Goal: Information Seeking & Learning: Learn about a topic

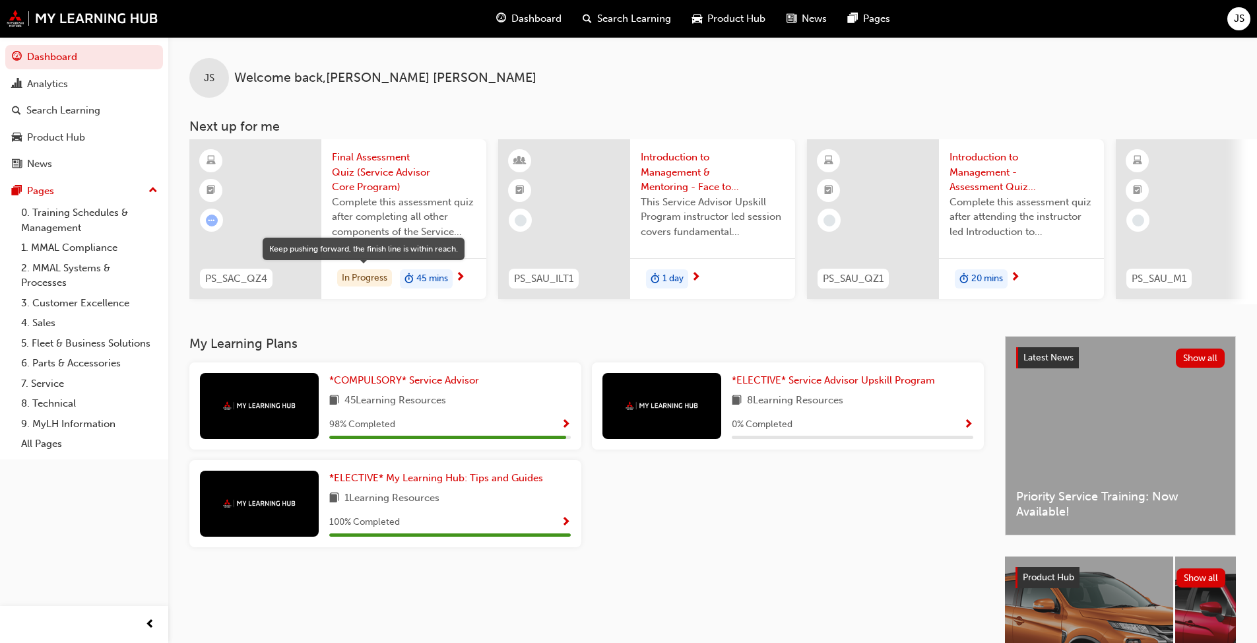
click at [368, 278] on div "In Progress" at bounding box center [364, 278] width 55 height 18
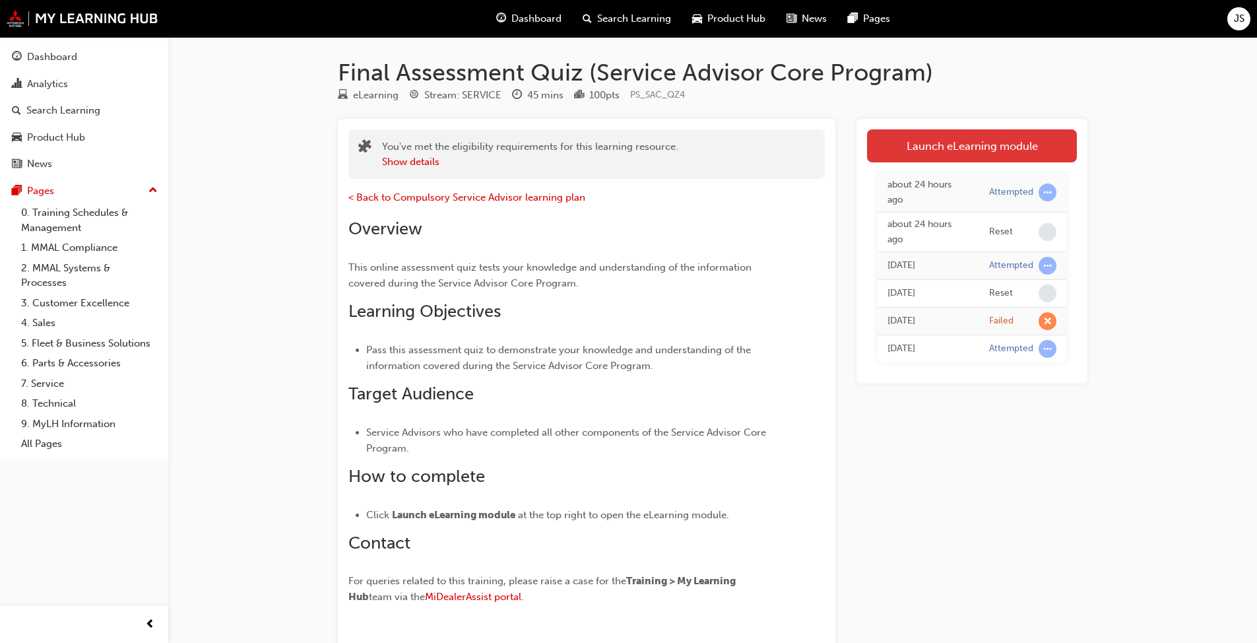
click at [659, 151] on link "Launch eLearning module" at bounding box center [972, 145] width 210 height 33
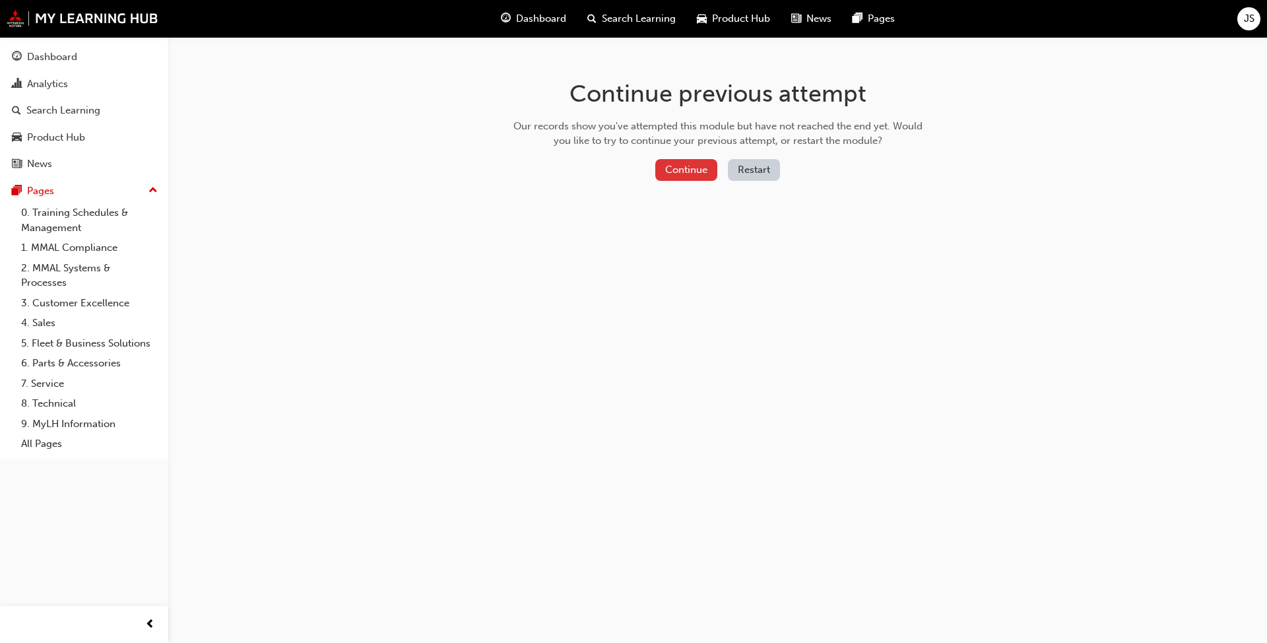
click at [659, 176] on button "Continue" at bounding box center [686, 170] width 62 height 22
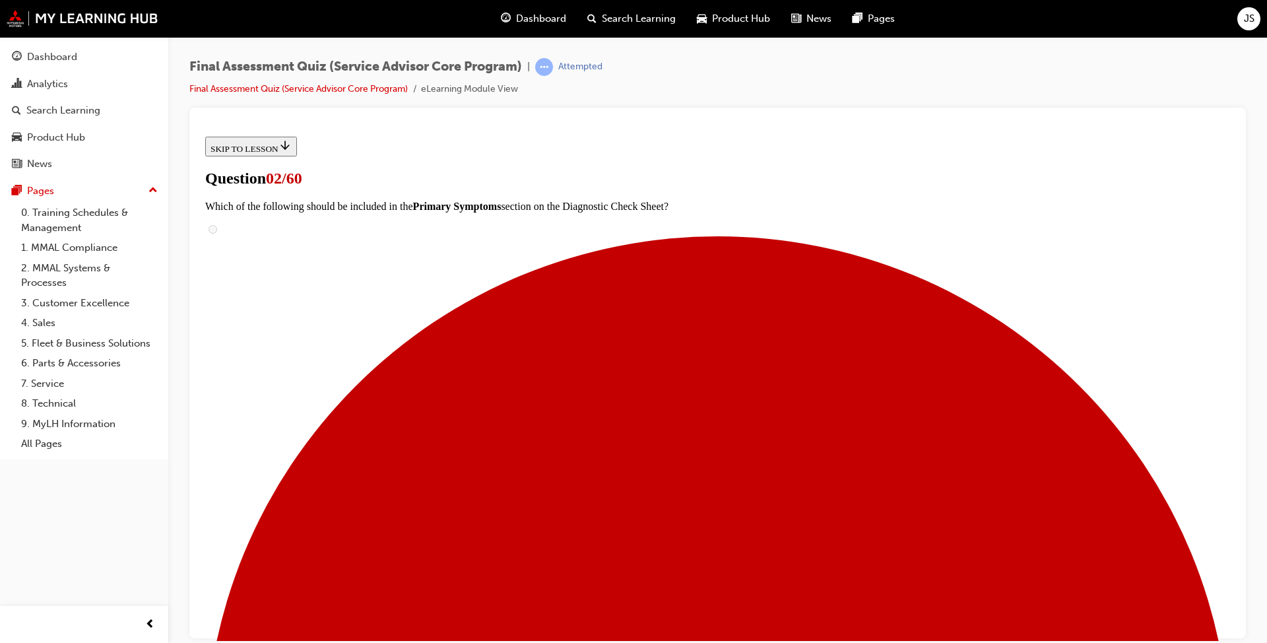
scroll to position [129, 0]
radio input "true"
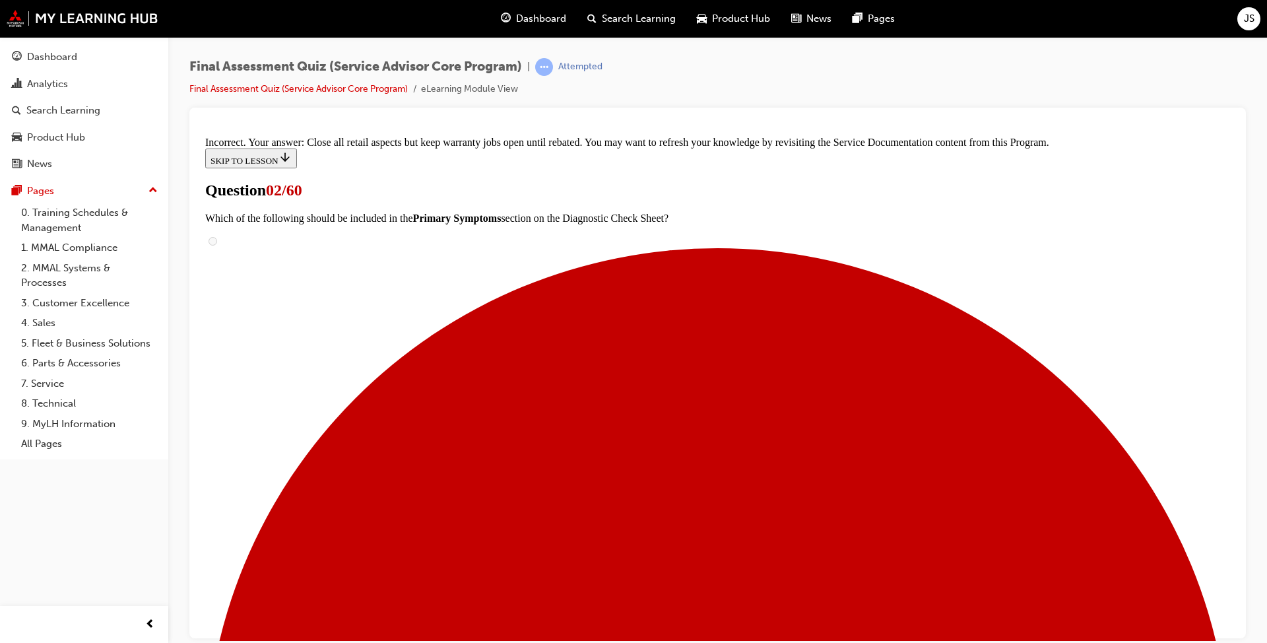
scroll to position [252, 0]
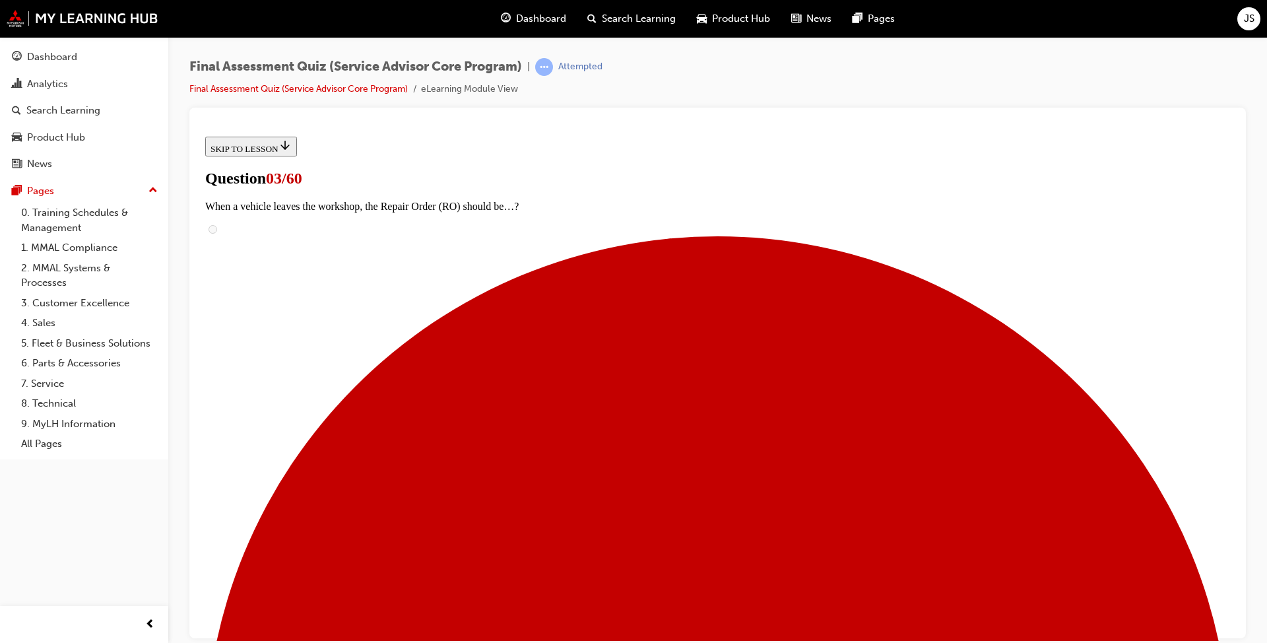
scroll to position [132, 0]
radio input "true"
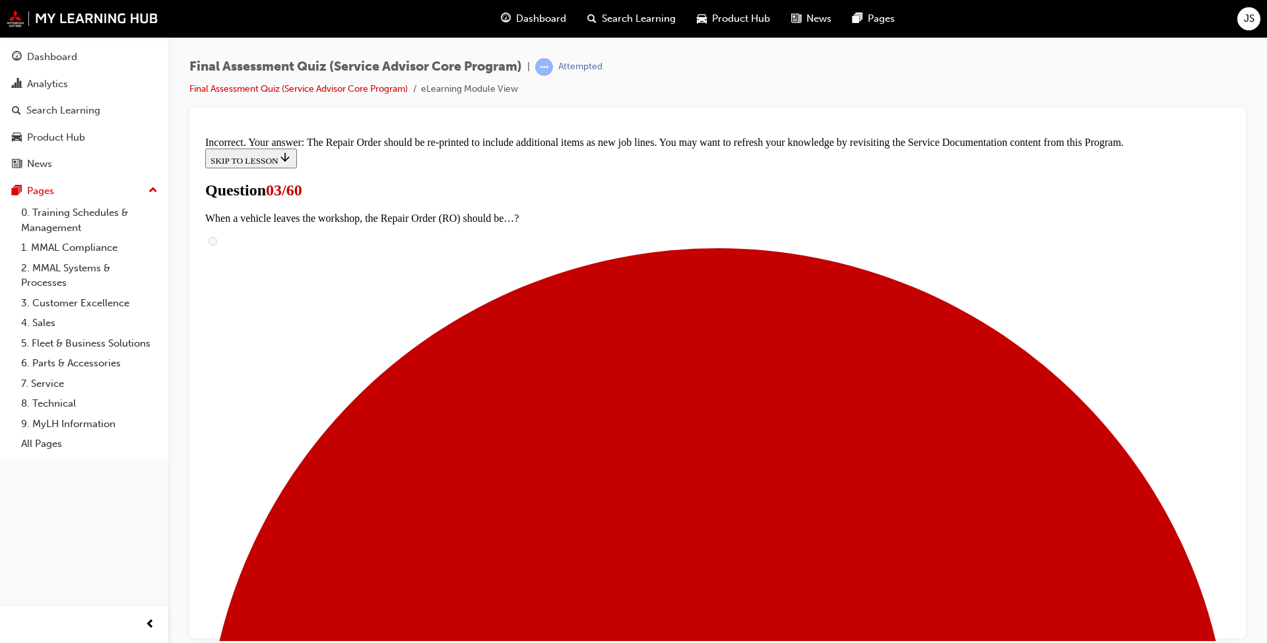
scroll to position [0, 0]
click at [34, 63] on div "Dashboard" at bounding box center [52, 56] width 50 height 15
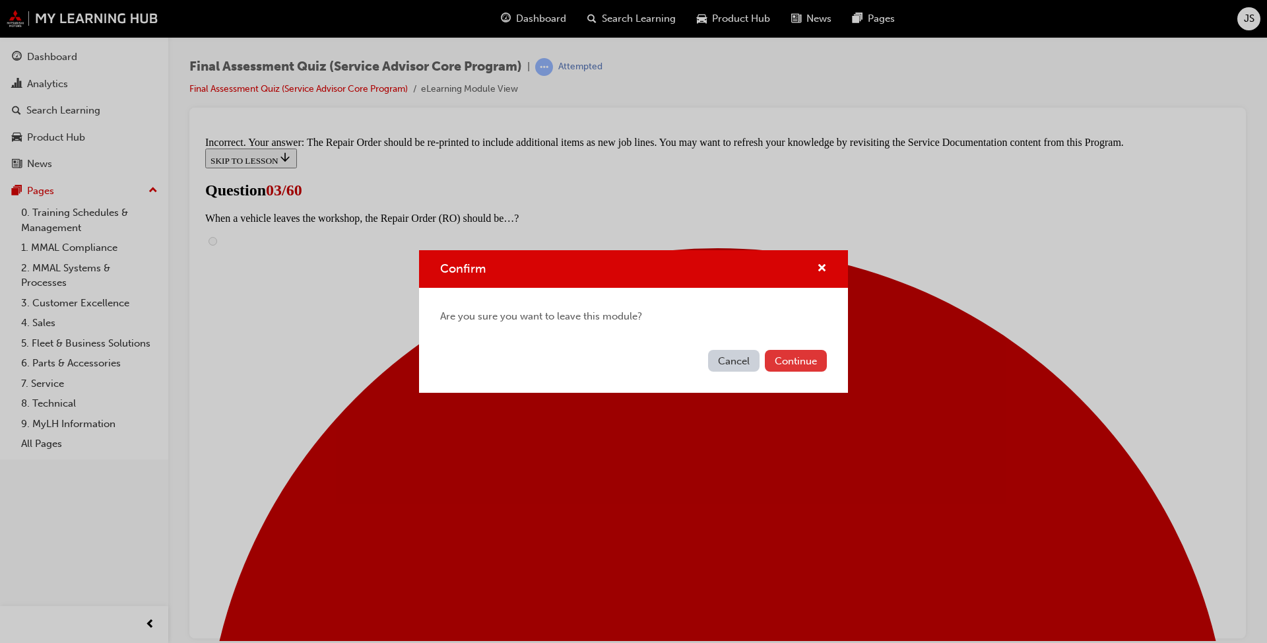
click at [659, 362] on button "Continue" at bounding box center [796, 361] width 62 height 22
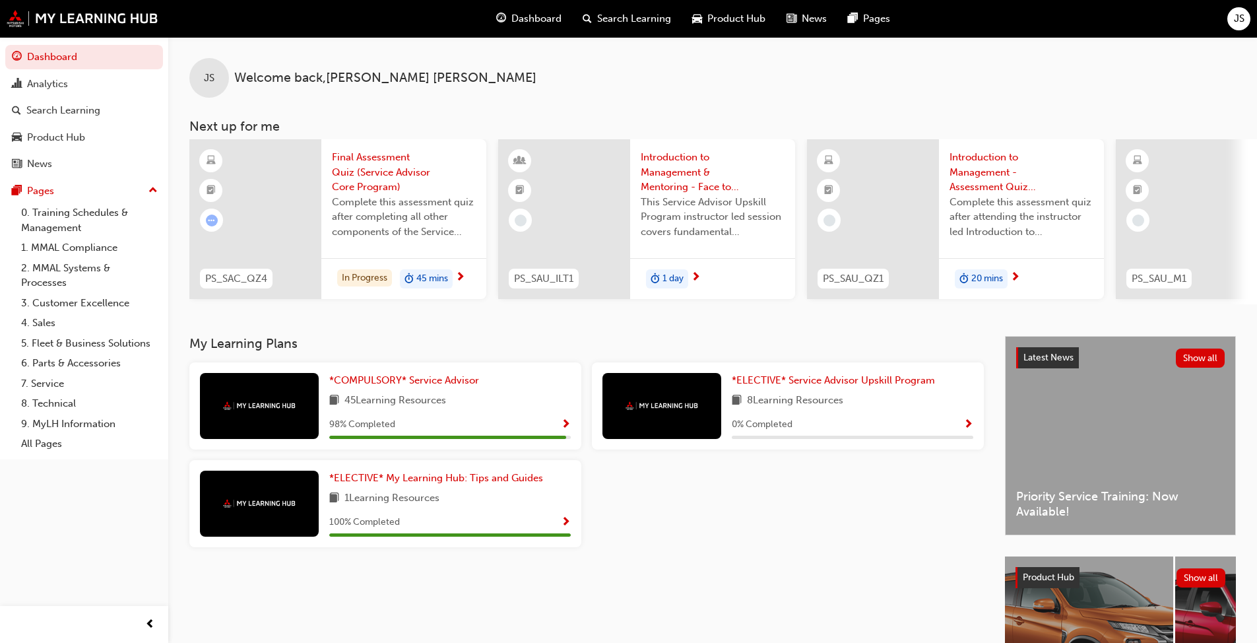
click at [370, 180] on span "Final Assessment Quiz (Service Advisor Core Program)" at bounding box center [404, 172] width 144 height 45
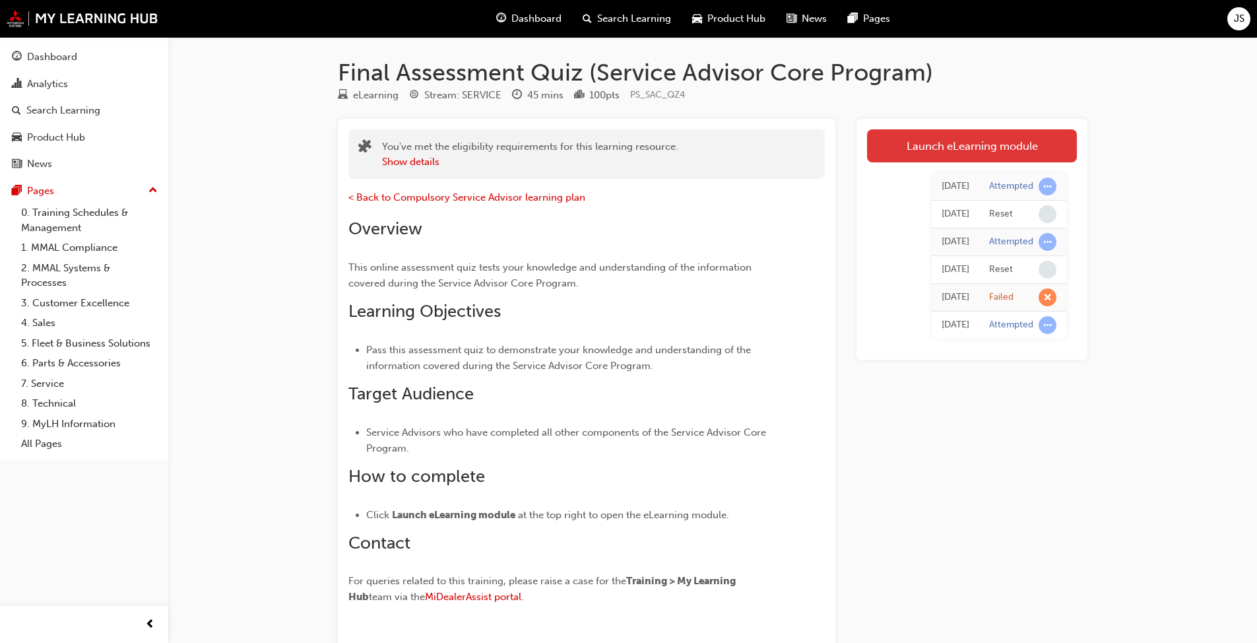
click at [659, 148] on link "Launch eLearning module" at bounding box center [972, 145] width 210 height 33
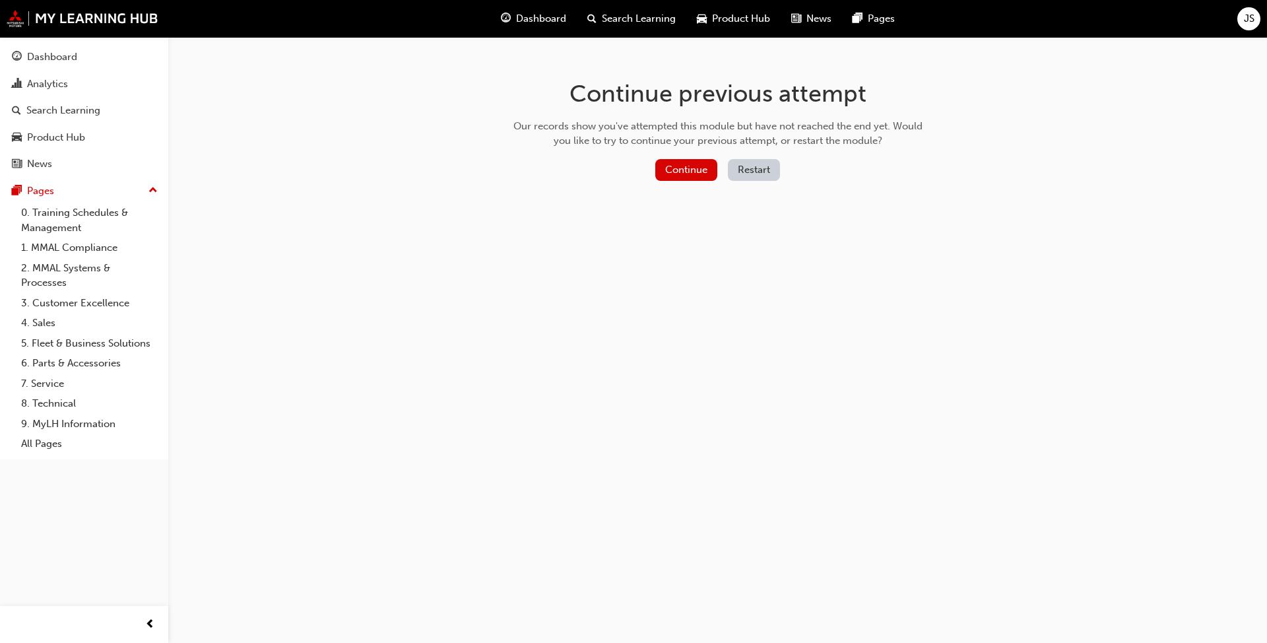
click at [659, 172] on button "Restart" at bounding box center [754, 170] width 52 height 22
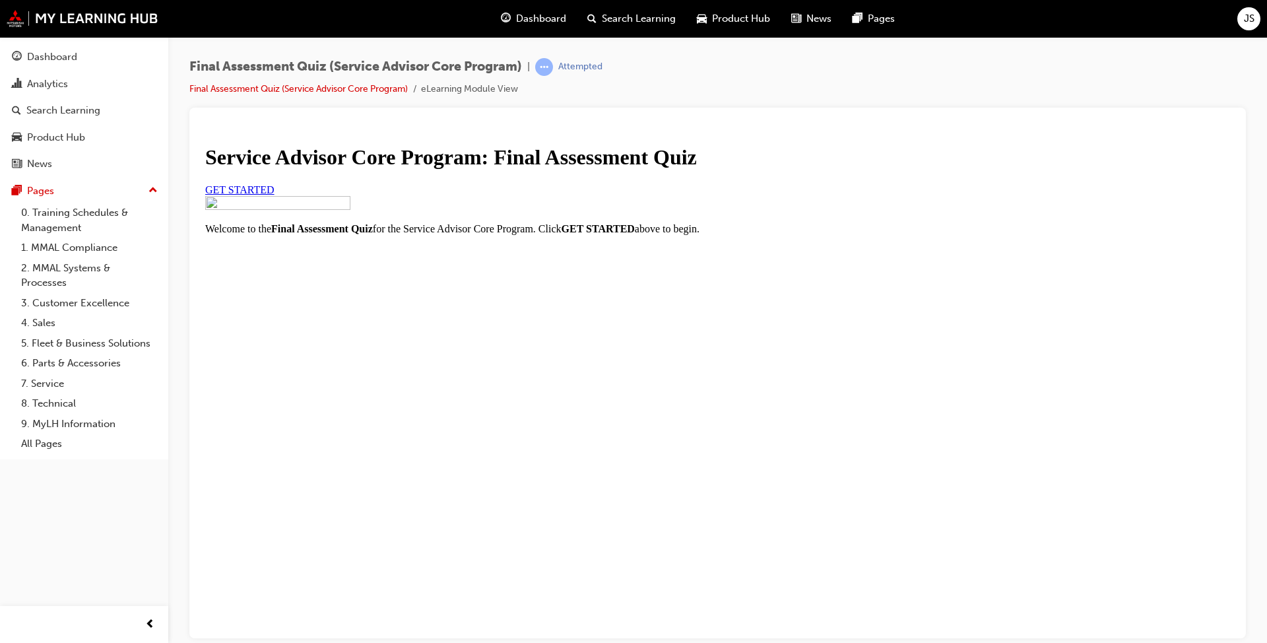
click at [275, 195] on span "GET STARTED" at bounding box center [239, 188] width 69 height 11
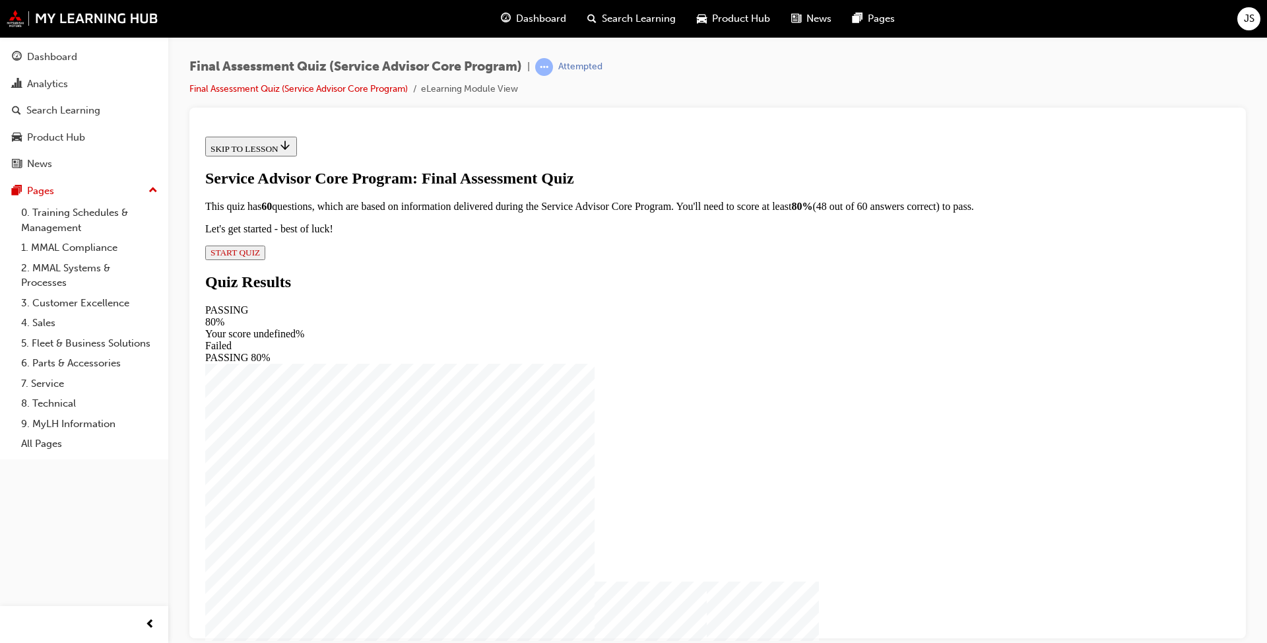
scroll to position [1, 0]
click at [260, 257] on span "START QUIZ" at bounding box center [235, 252] width 49 height 10
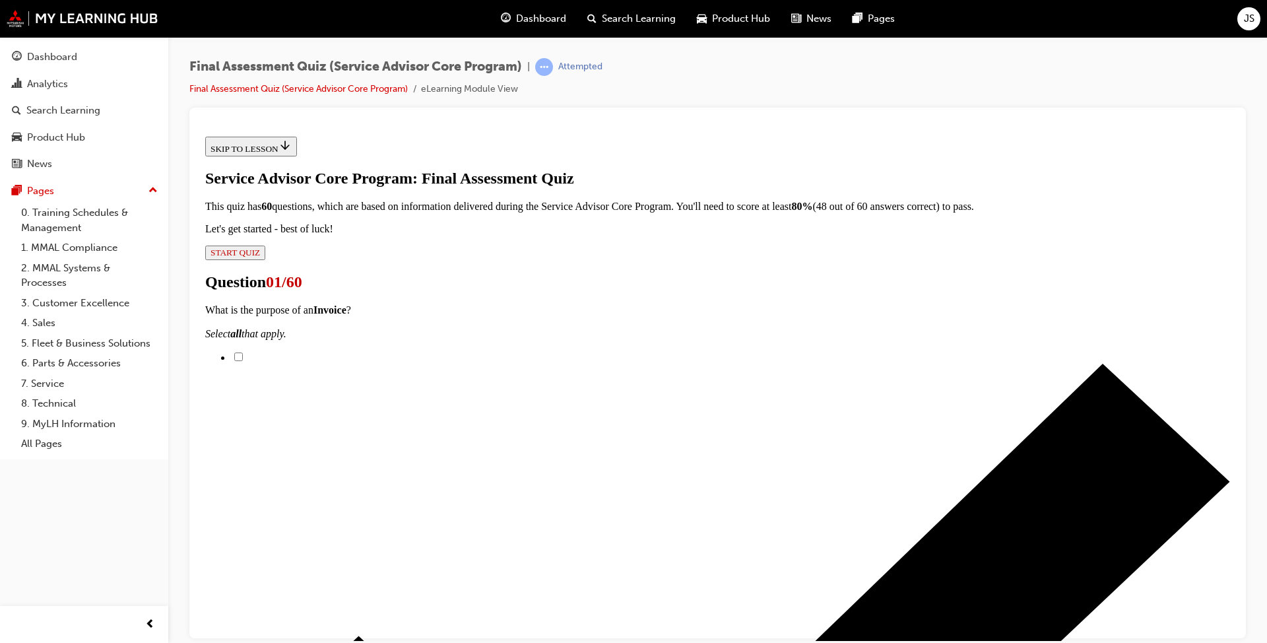
scroll to position [133, 0]
click at [243, 352] on input "To request payment" at bounding box center [238, 356] width 9 height 9
checkbox input "true"
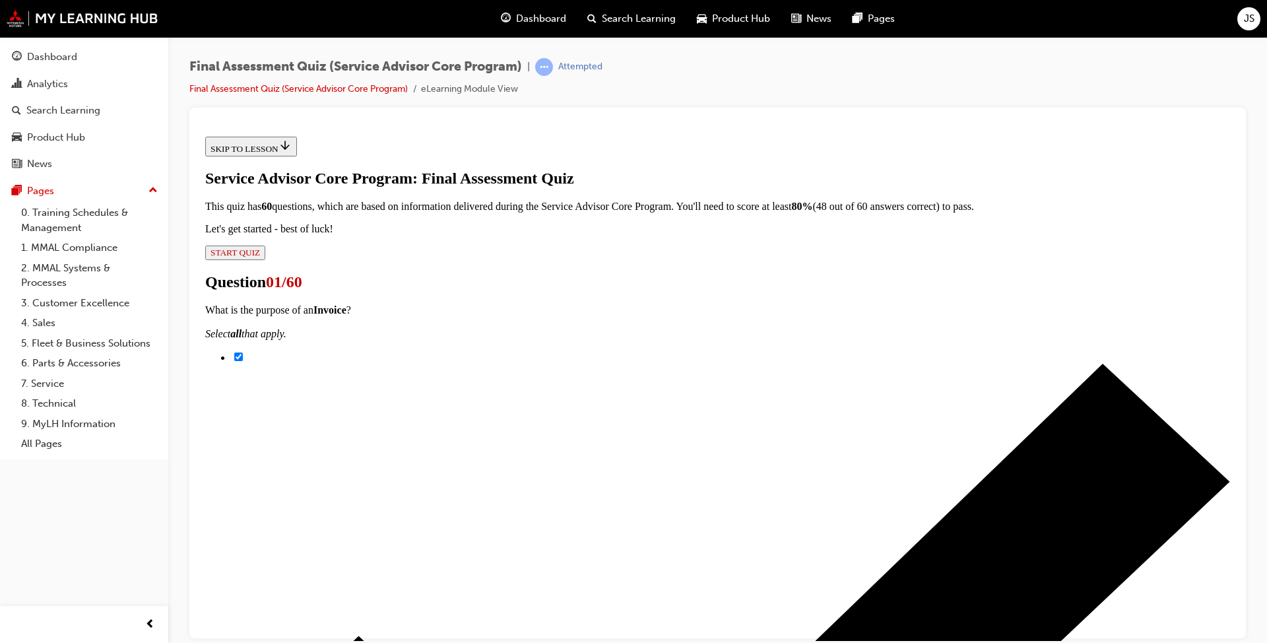
checkbox input "true"
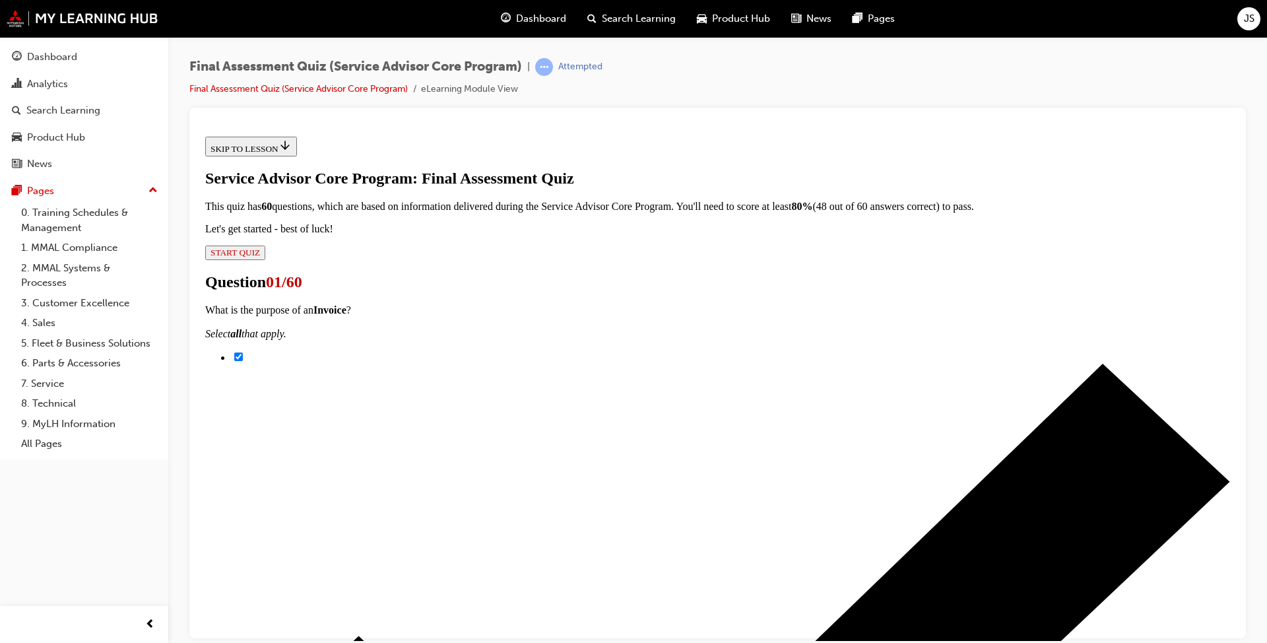
scroll to position [199, 0]
checkbox input "true"
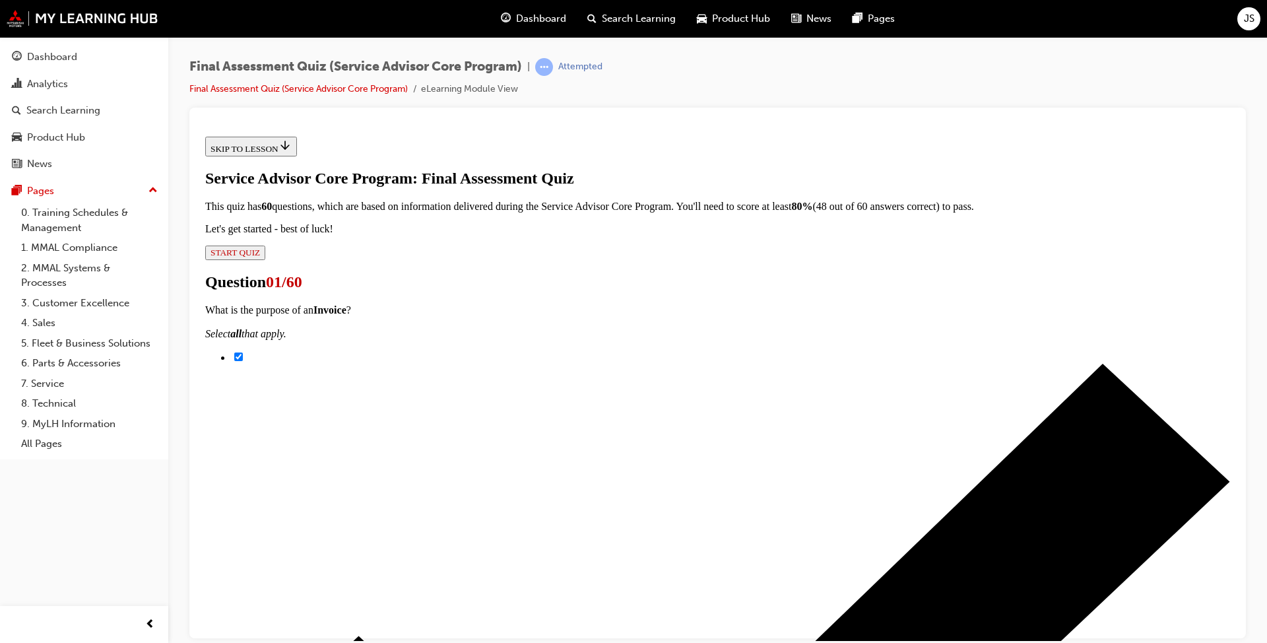
checkbox input "true"
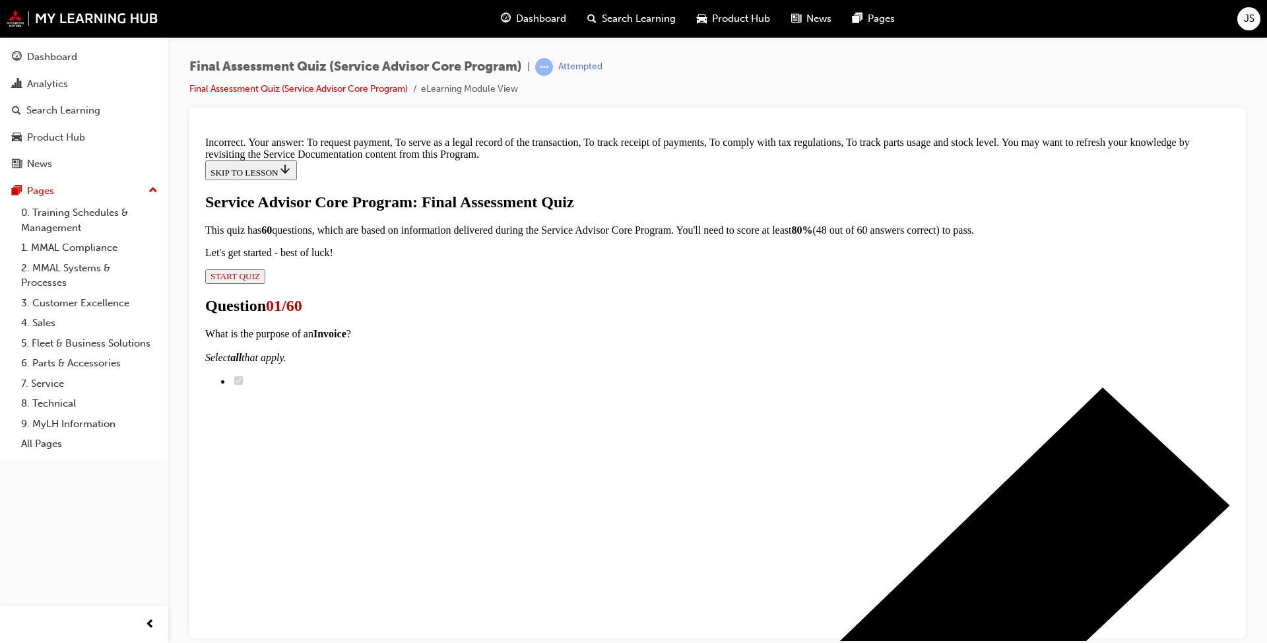
scroll to position [389, 0]
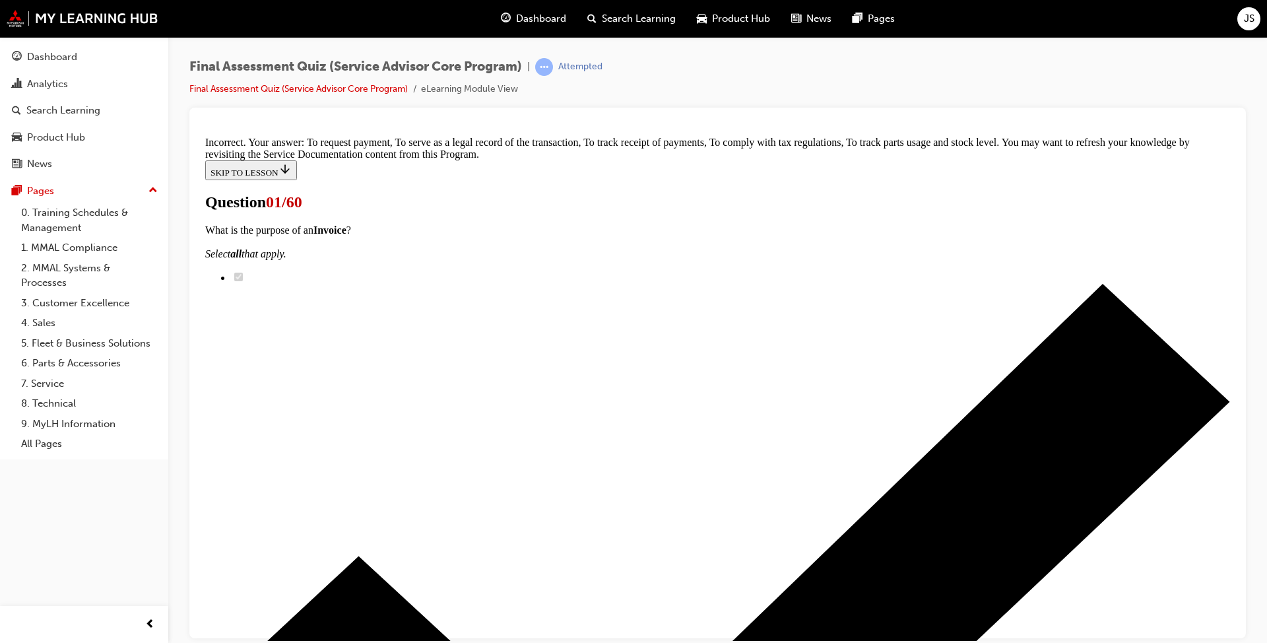
radio input "true"
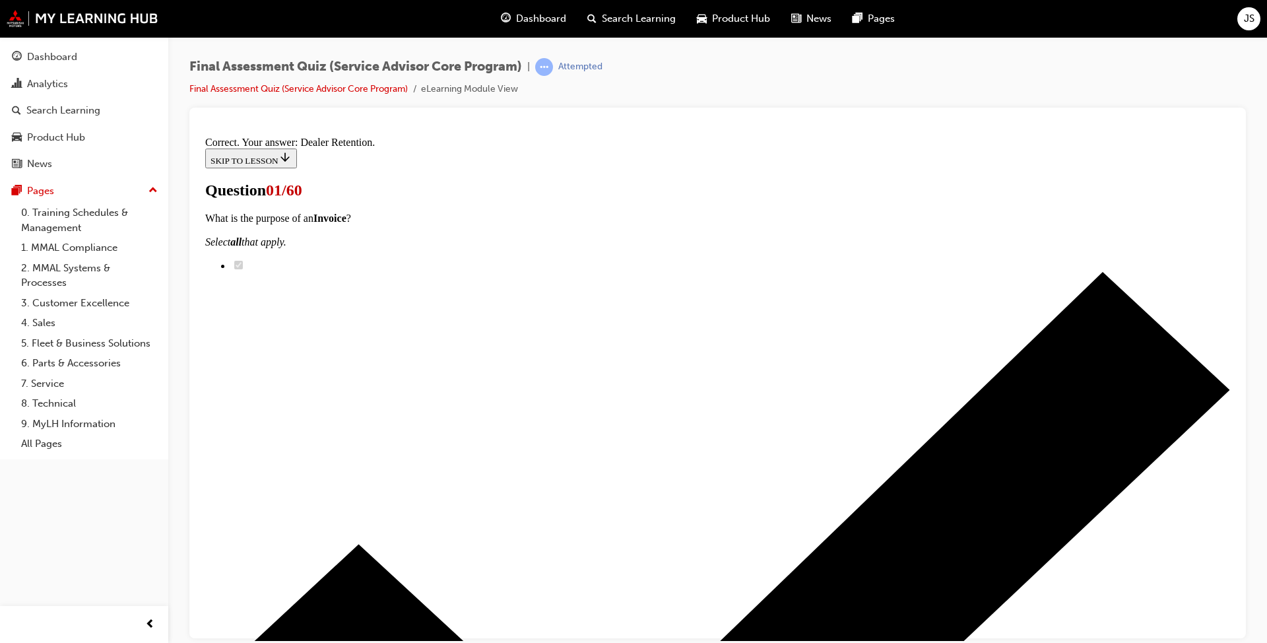
scroll to position [180, 0]
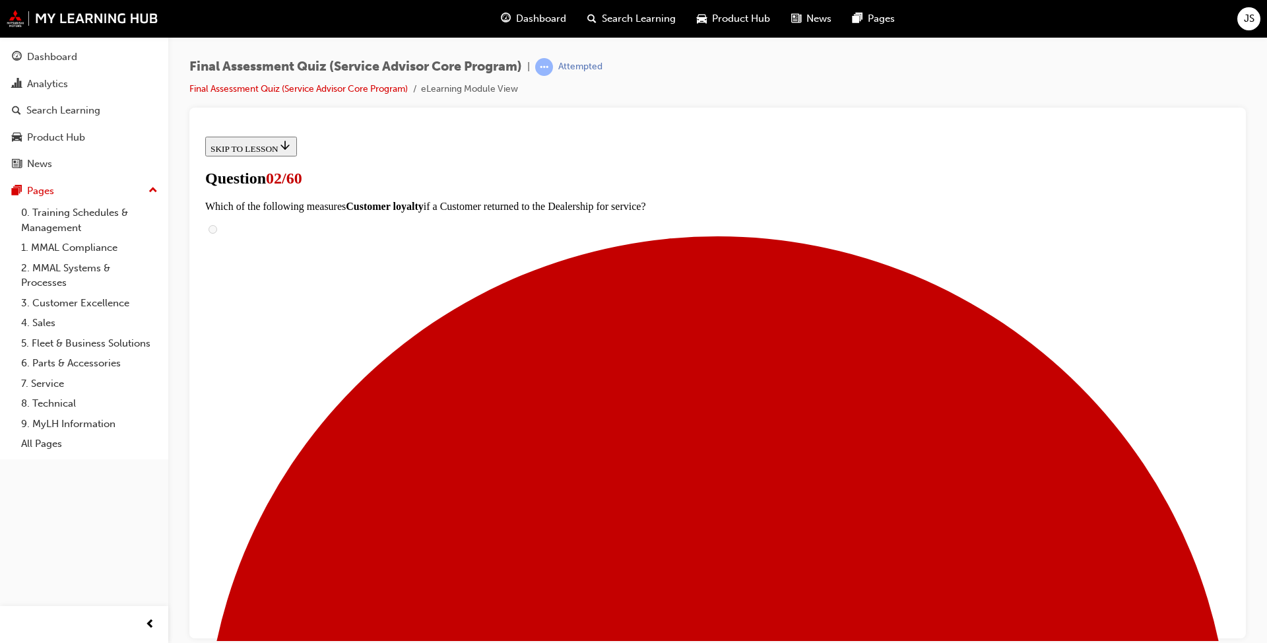
scroll to position [132, 0]
radio input "true"
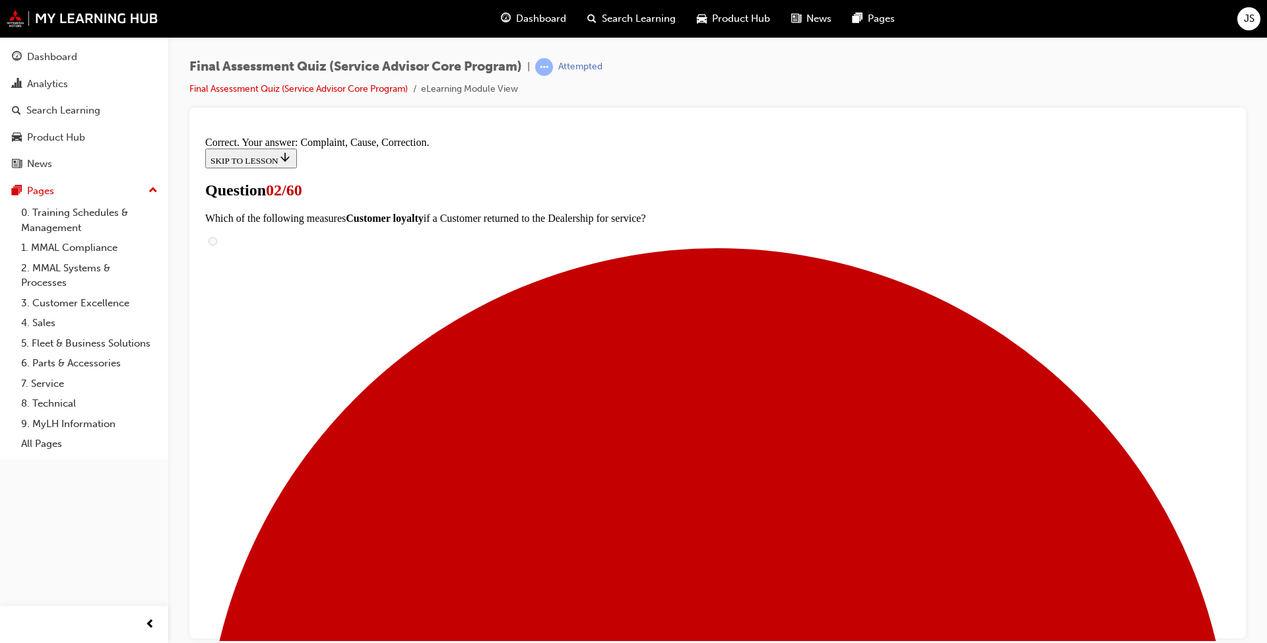
scroll to position [203, 0]
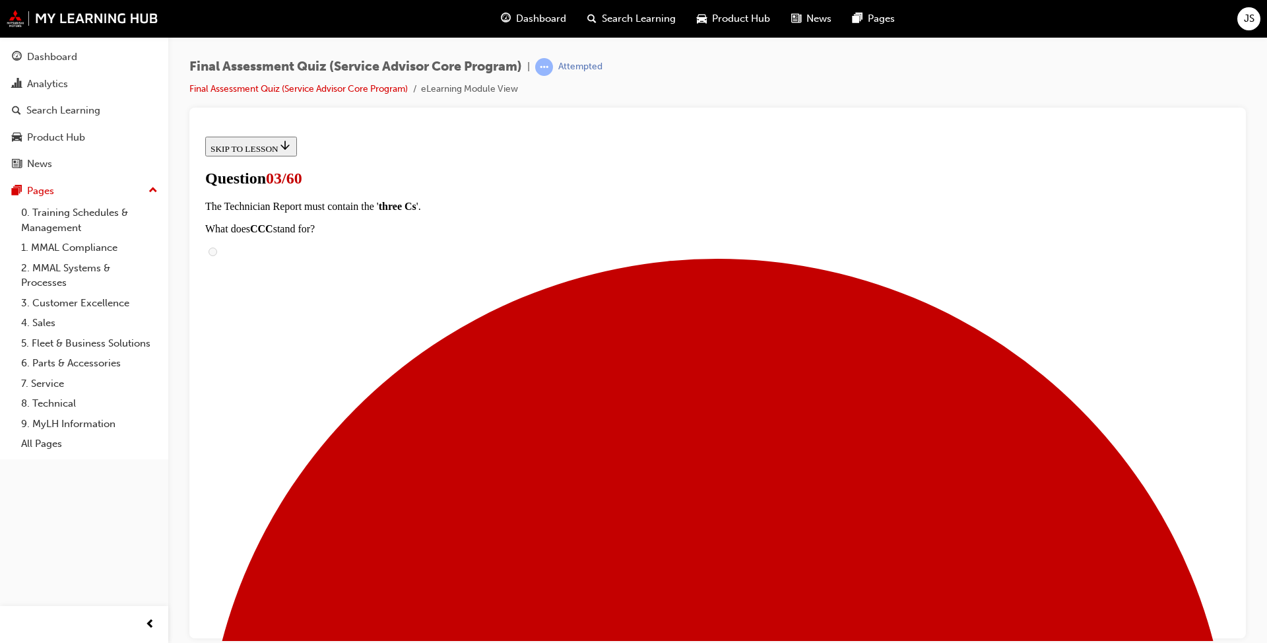
scroll to position [198, 0]
drag, startPoint x: 636, startPoint y: 289, endPoint x: 806, endPoint y: 299, distance: 171.2
drag, startPoint x: 568, startPoint y: 549, endPoint x: 804, endPoint y: 385, distance: 287.8
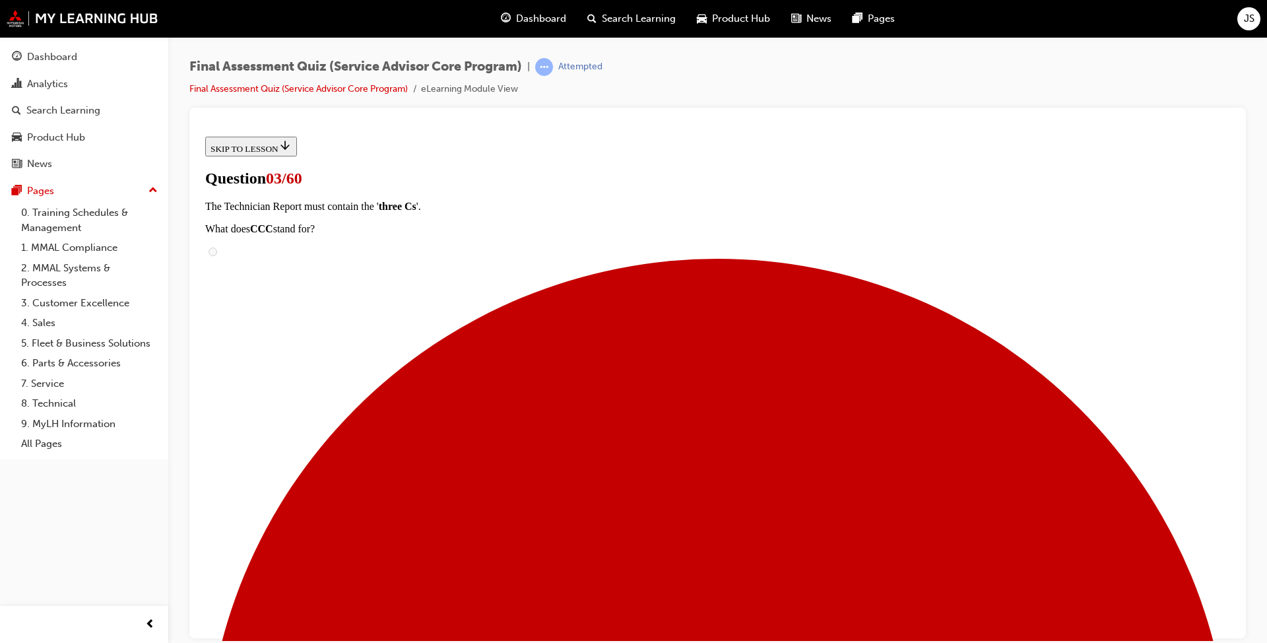
drag, startPoint x: 579, startPoint y: 467, endPoint x: 818, endPoint y: 463, distance: 238.9
drag, startPoint x: 665, startPoint y: 544, endPoint x: 823, endPoint y: 540, distance: 157.8
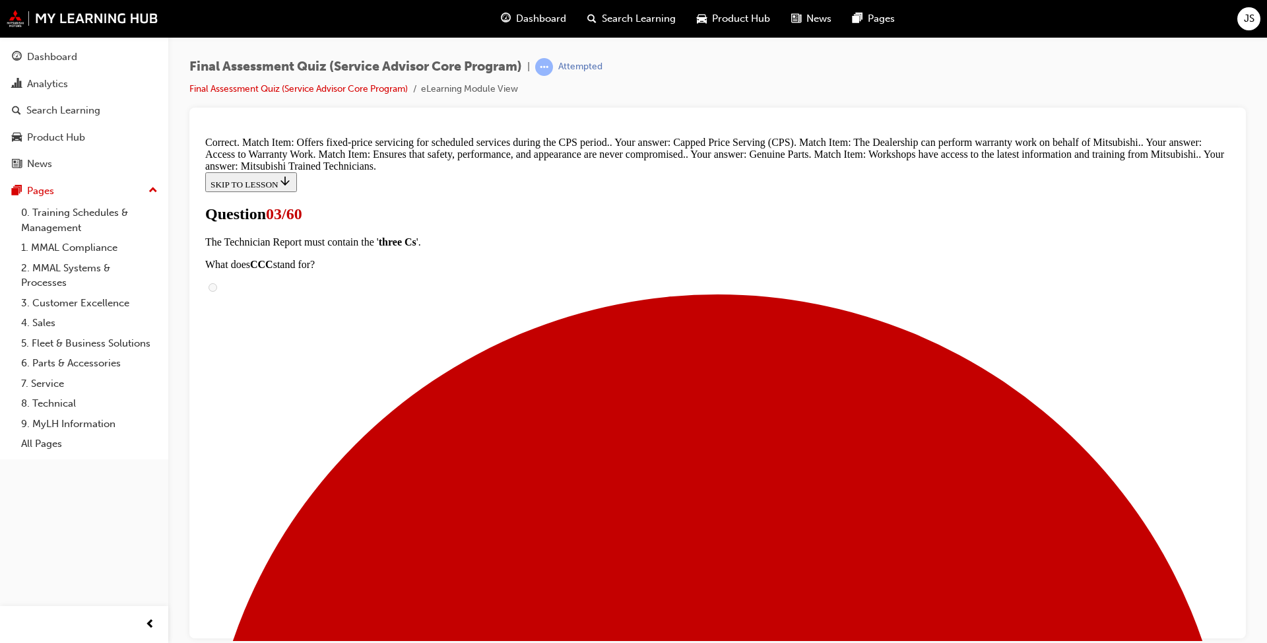
scroll to position [354, 0]
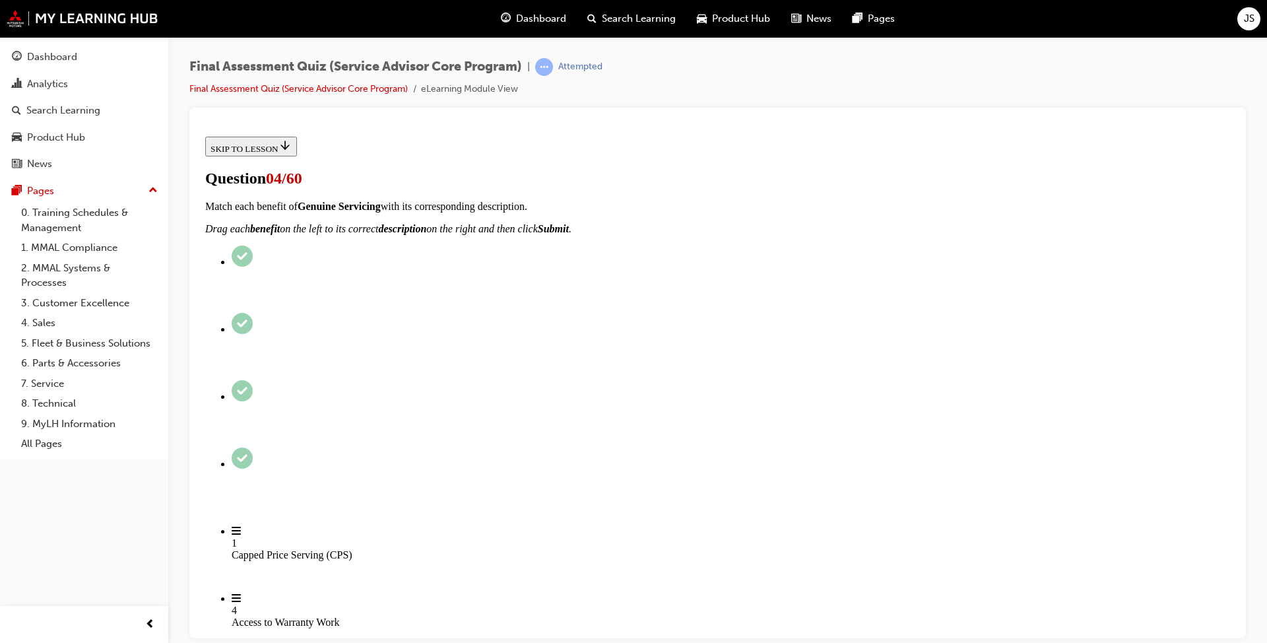
radio input "true"
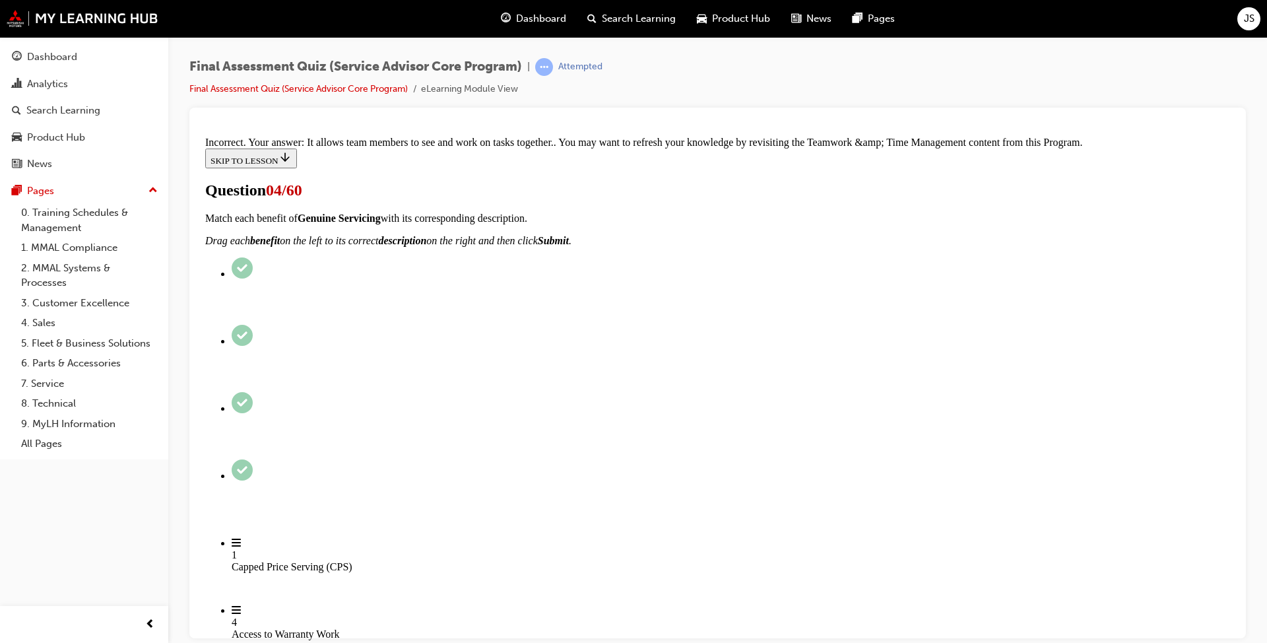
scroll to position [239, 0]
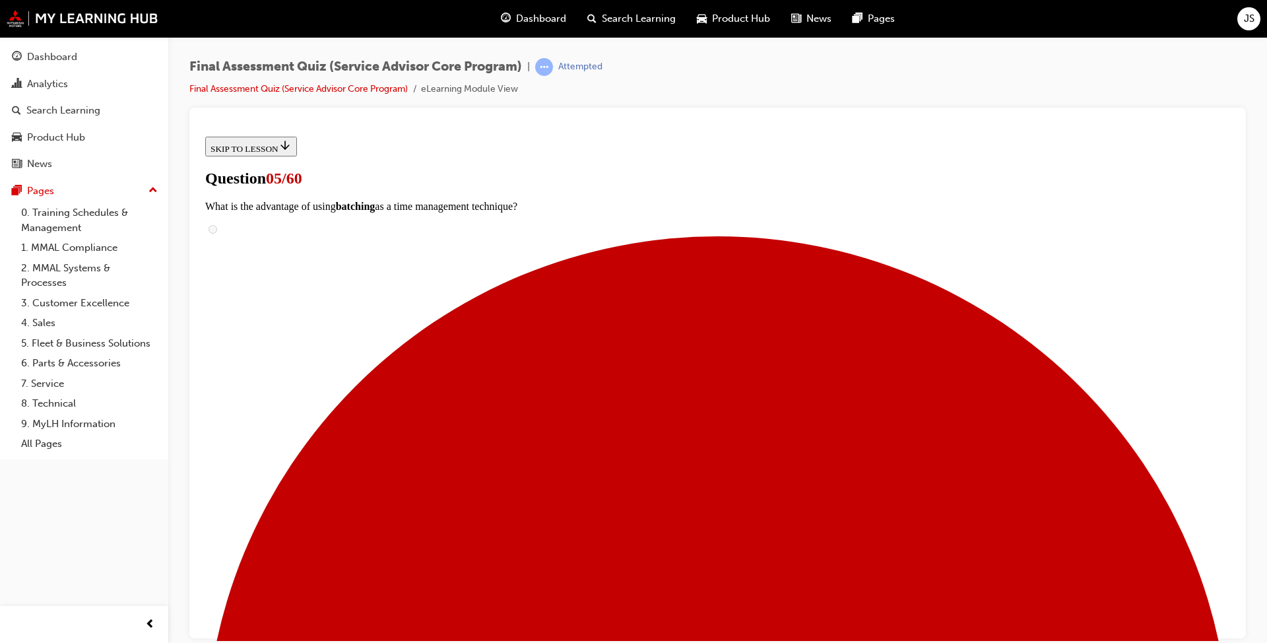
scroll to position [107, 0]
radio input "true"
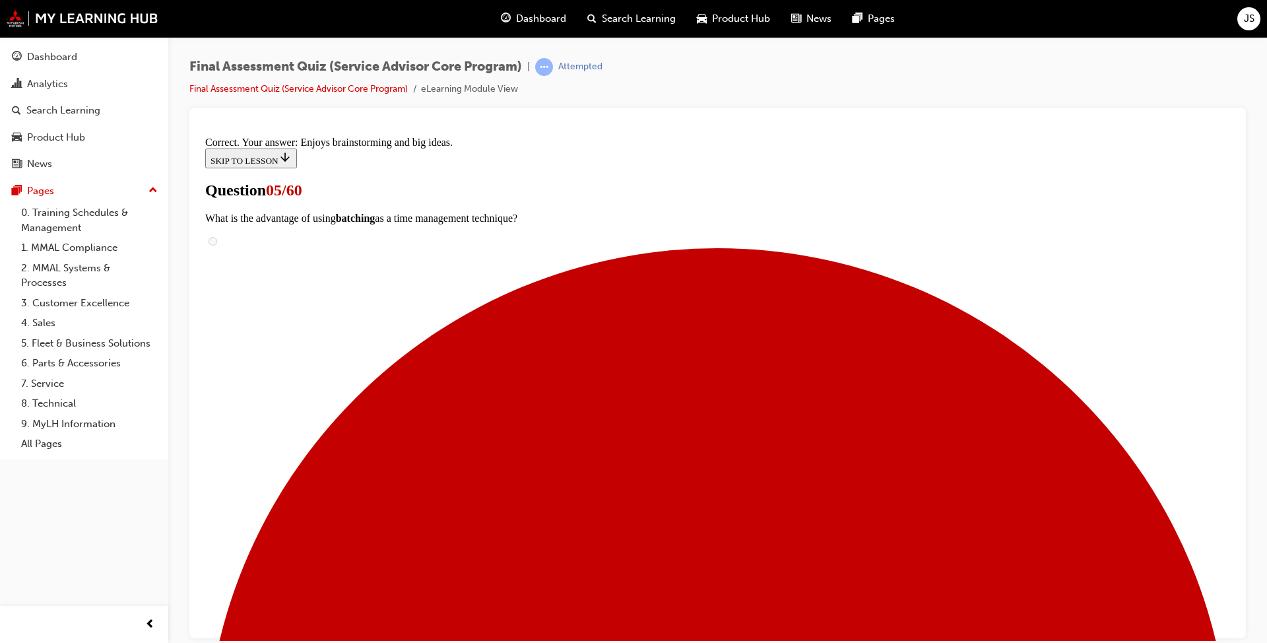
scroll to position [158, 0]
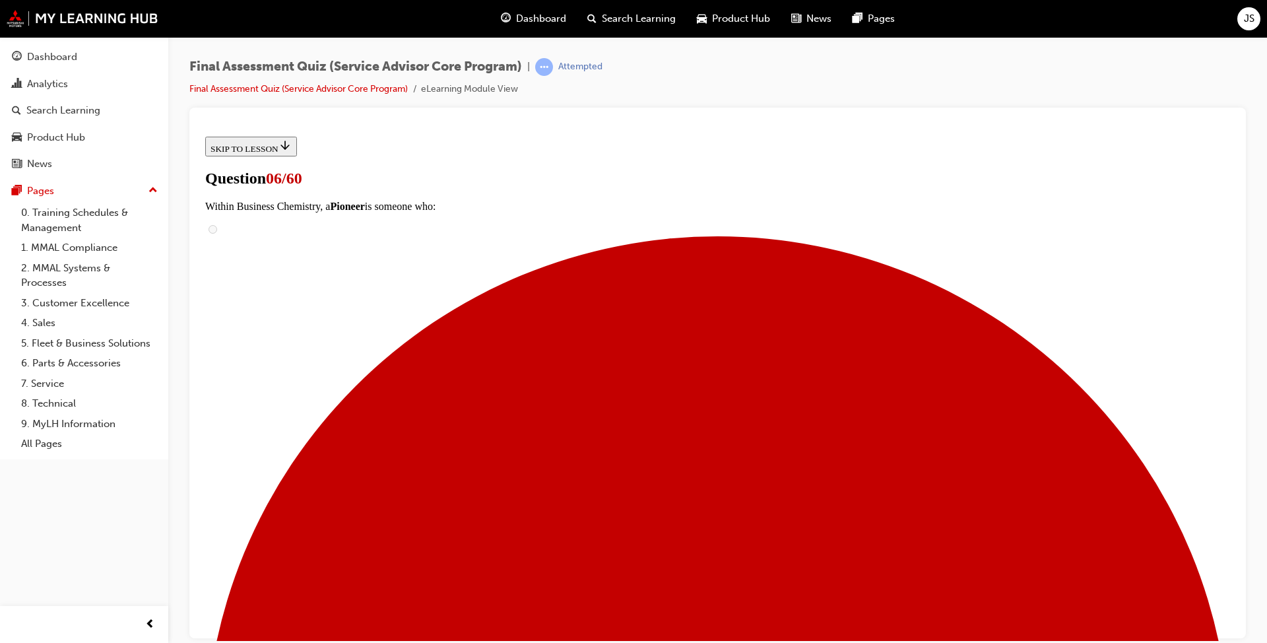
scroll to position [107, 0]
radio input "true"
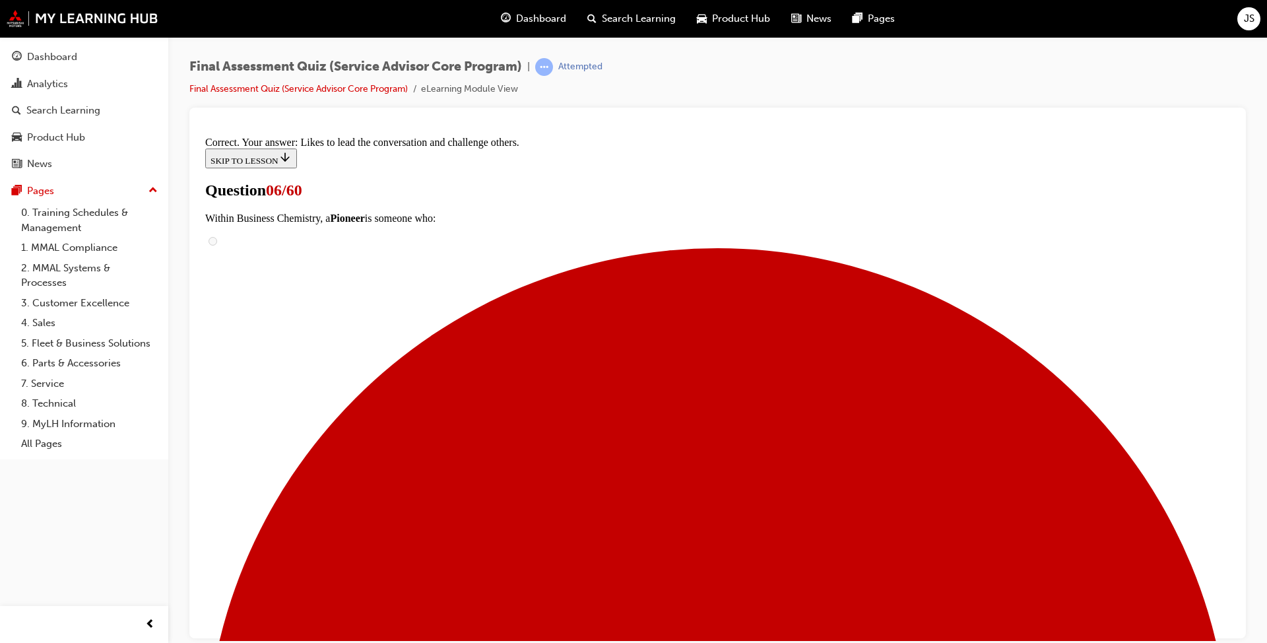
scroll to position [158, 0]
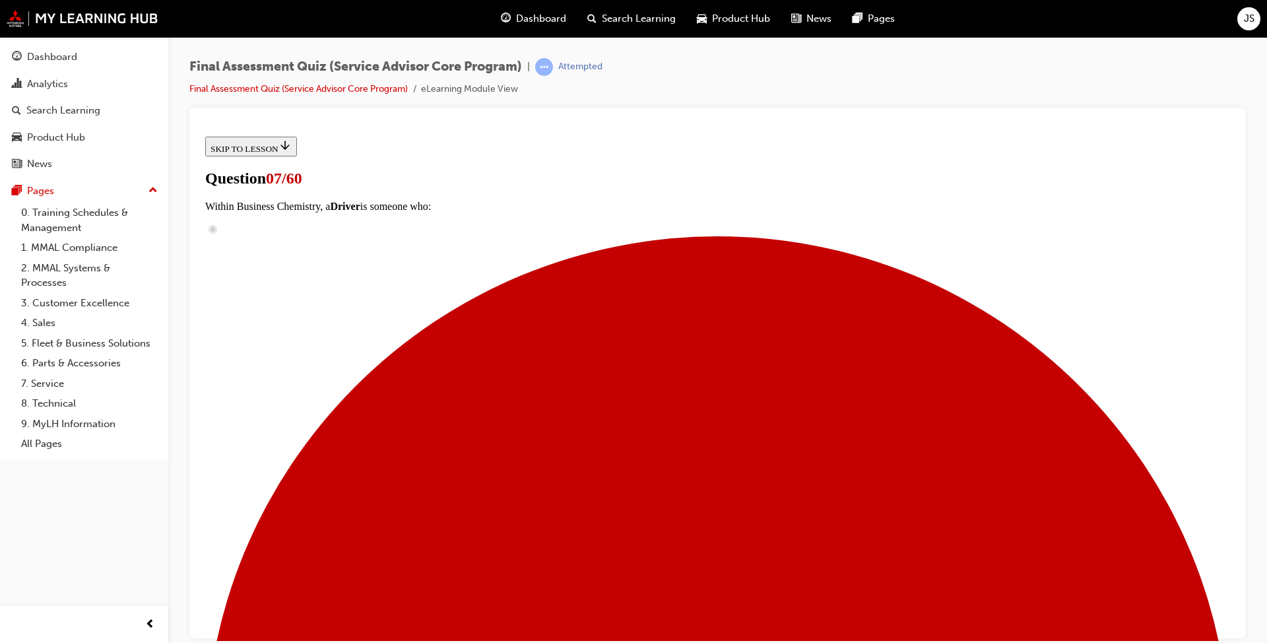
scroll to position [132, 0]
radio input "true"
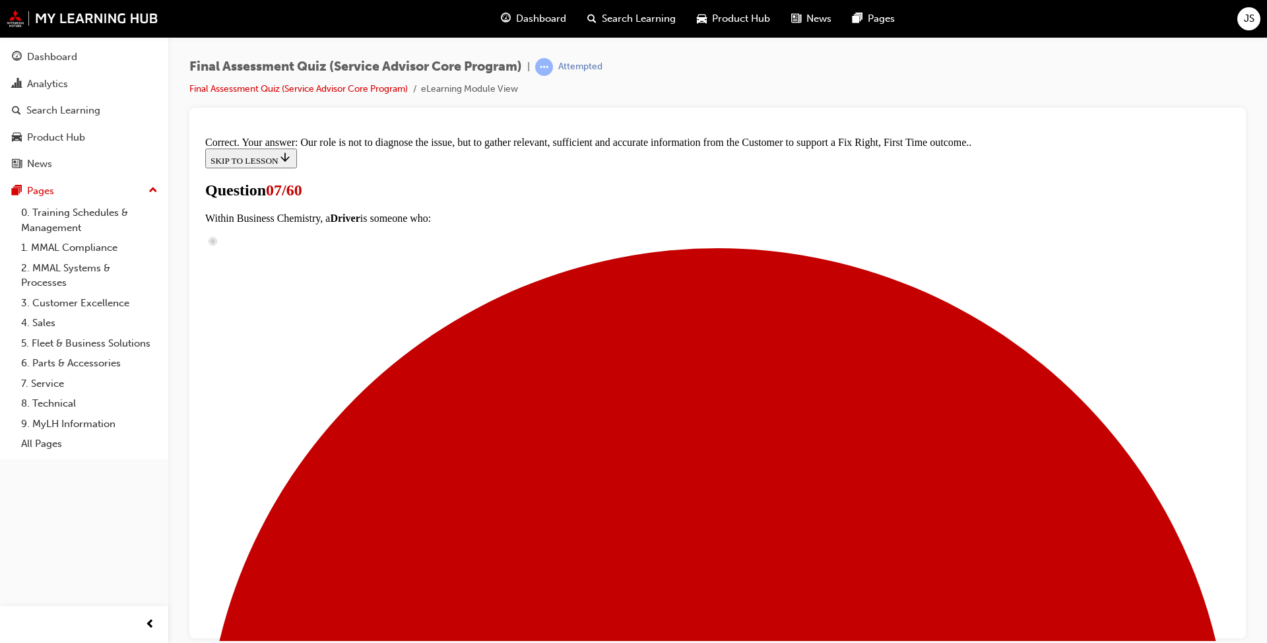
scroll to position [250, 0]
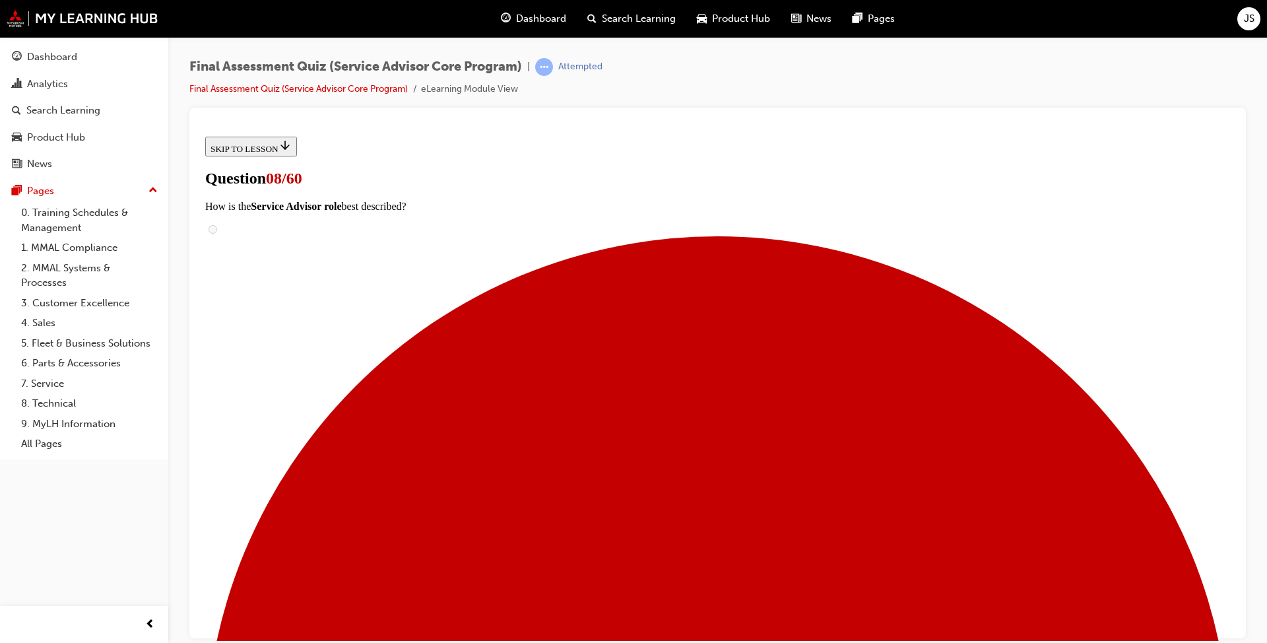
scroll to position [198, 0]
drag, startPoint x: 589, startPoint y: 474, endPoint x: 833, endPoint y: 310, distance: 294.9
drag, startPoint x: 565, startPoint y: 389, endPoint x: 791, endPoint y: 390, distance: 225.7
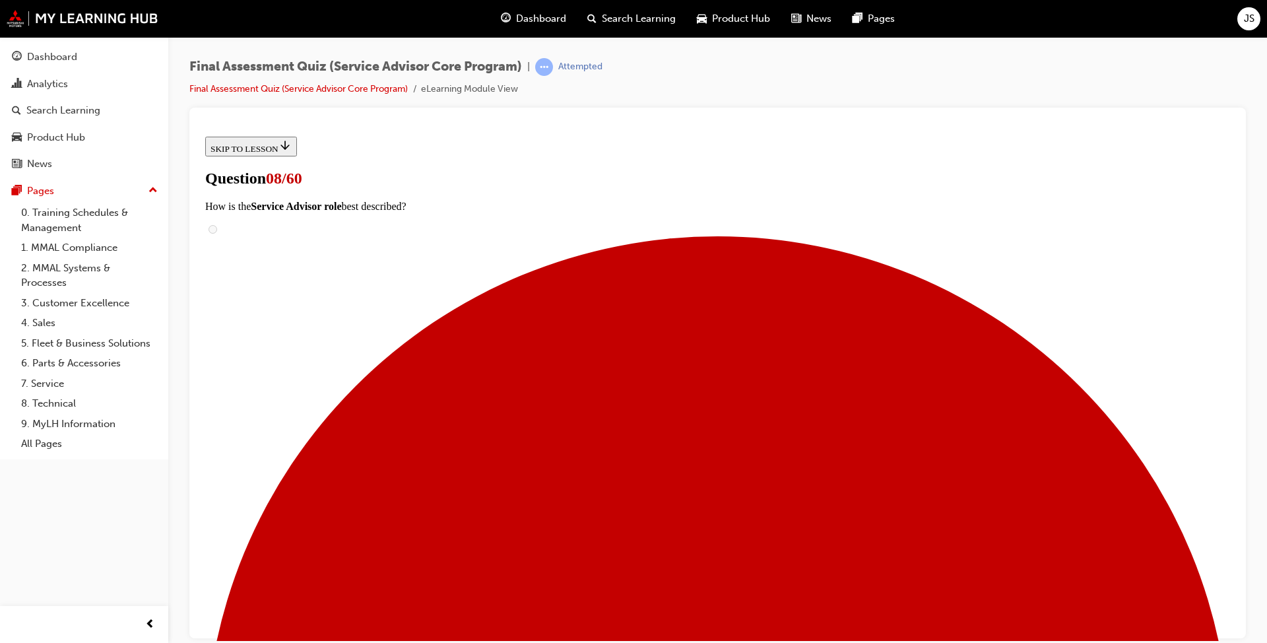
drag, startPoint x: 608, startPoint y: 457, endPoint x: 798, endPoint y: 455, distance: 190.1
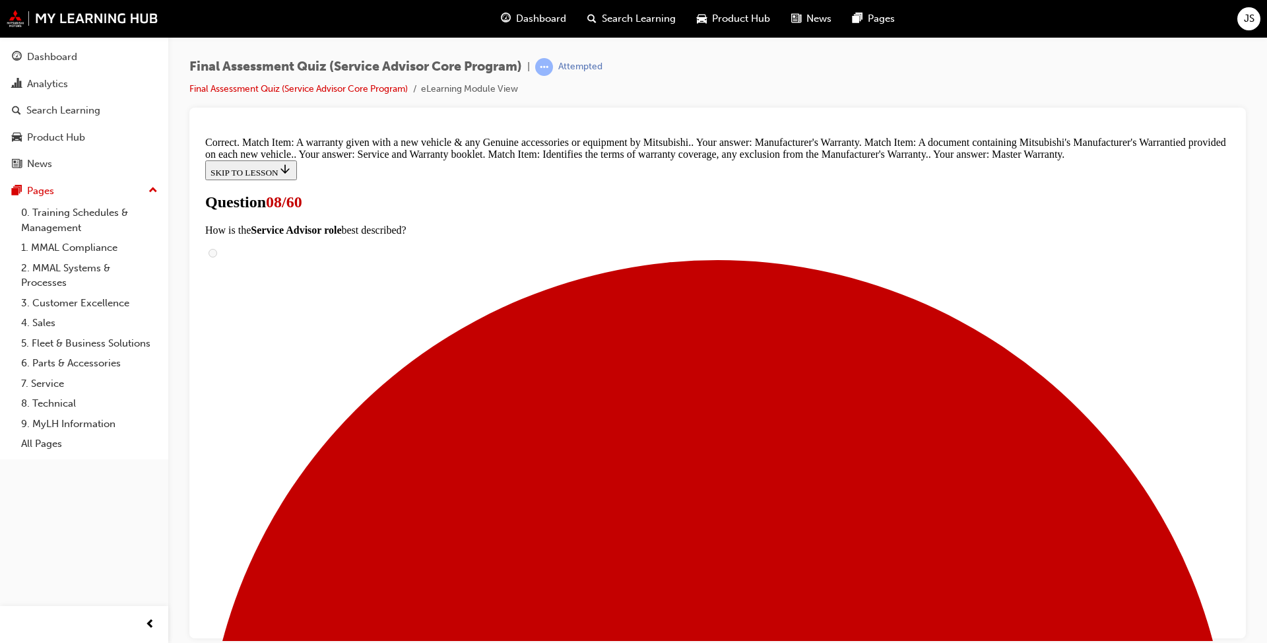
scroll to position [272, 0]
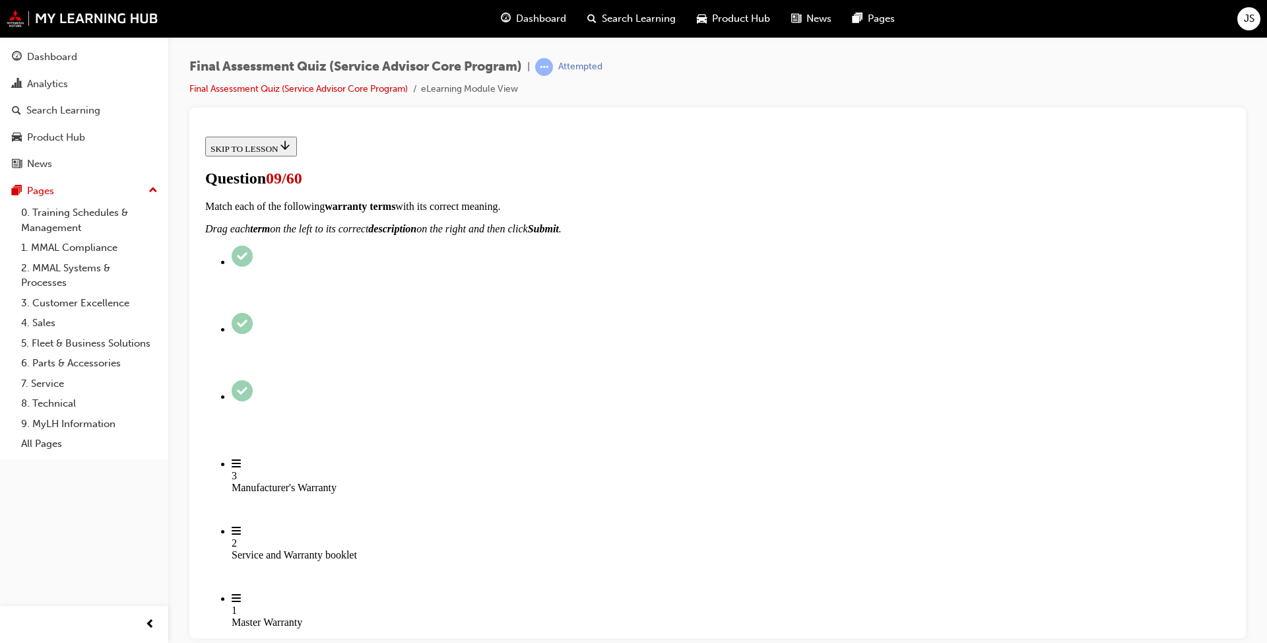
scroll to position [132, 0]
checkbox input "true"
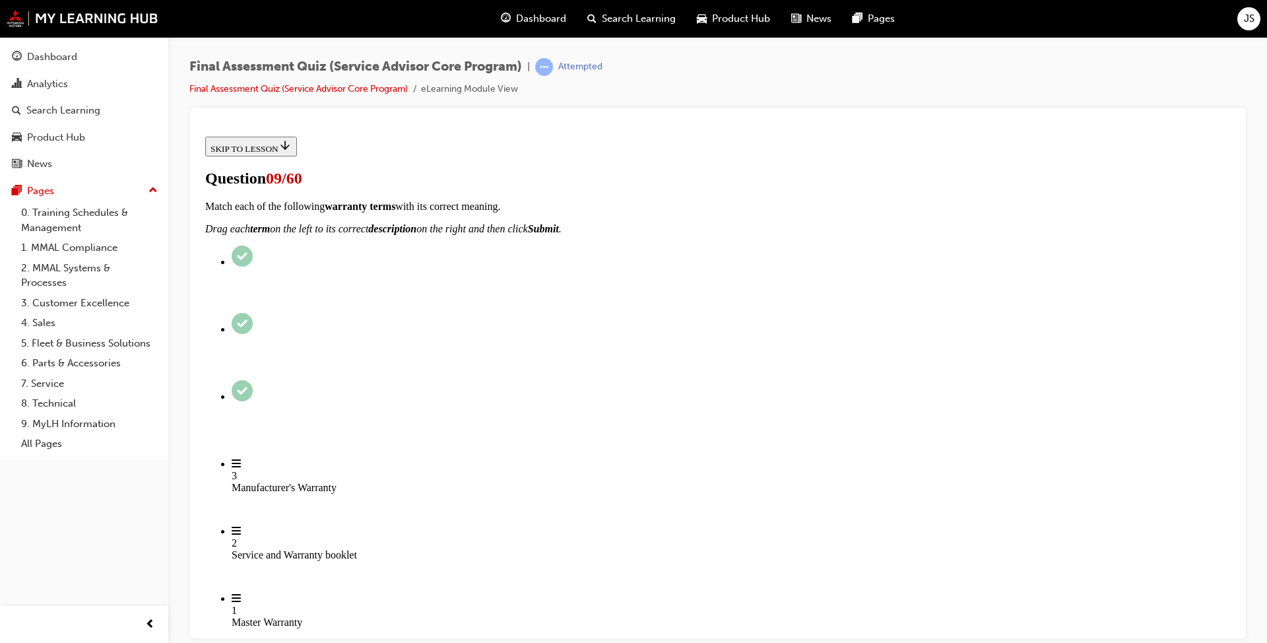
checkbox input "true"
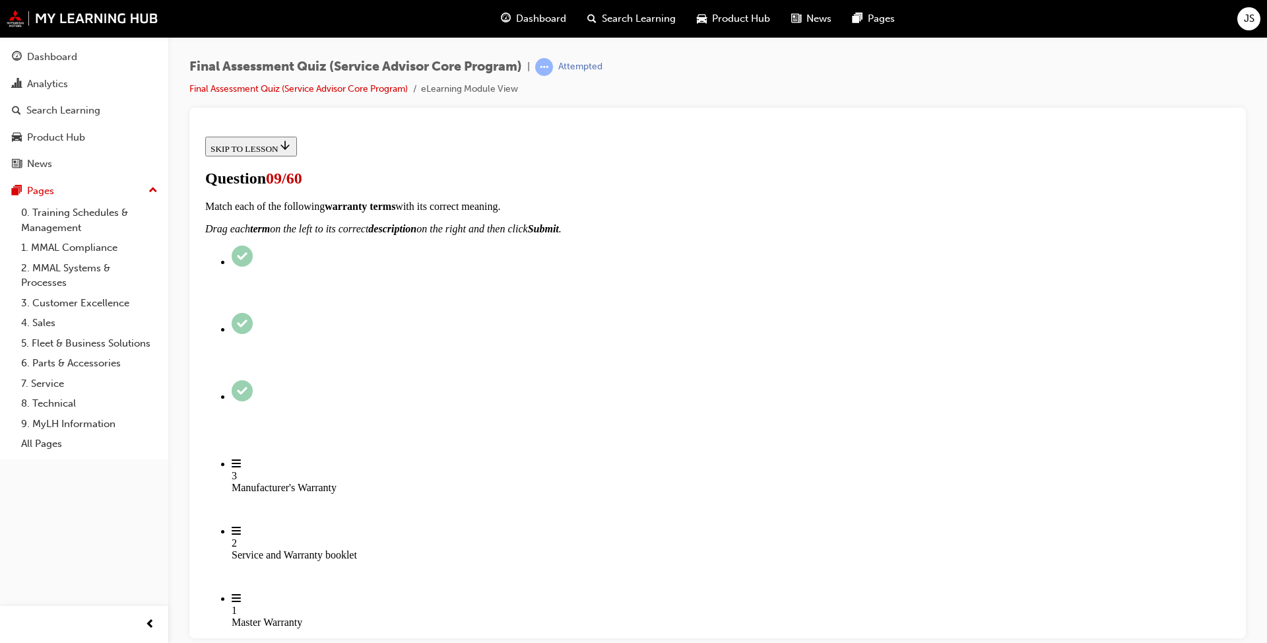
checkbox input "true"
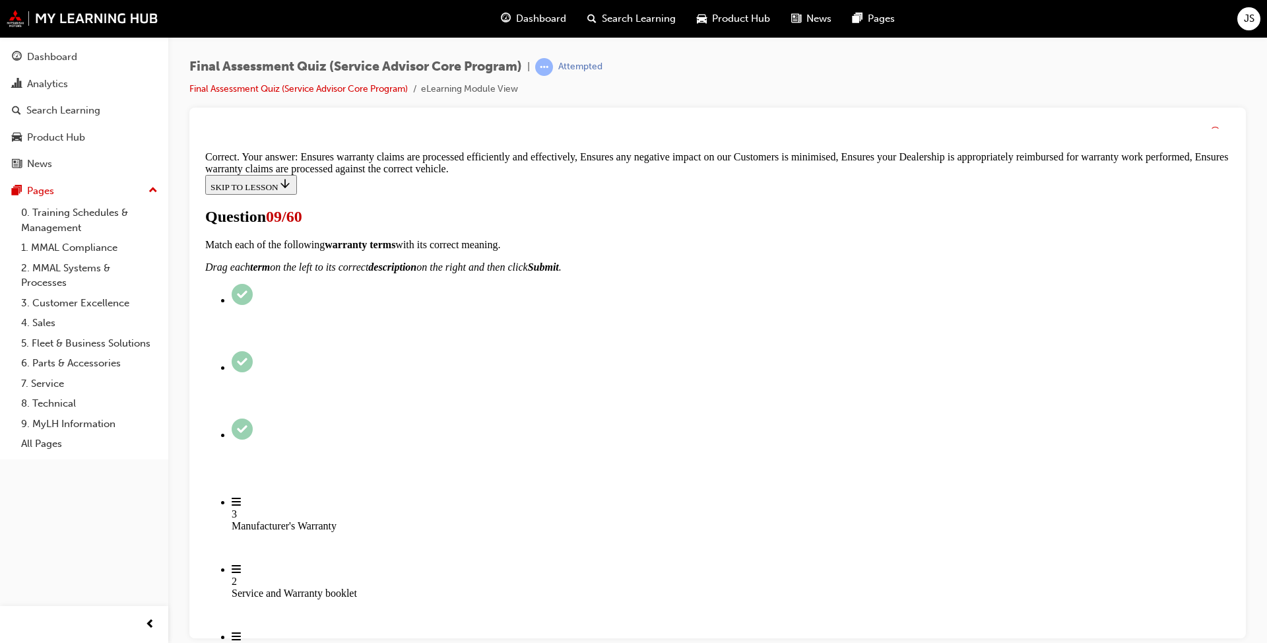
scroll to position [238, 0]
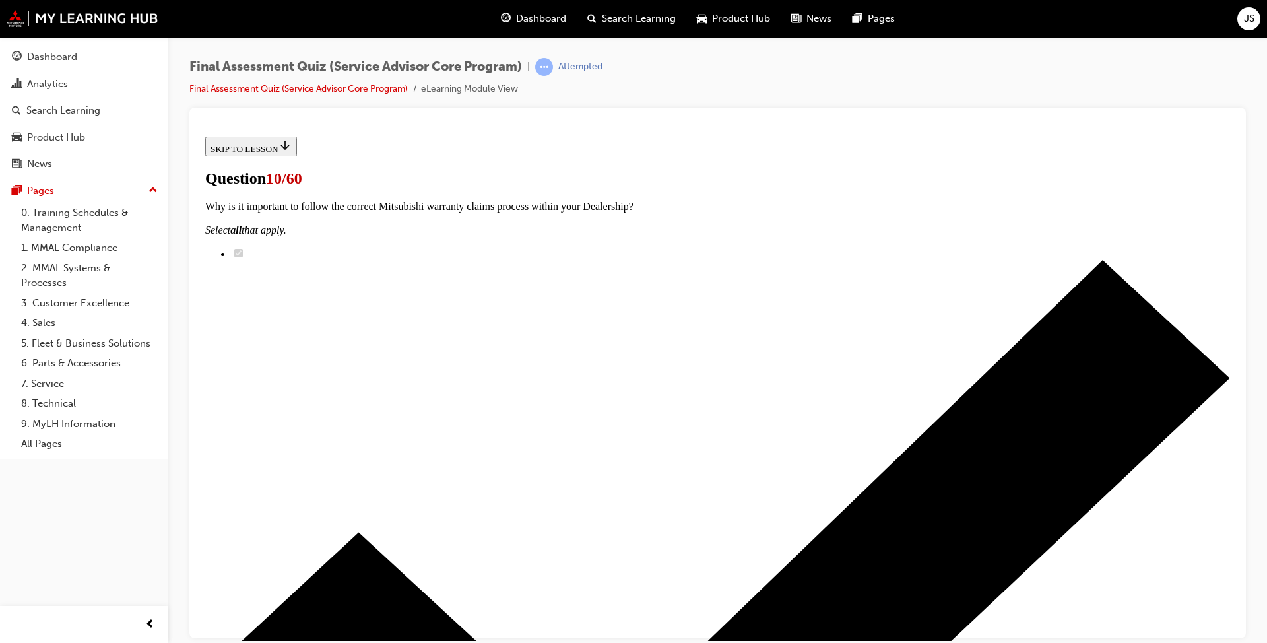
scroll to position [132, 0]
checkbox input "true"
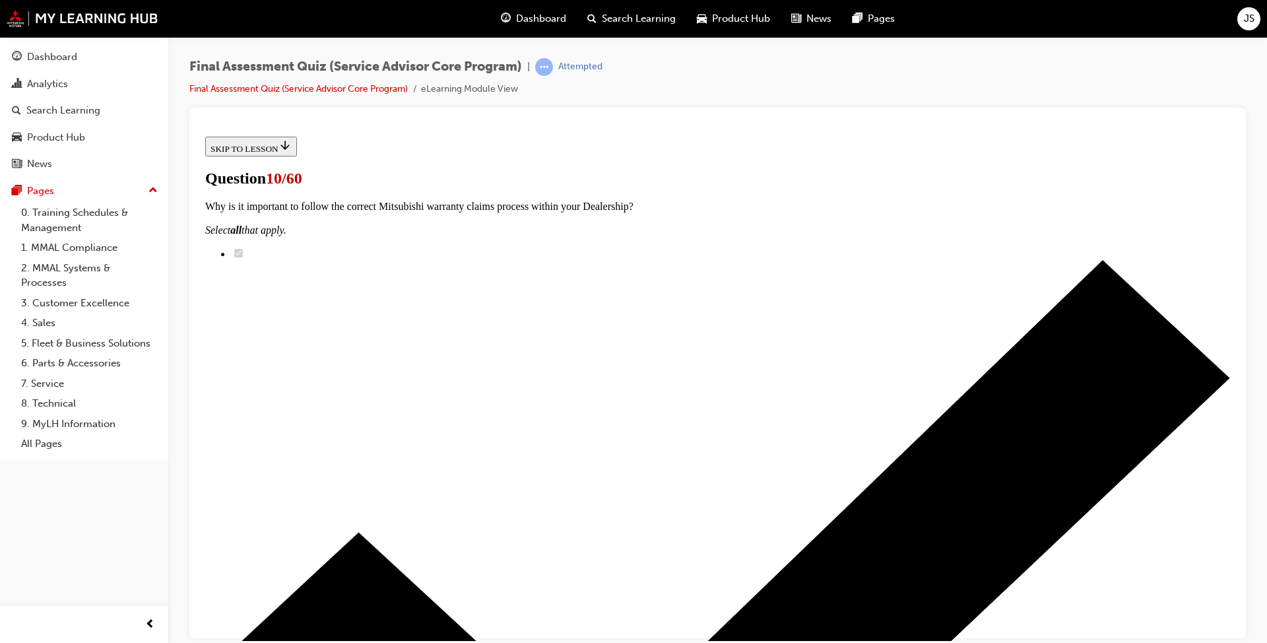
checkbox input "true"
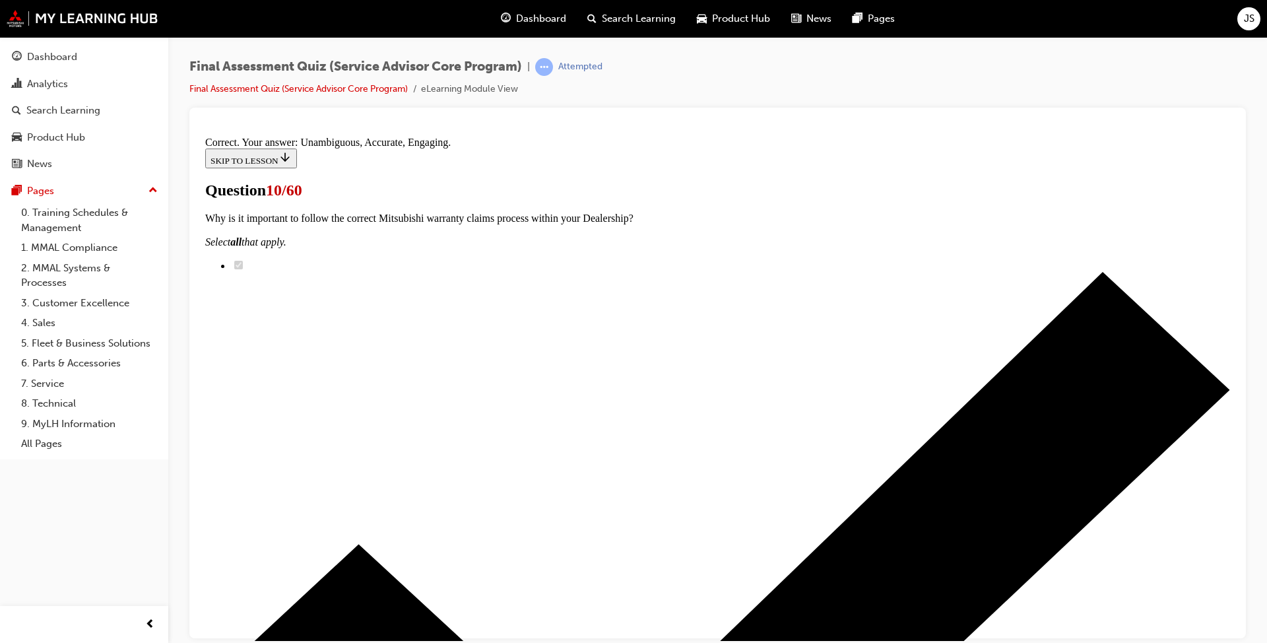
scroll to position [203, 0]
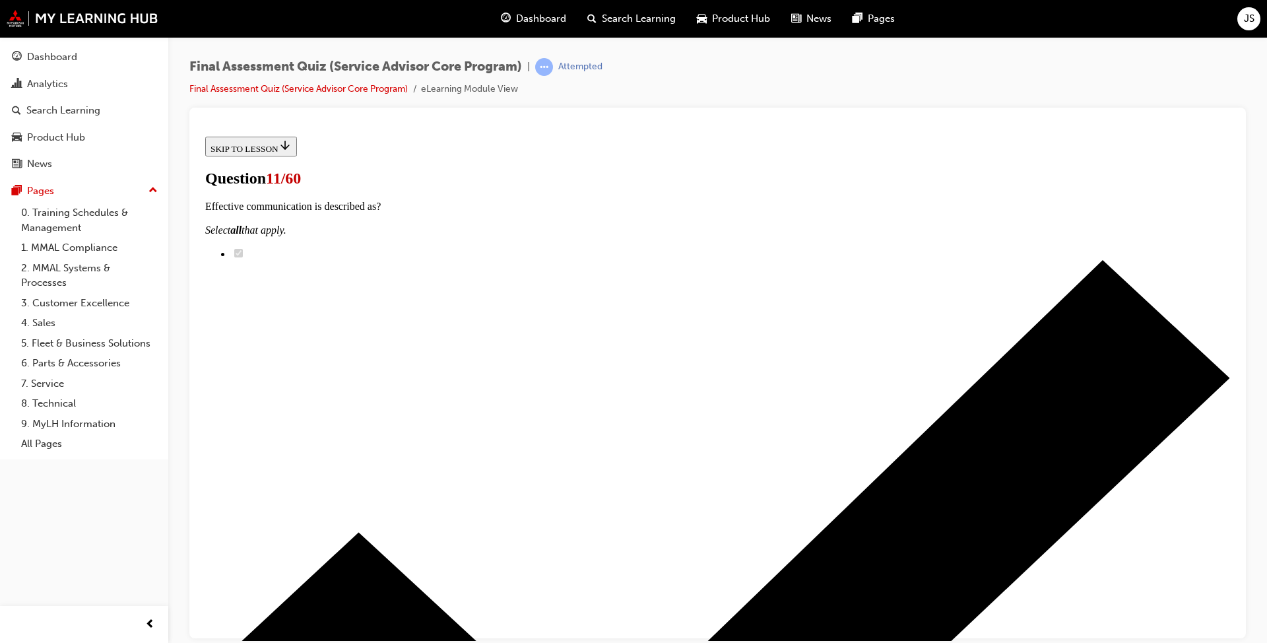
scroll to position [132, 0]
checkbox input "true"
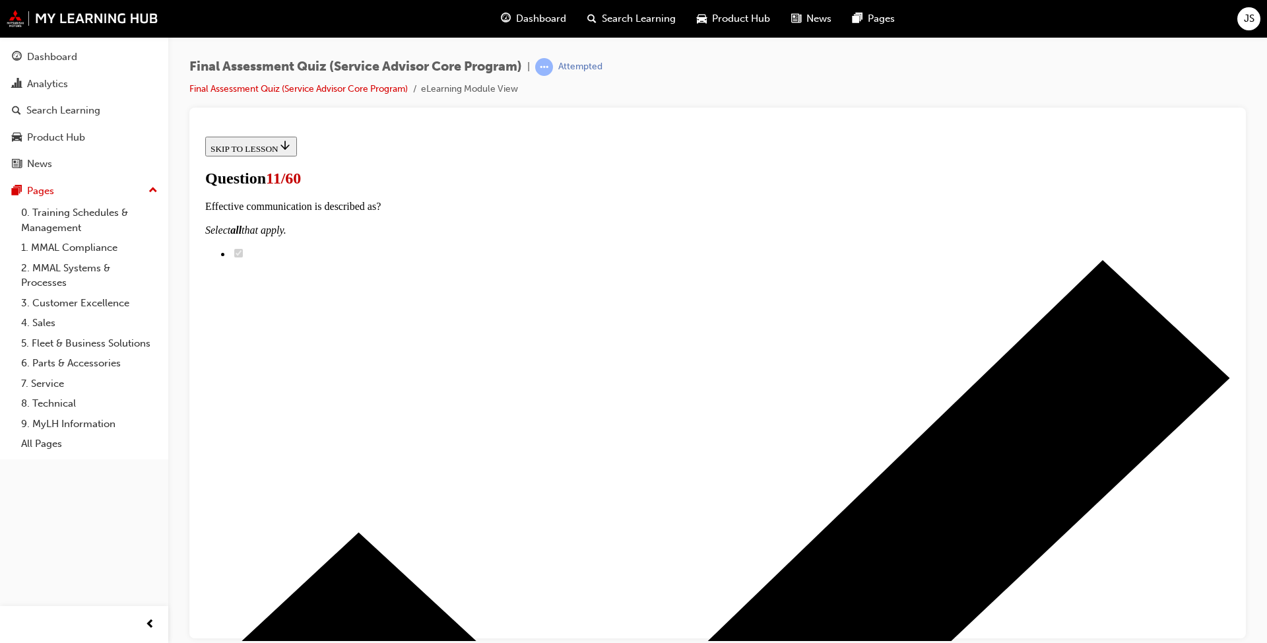
checkbox input "true"
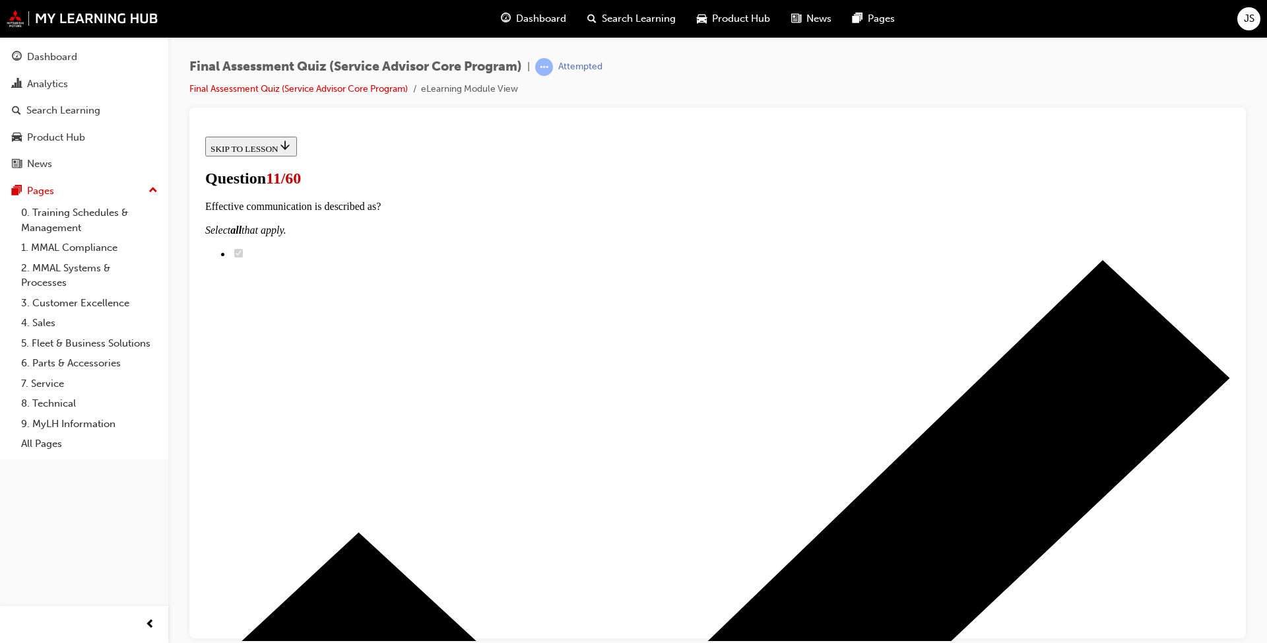
checkbox input "true"
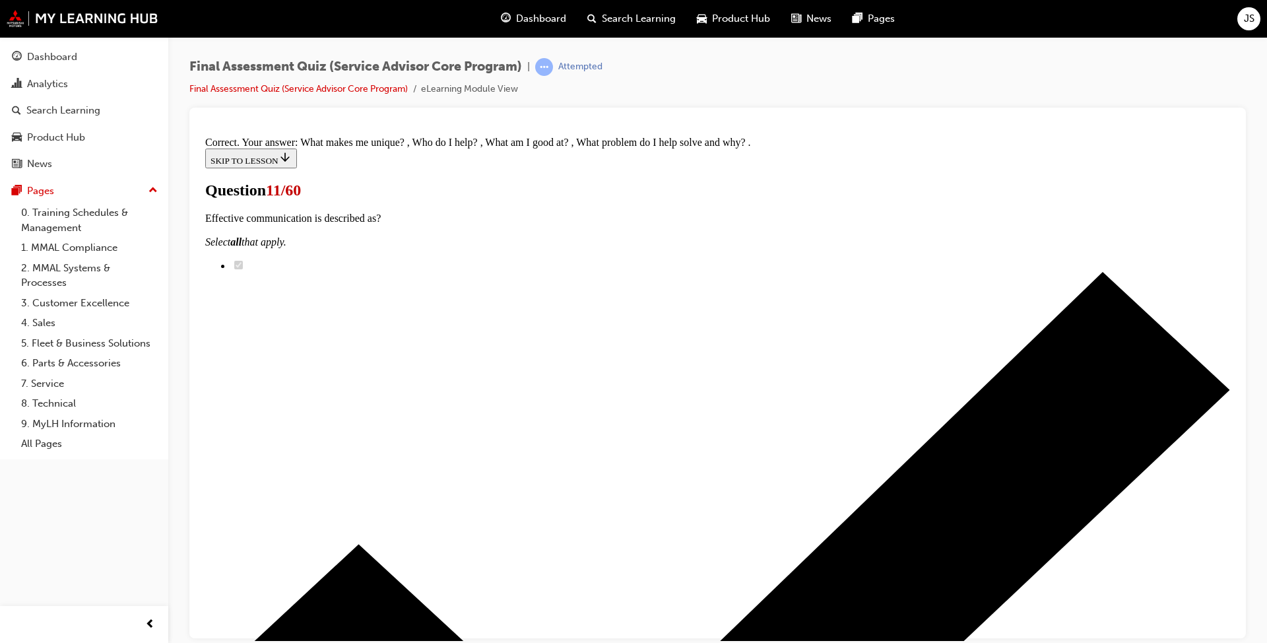
scroll to position [203, 0]
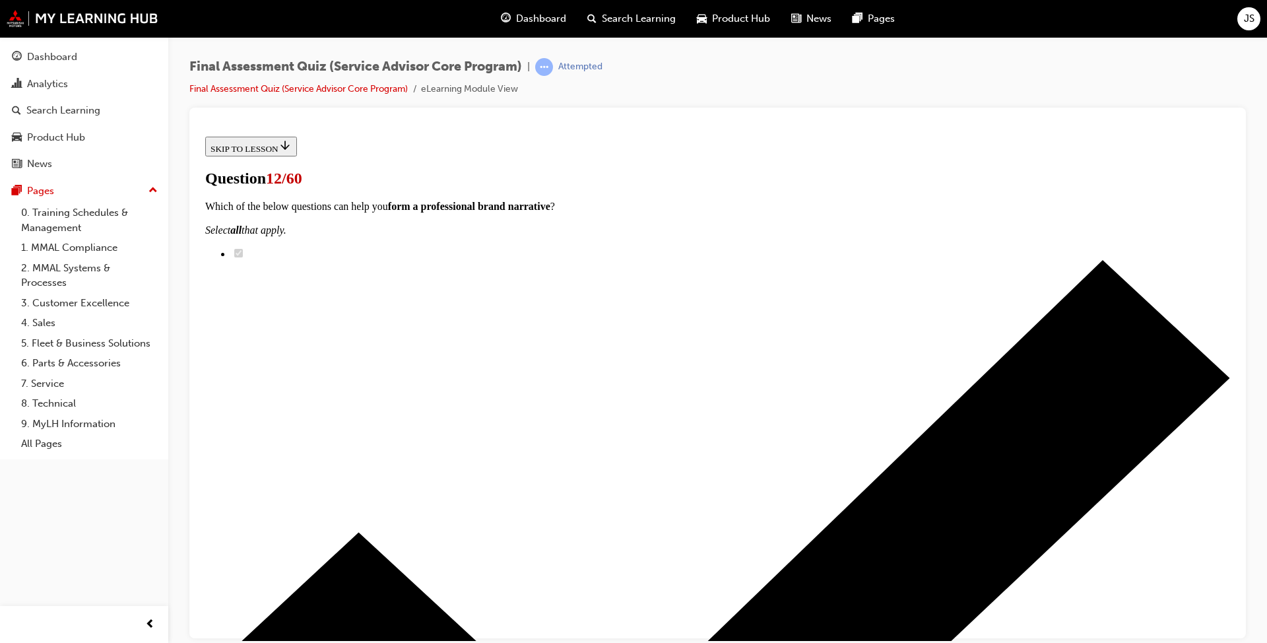
scroll to position [125, 0]
radio input "true"
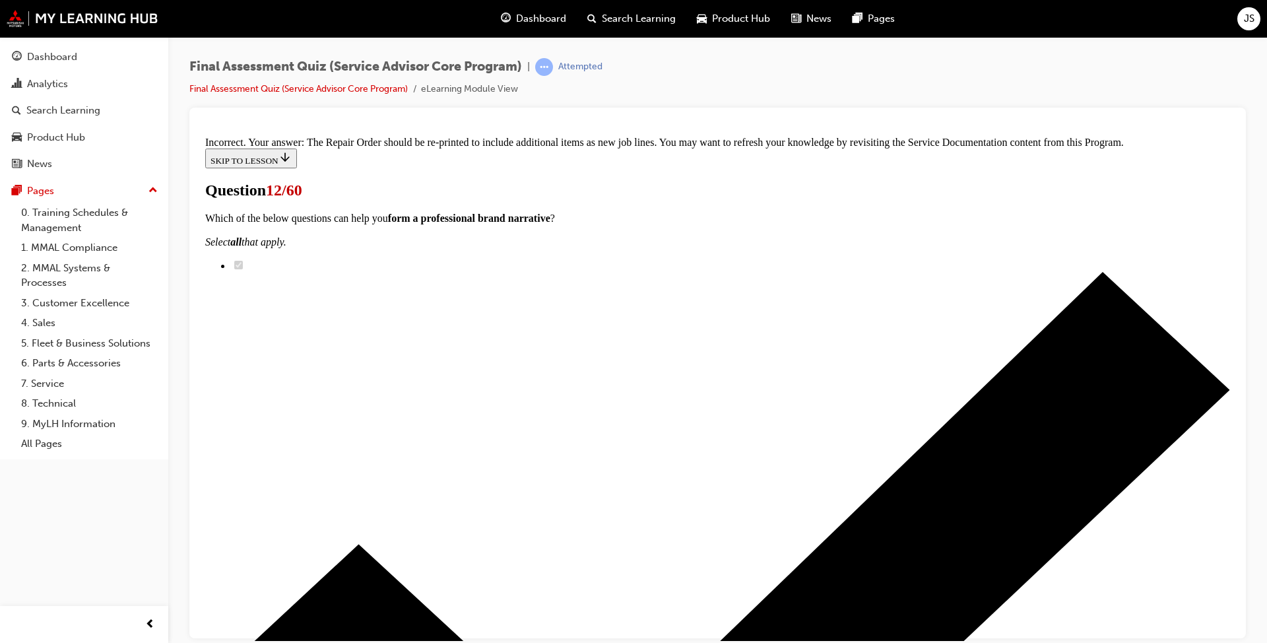
scroll to position [314, 0]
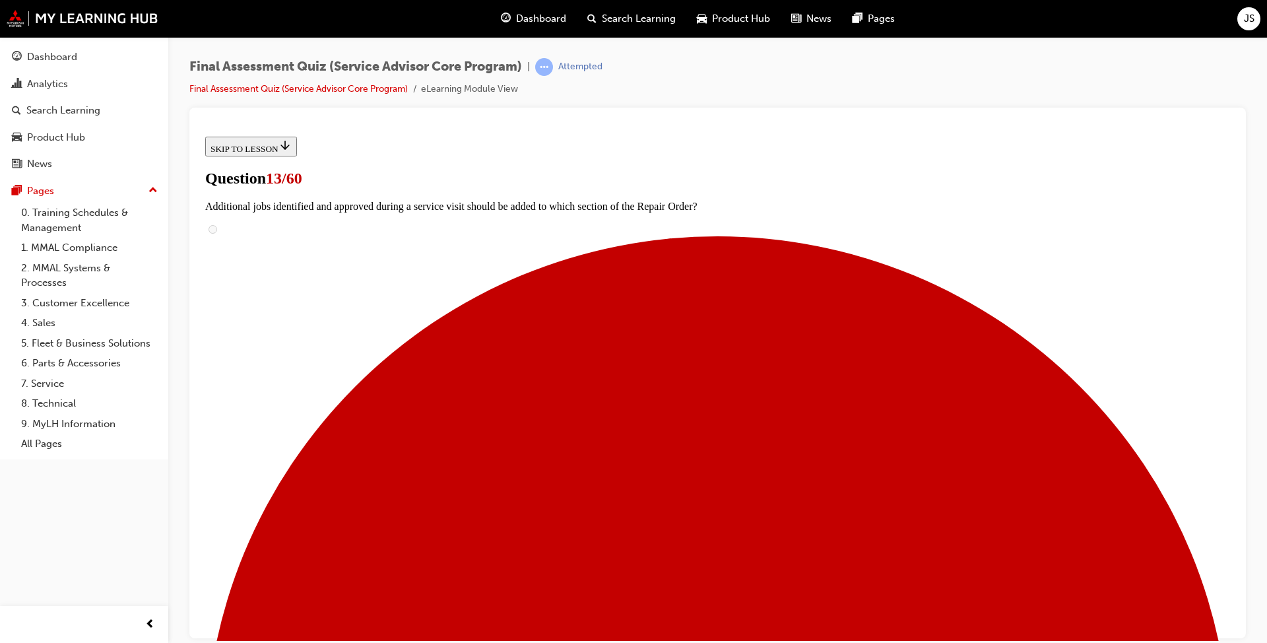
scroll to position [132, 0]
drag, startPoint x: 513, startPoint y: 380, endPoint x: 567, endPoint y: 349, distance: 62.4
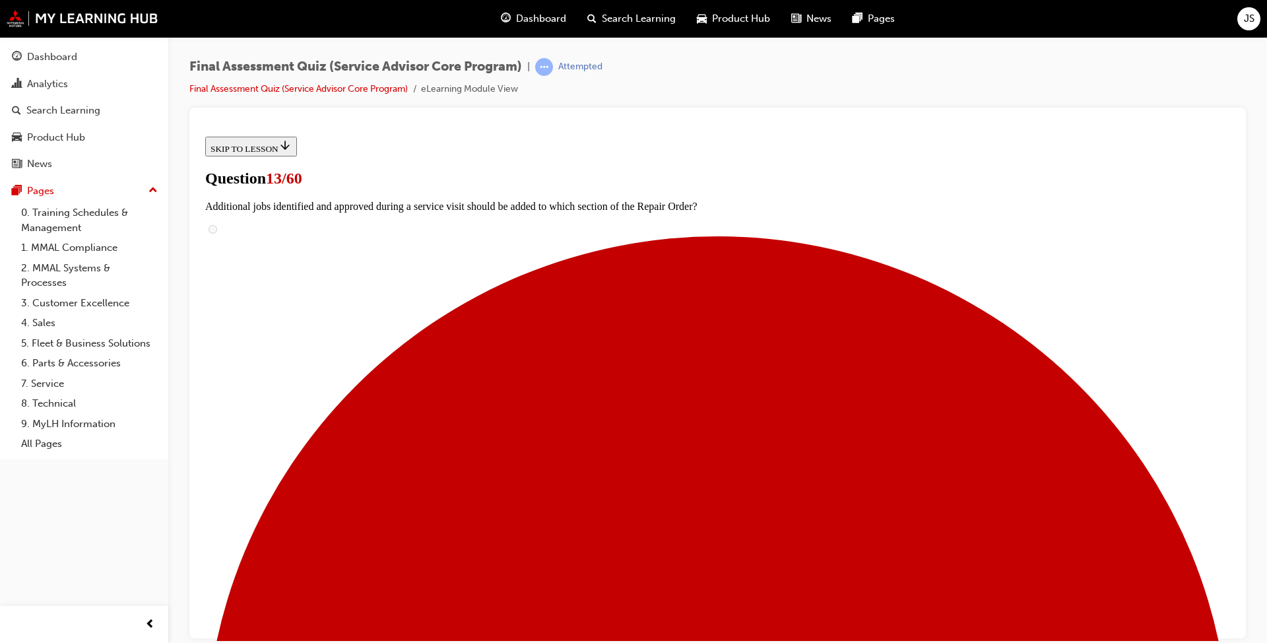
radio input "true"
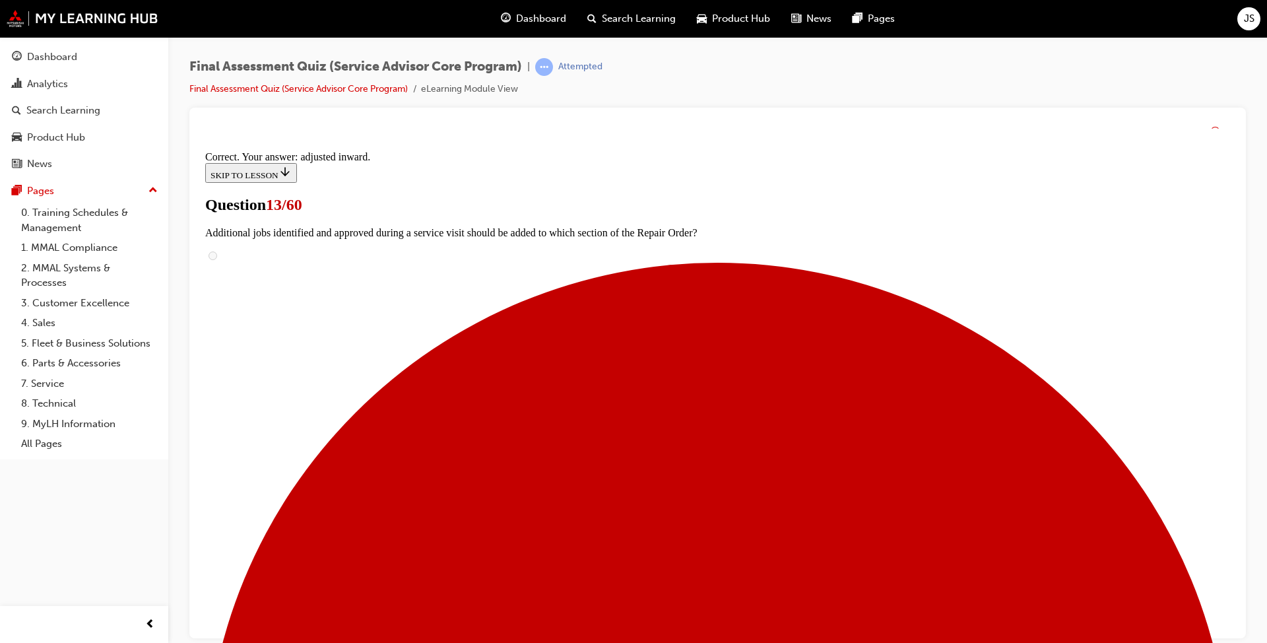
scroll to position [292, 0]
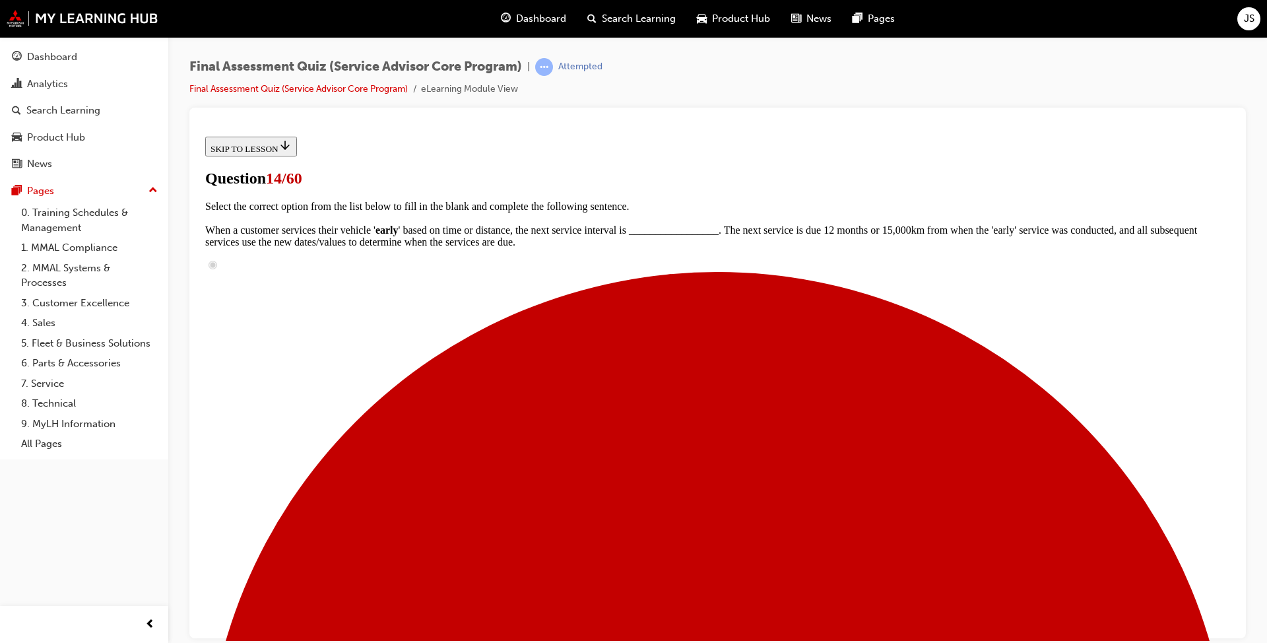
scroll to position [66, 0]
radio input "true"
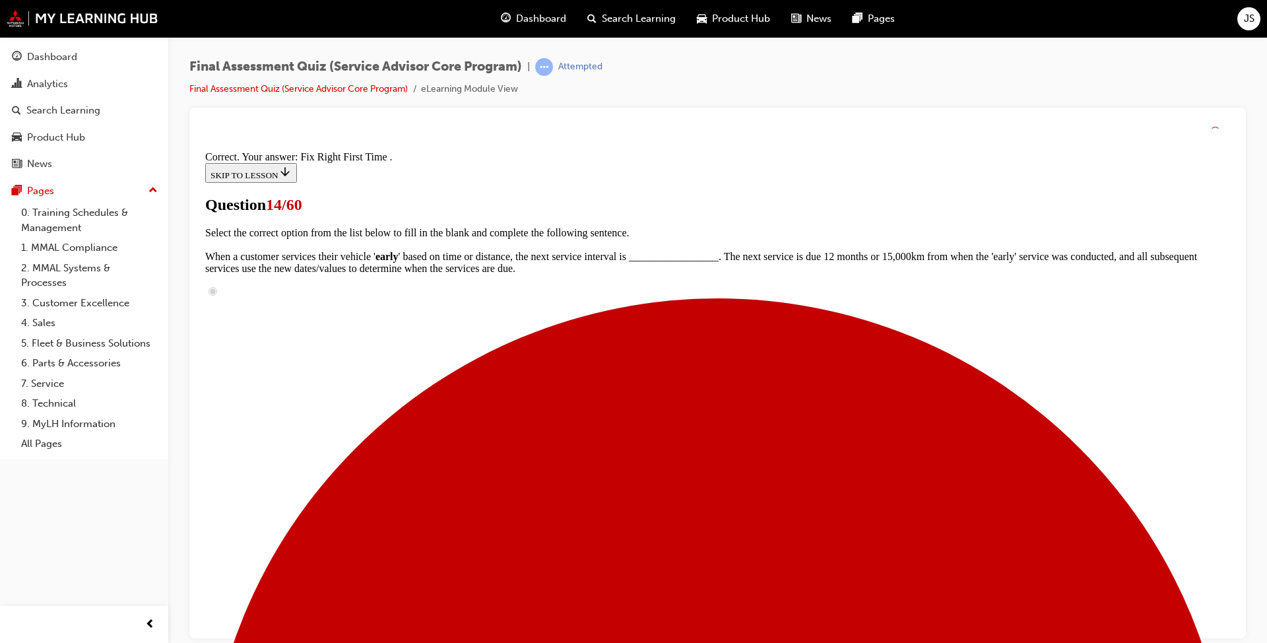
scroll to position [211, 0]
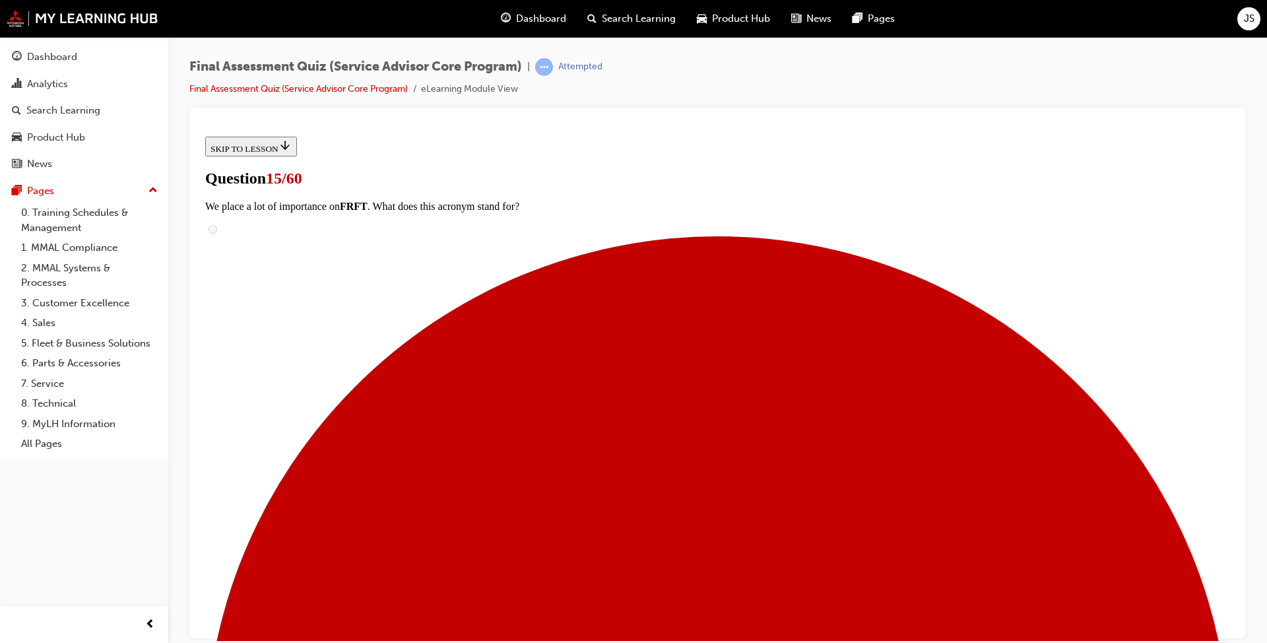
scroll to position [107, 0]
radio input "true"
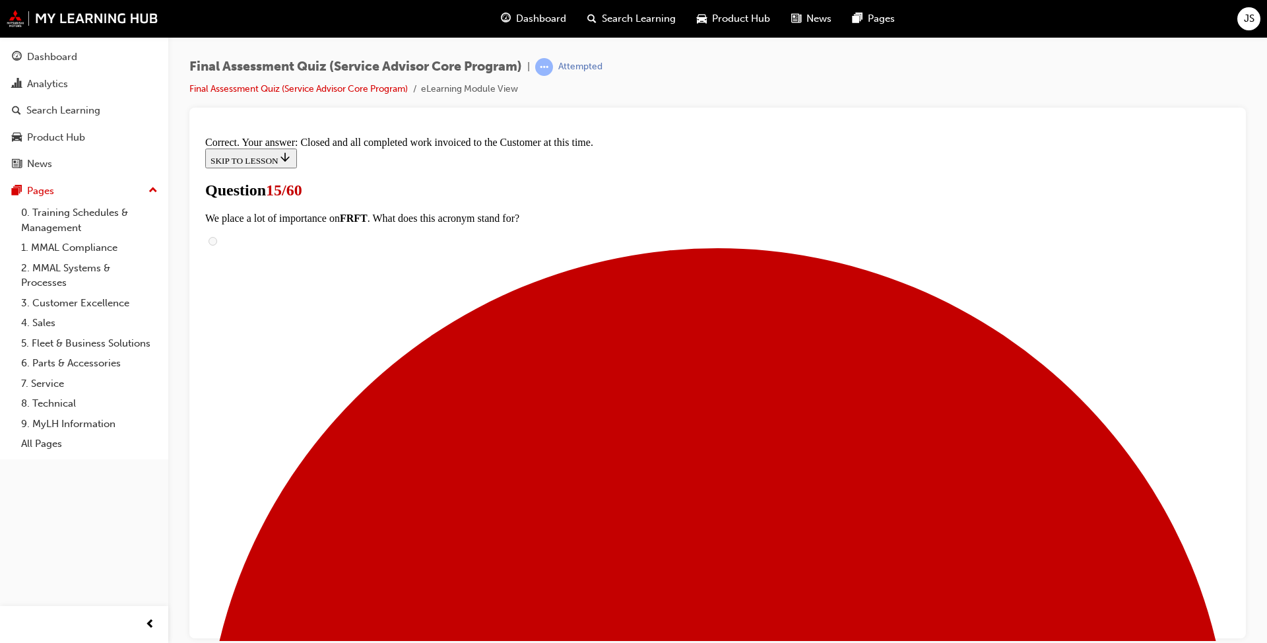
scroll to position [171, 0]
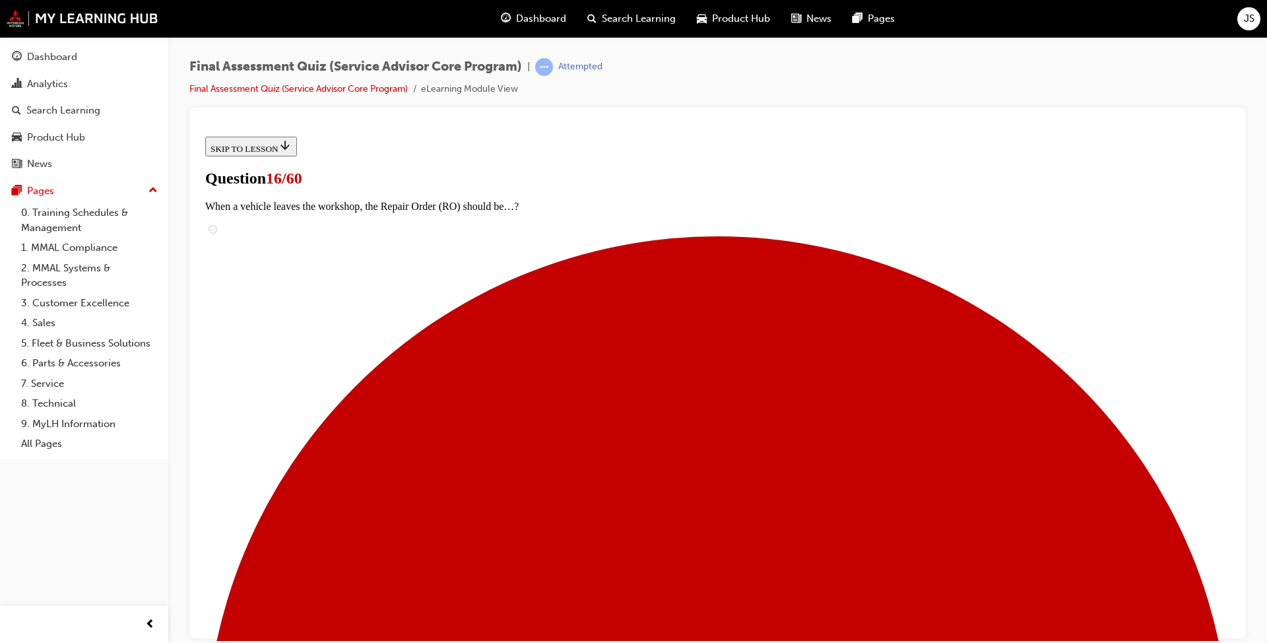
scroll to position [132, 0]
checkbox input "true"
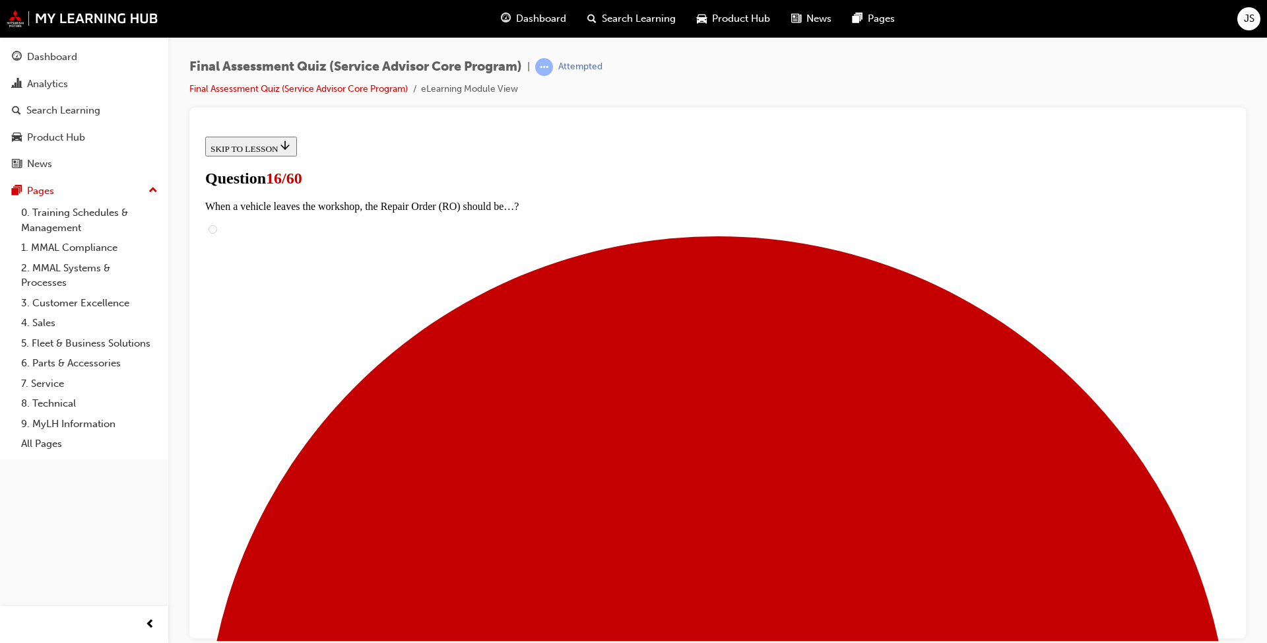
checkbox input "true"
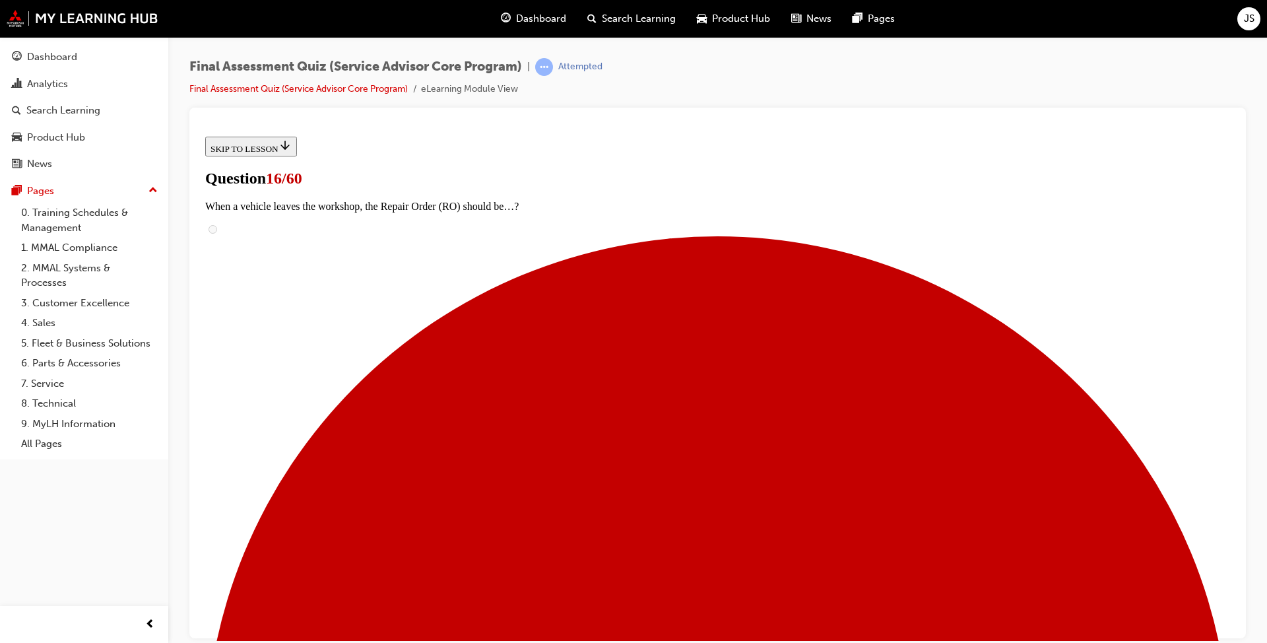
scroll to position [198, 0]
checkbox input "true"
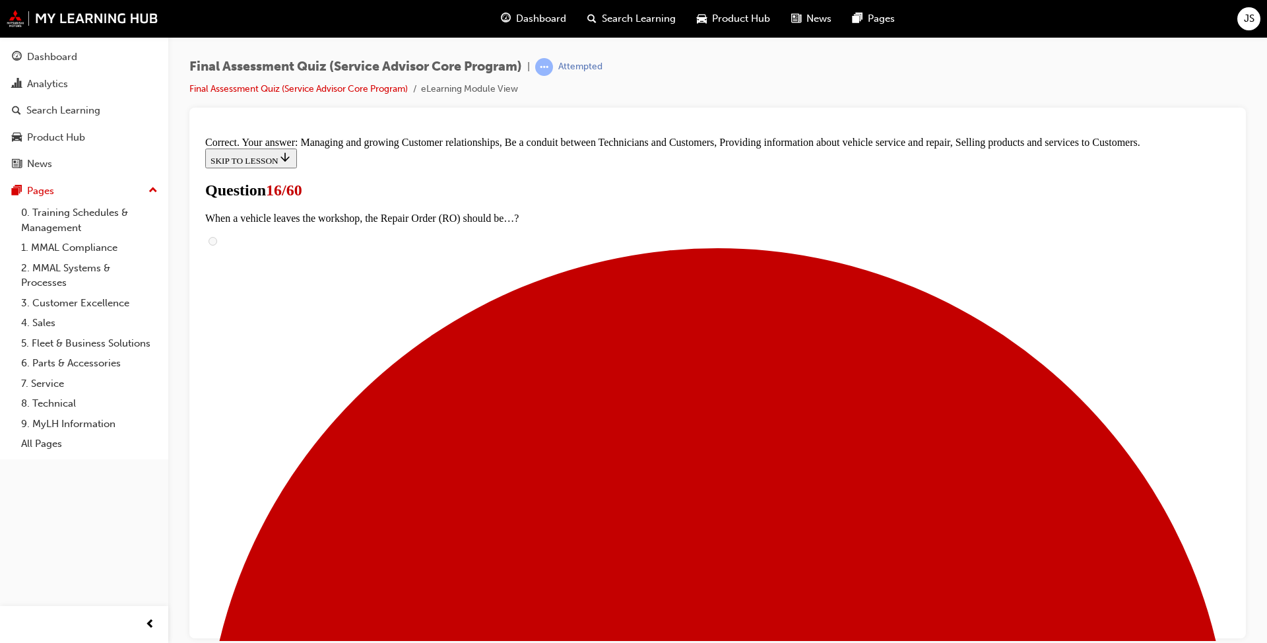
scroll to position [308, 0]
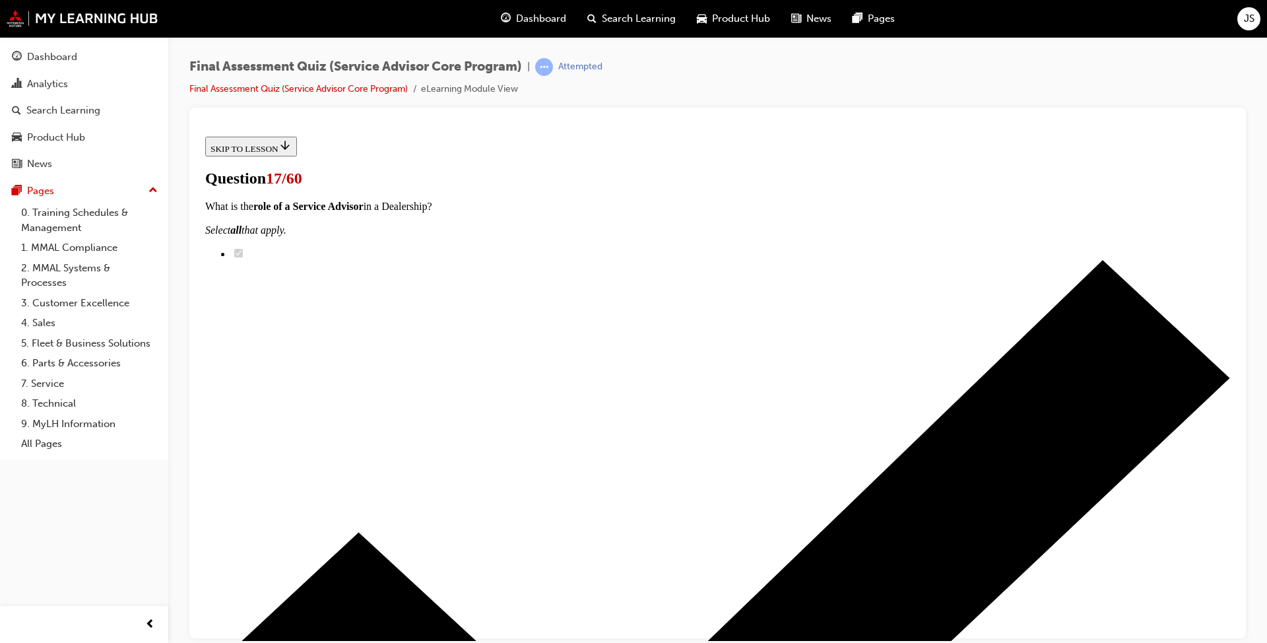
radio input "true"
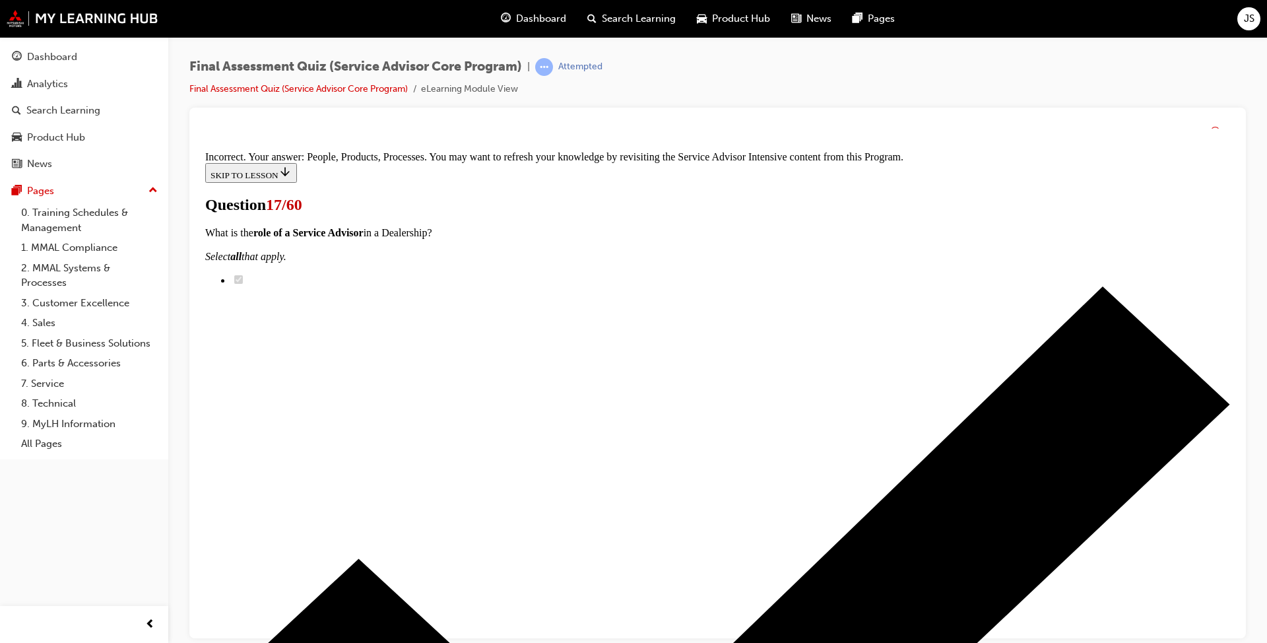
scroll to position [239, 0]
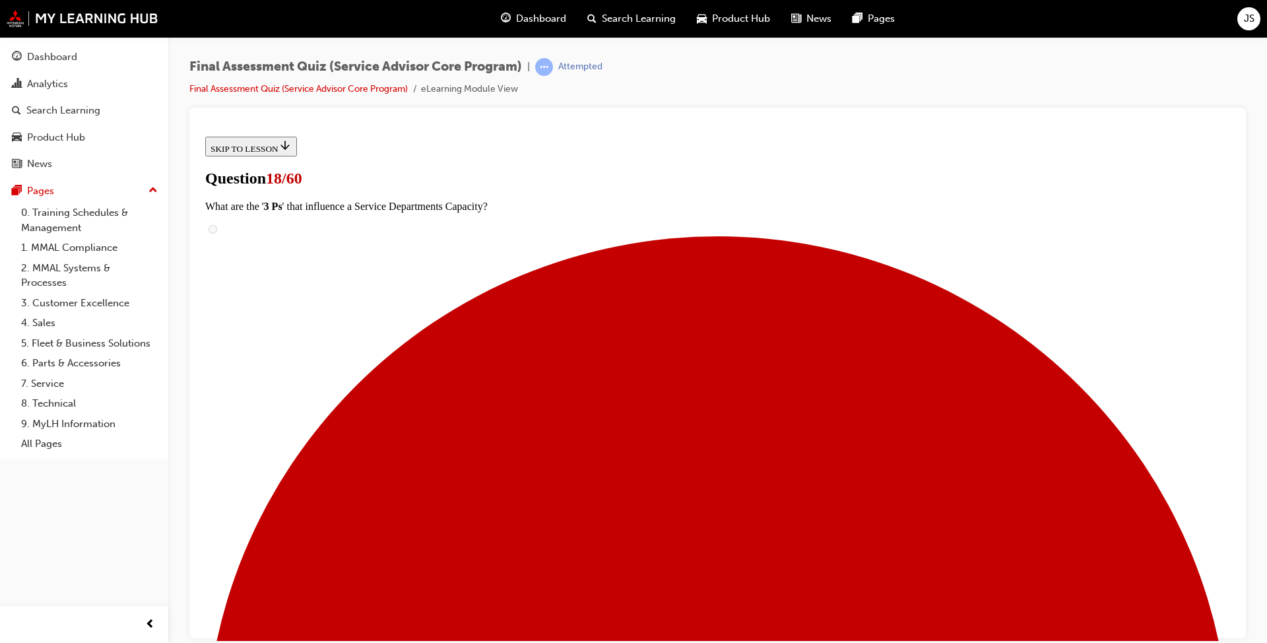
scroll to position [132, 0]
checkbox input "true"
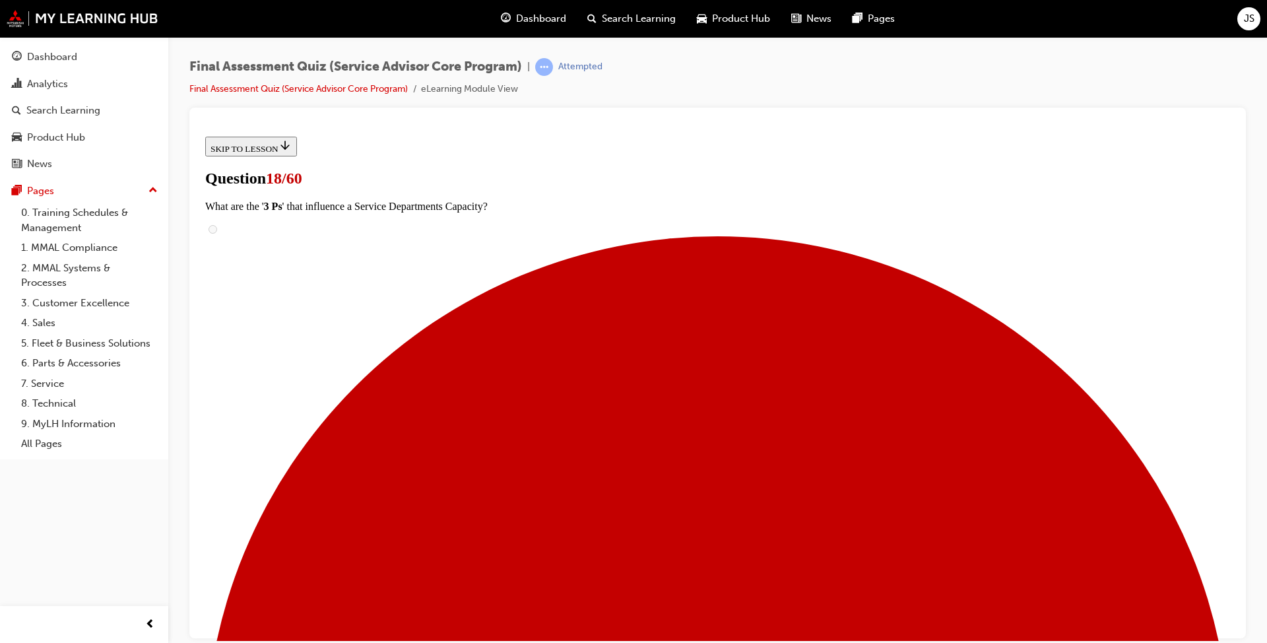
checkbox input "true"
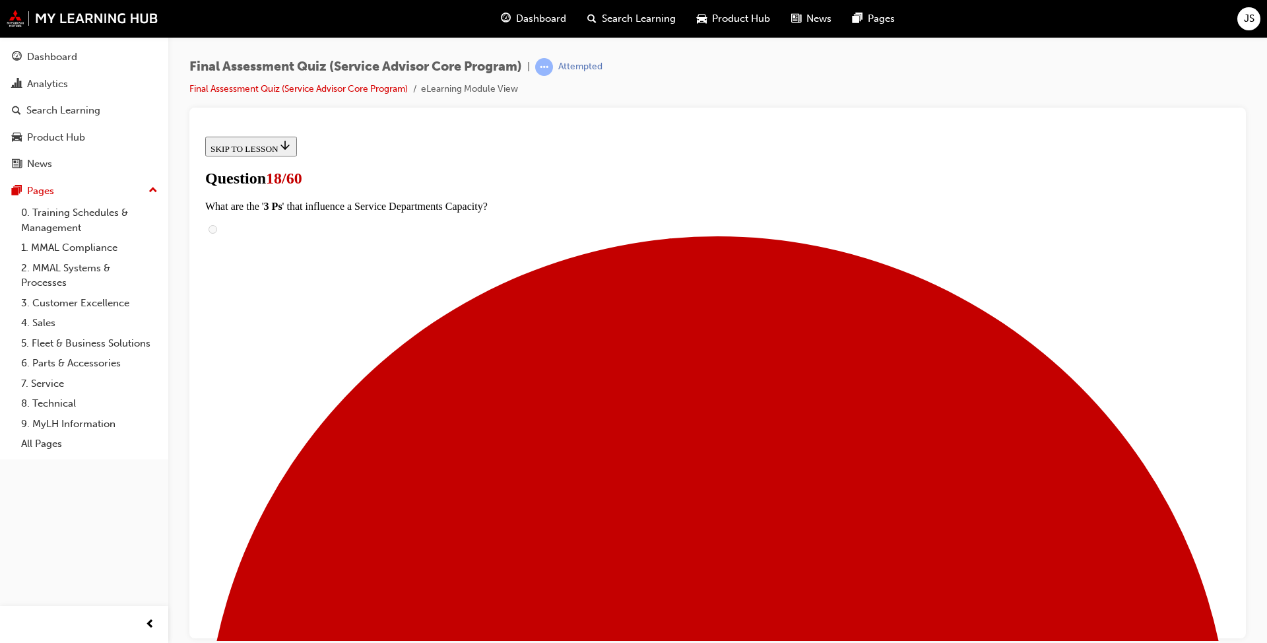
checkbox input "true"
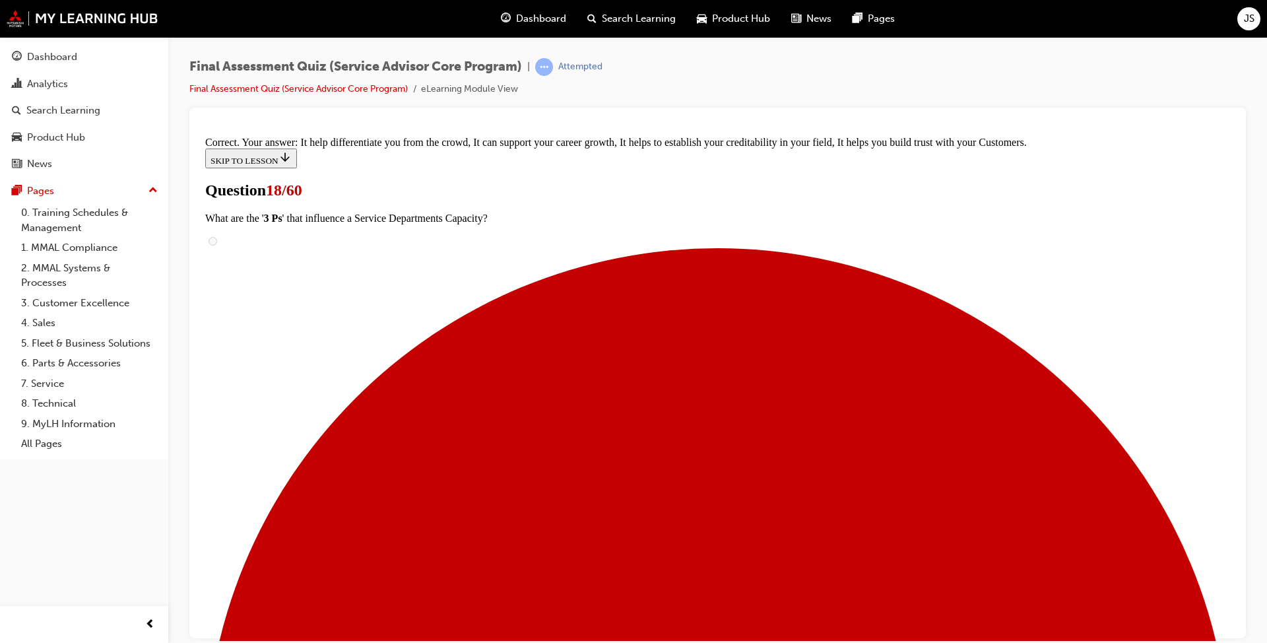
scroll to position [203, 0]
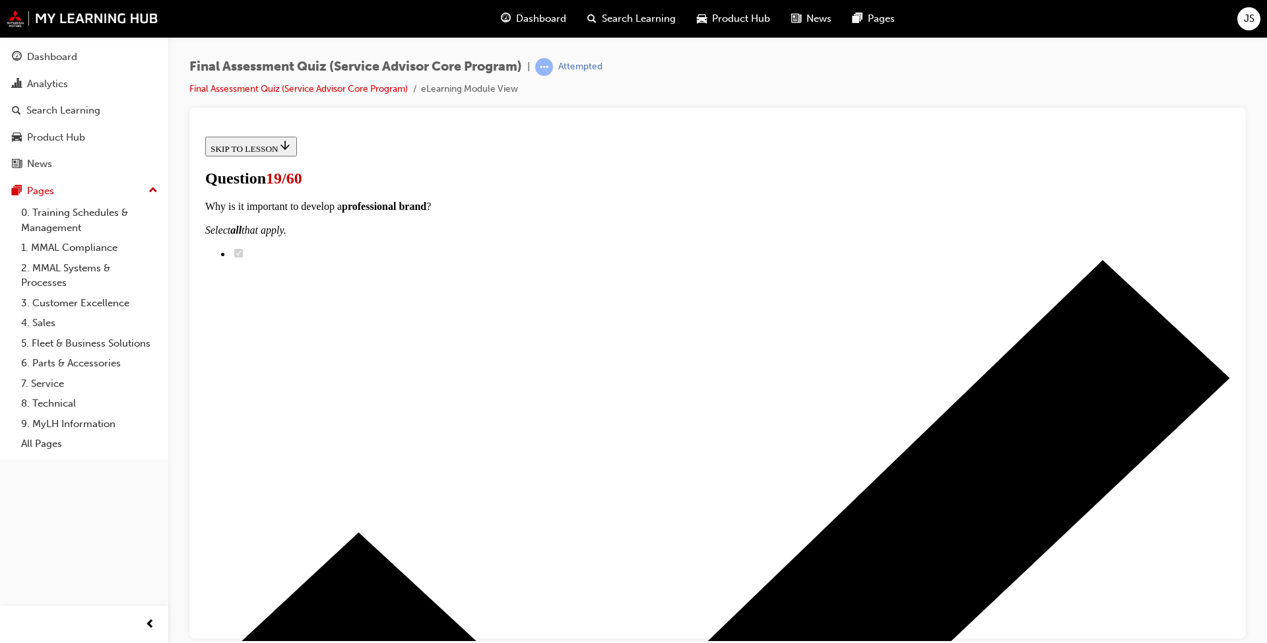
scroll to position [107, 0]
radio input "true"
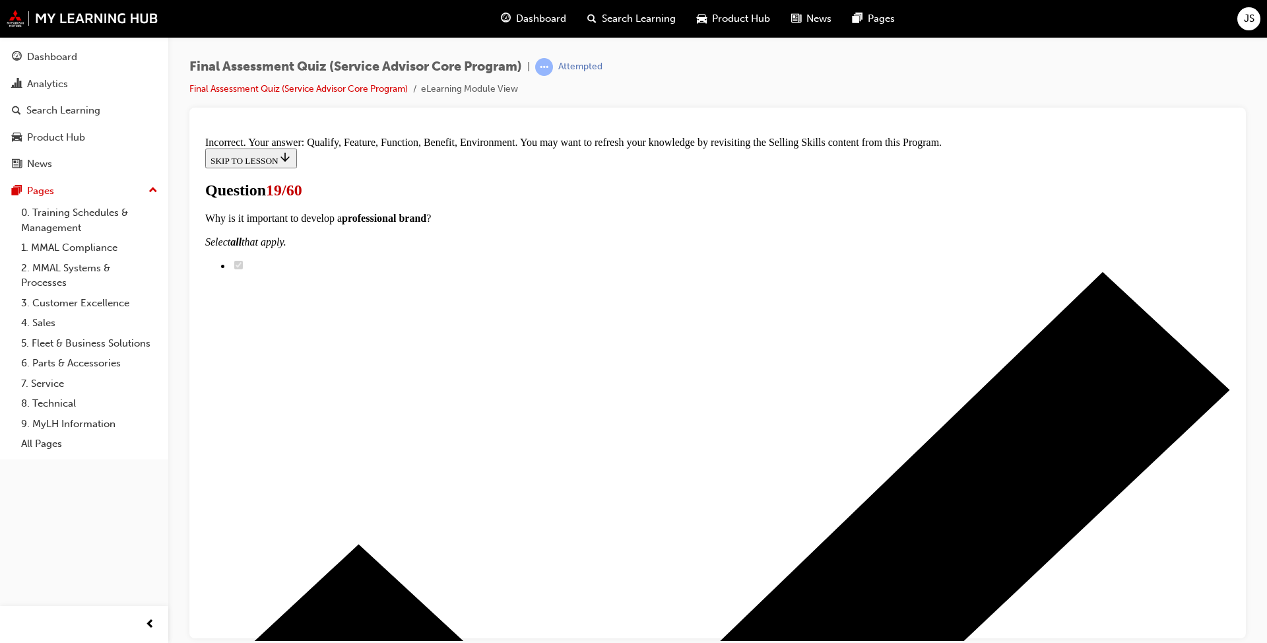
scroll to position [239, 0]
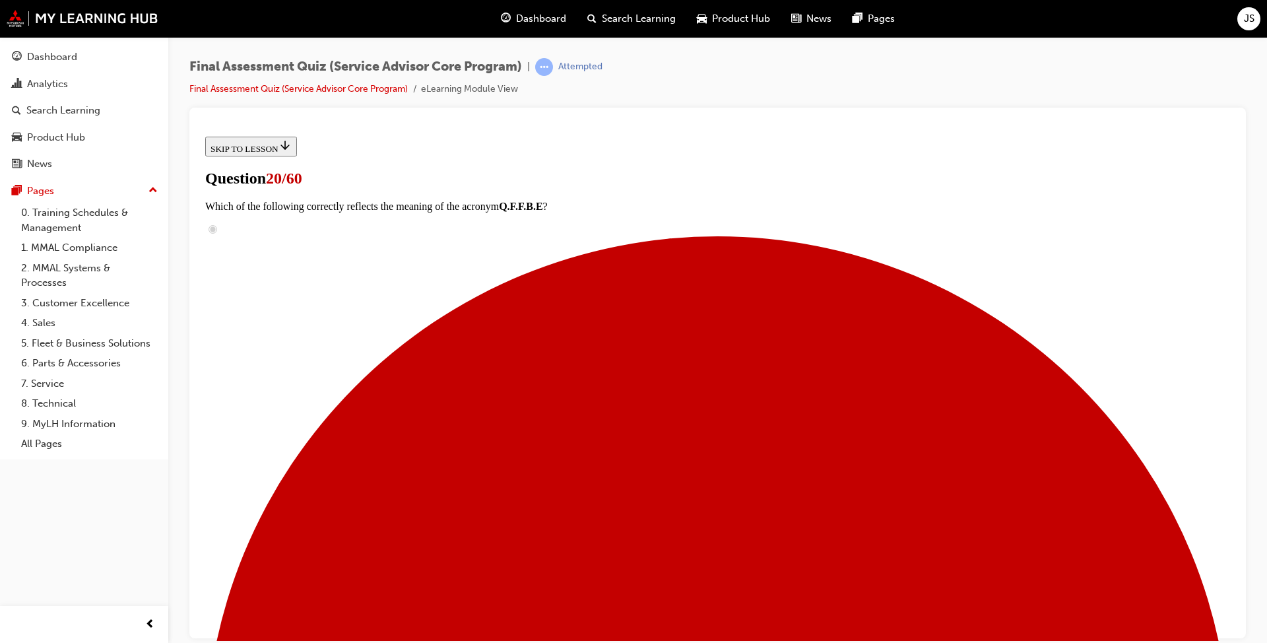
radio input "true"
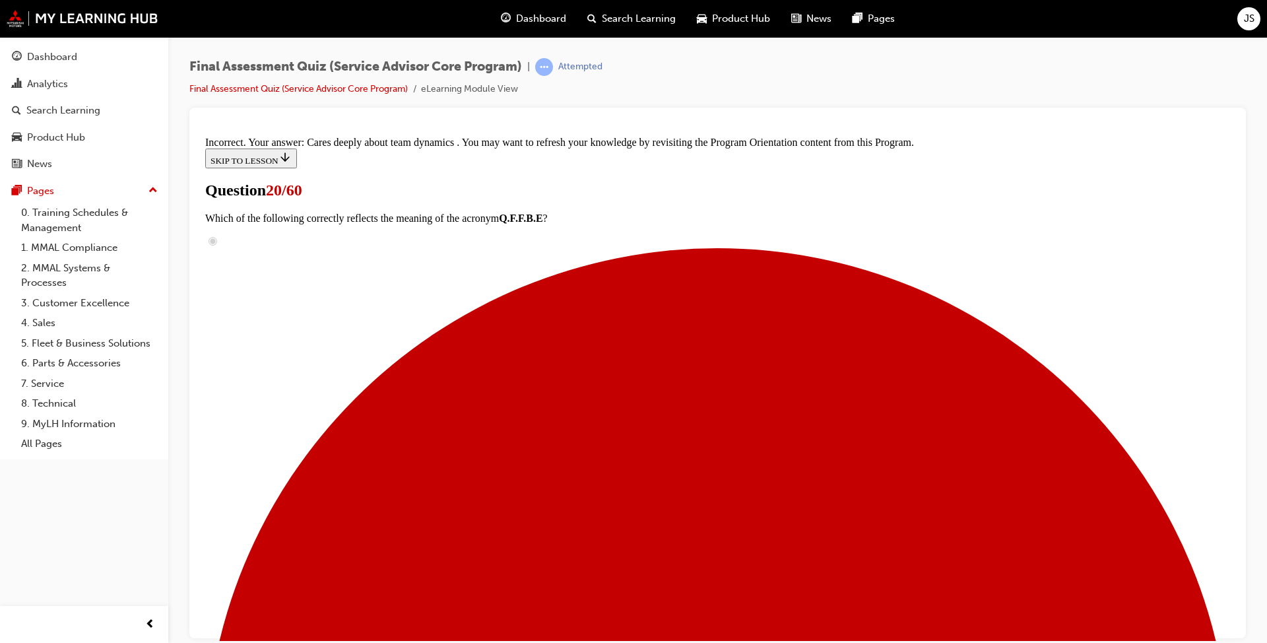
scroll to position [239, 0]
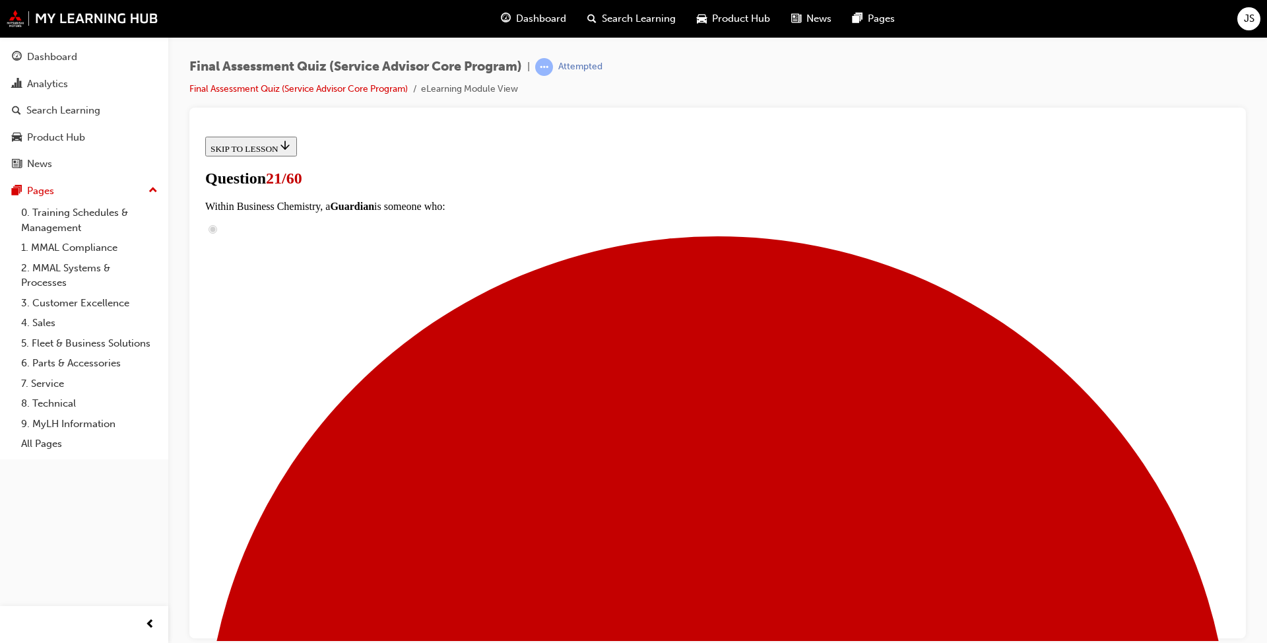
scroll to position [66, 0]
radio input "true"
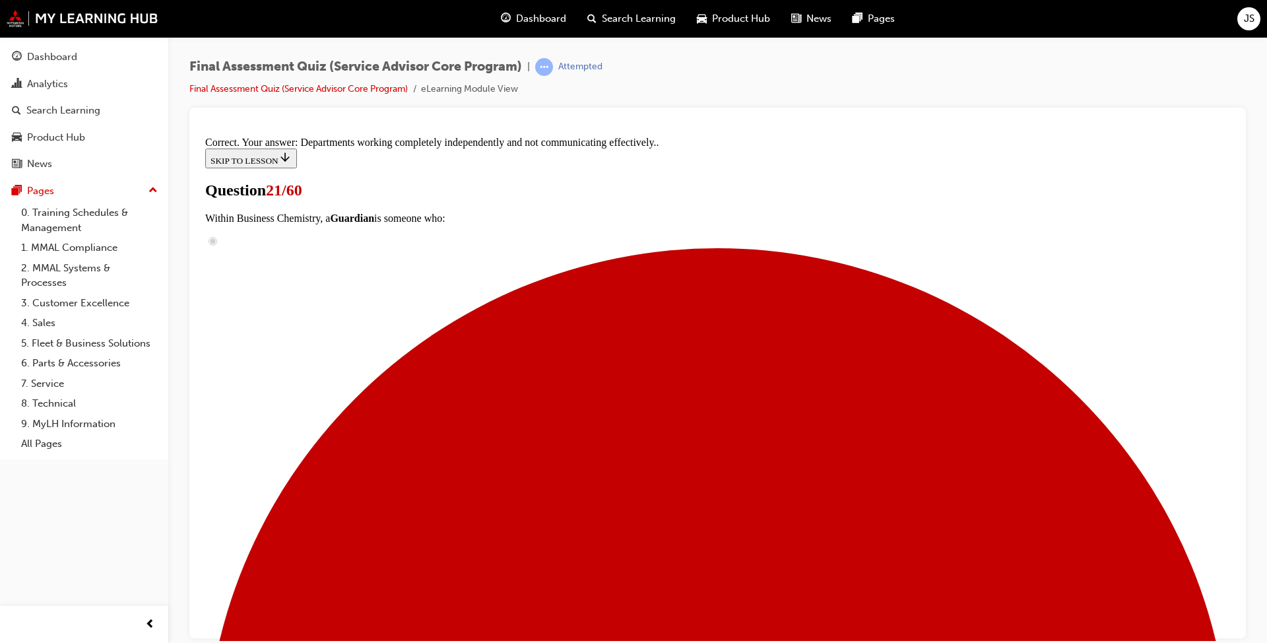
scroll to position [197, 0]
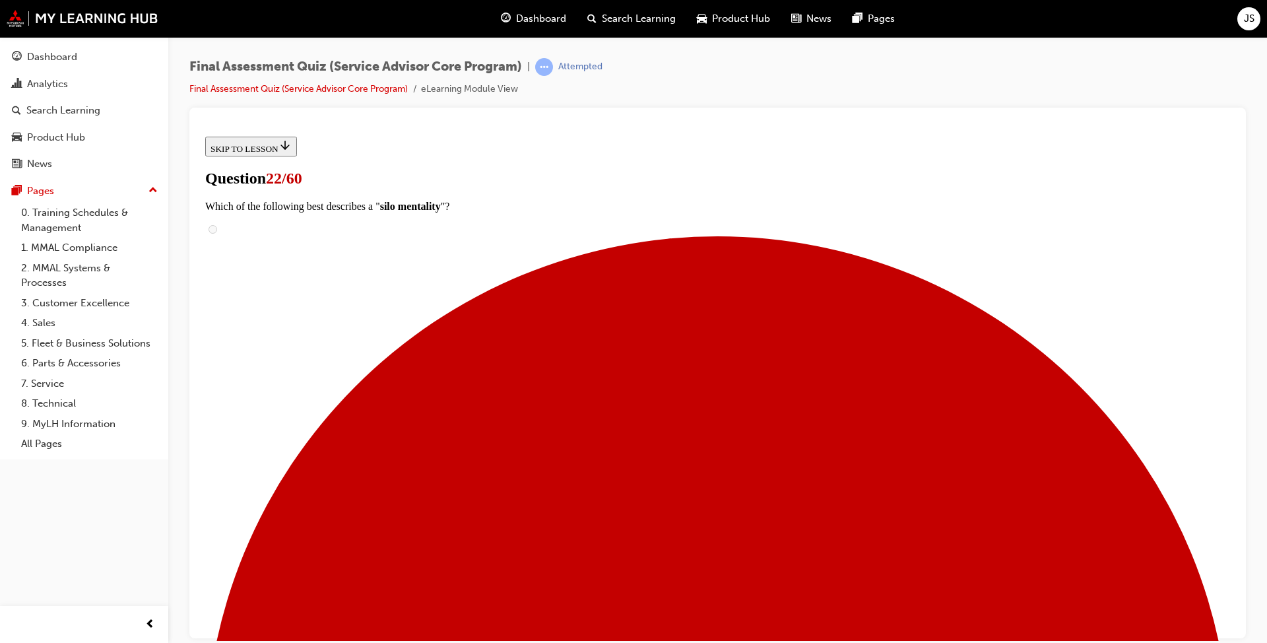
scroll to position [132, 0]
checkbox input "true"
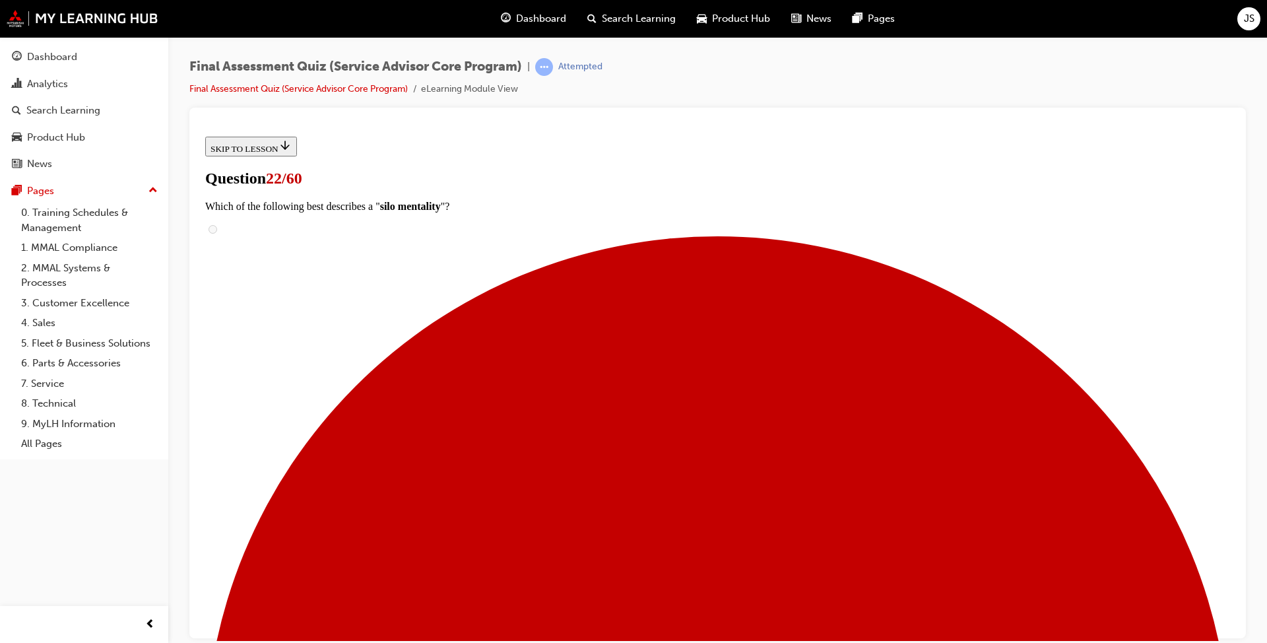
checkbox input "true"
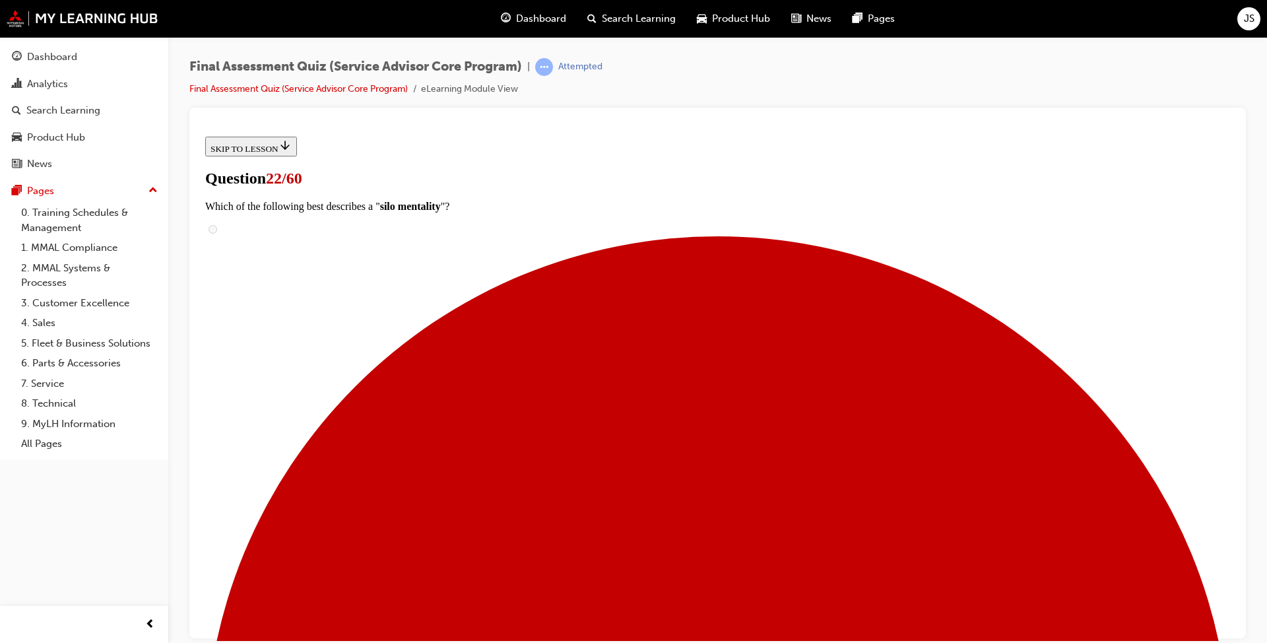
checkbox input "true"
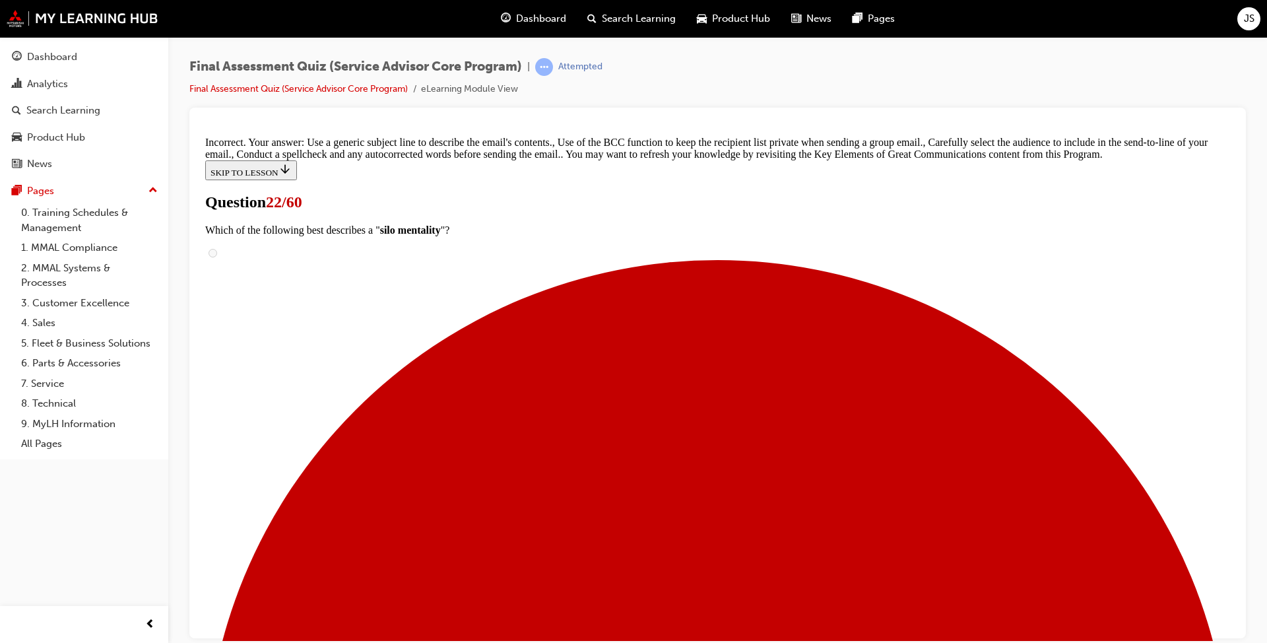
scroll to position [376, 0]
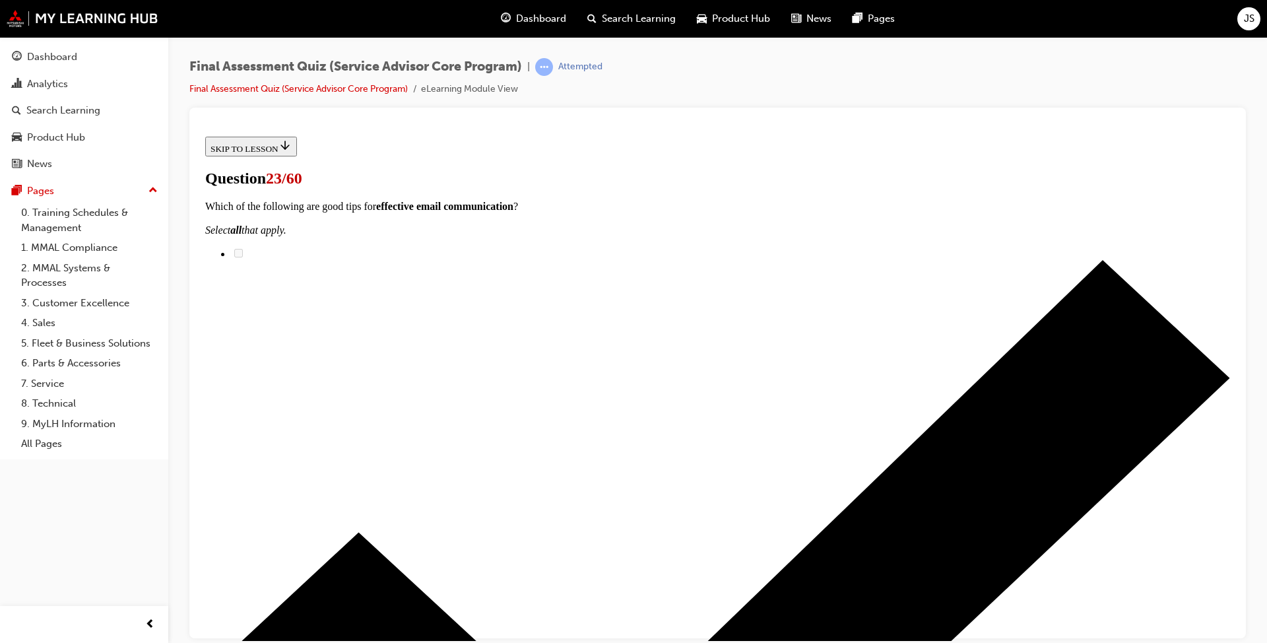
scroll to position [66, 0]
radio input "true"
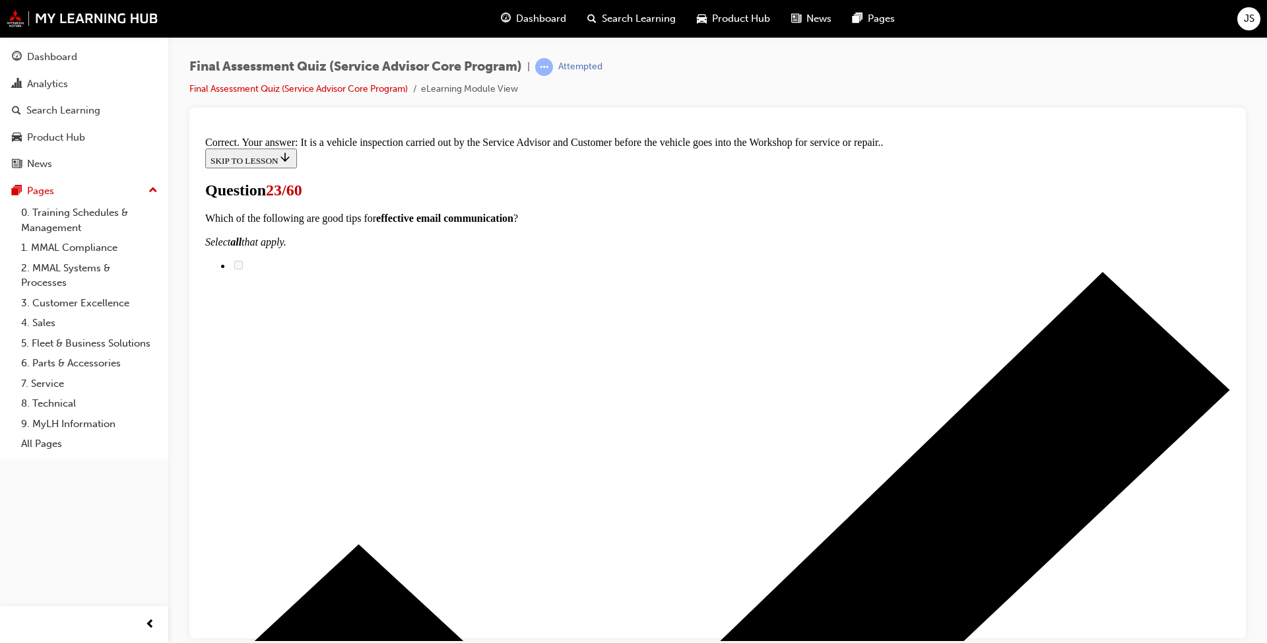
scroll to position [237, 0]
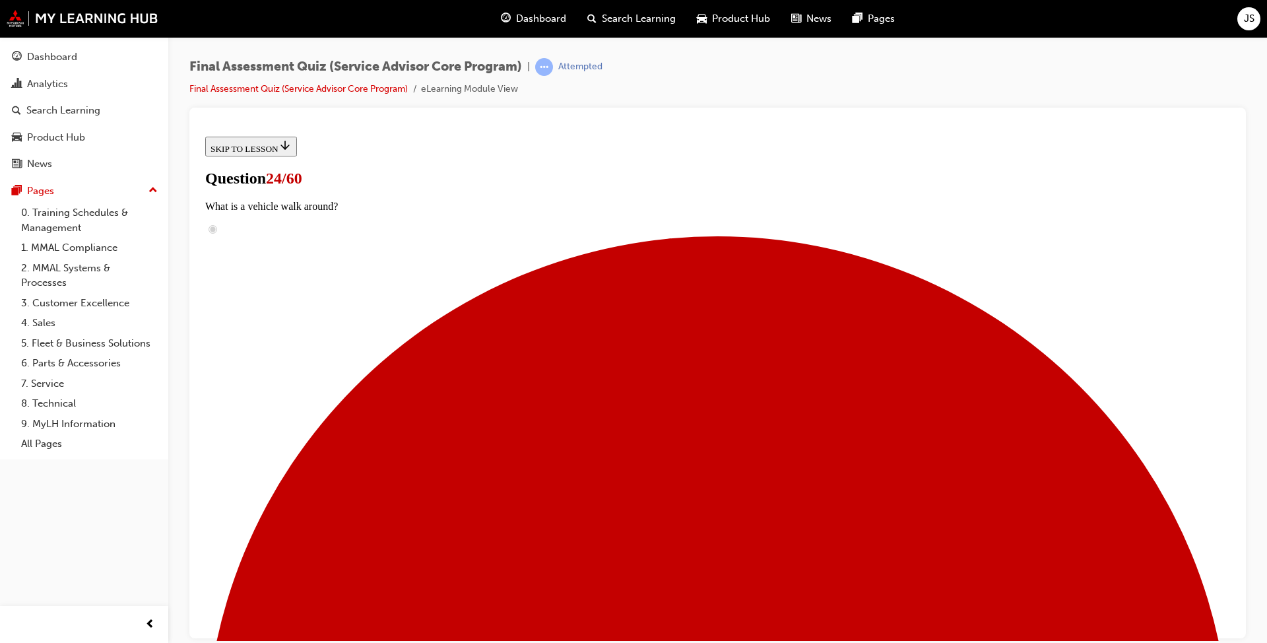
scroll to position [107, 0]
radio input "true"
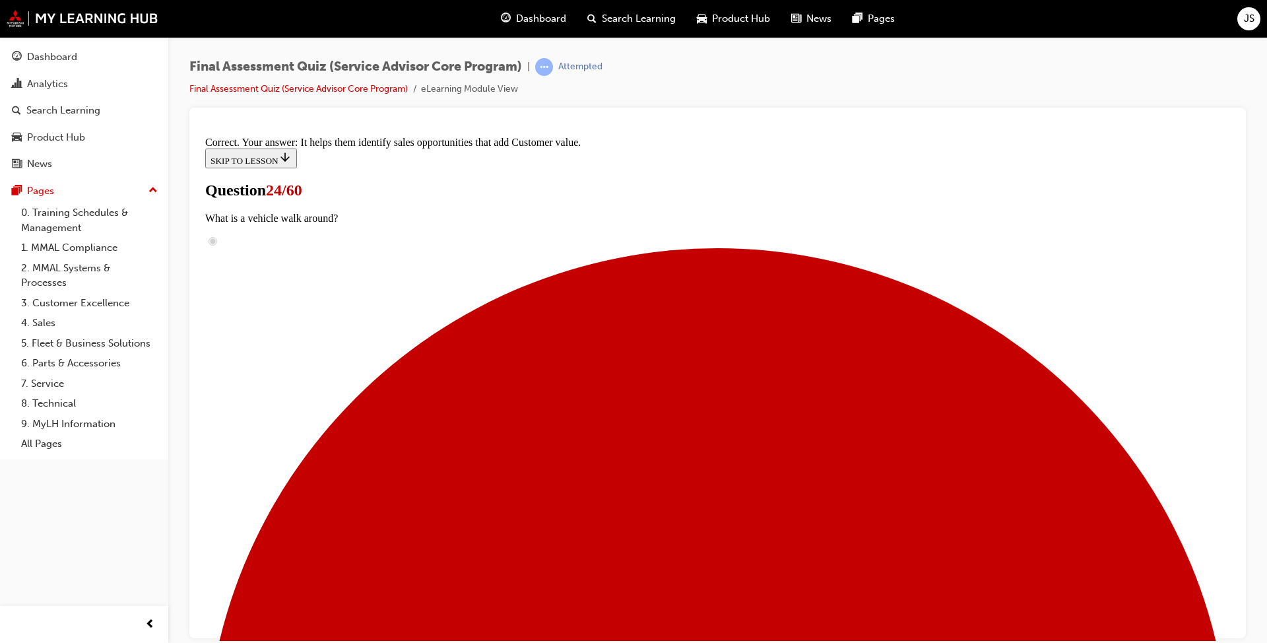
scroll to position [171, 0]
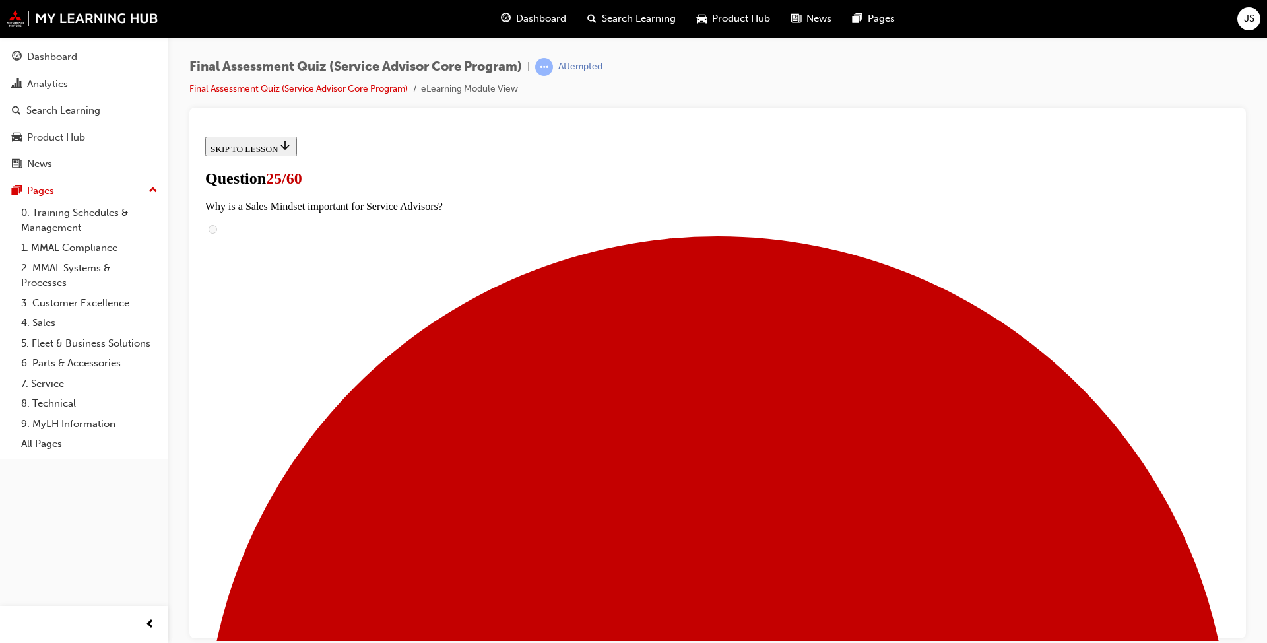
scroll to position [133, 0]
drag, startPoint x: 575, startPoint y: 563, endPoint x: 818, endPoint y: 352, distance: 321.8
drag, startPoint x: 591, startPoint y: 421, endPoint x: 830, endPoint y: 348, distance: 249.9
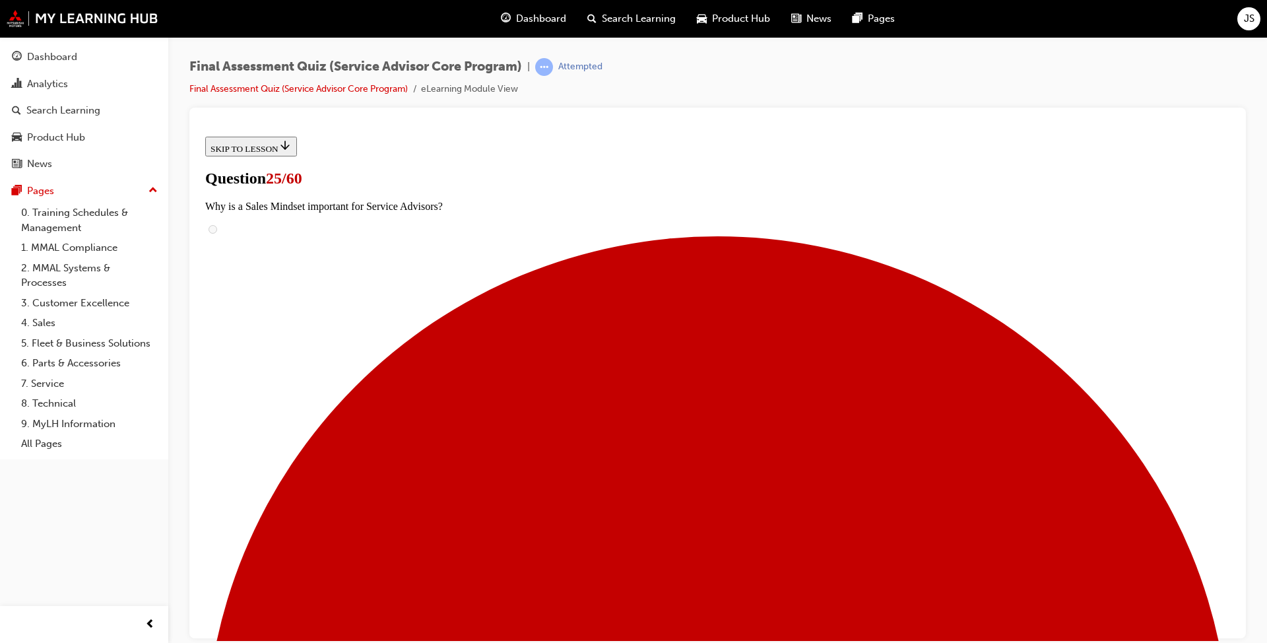
drag, startPoint x: 577, startPoint y: 425, endPoint x: 805, endPoint y: 360, distance: 237.5
drag, startPoint x: 595, startPoint y: 560, endPoint x: 831, endPoint y: 427, distance: 270.9
drag, startPoint x: 572, startPoint y: 559, endPoint x: 829, endPoint y: 500, distance: 263.5
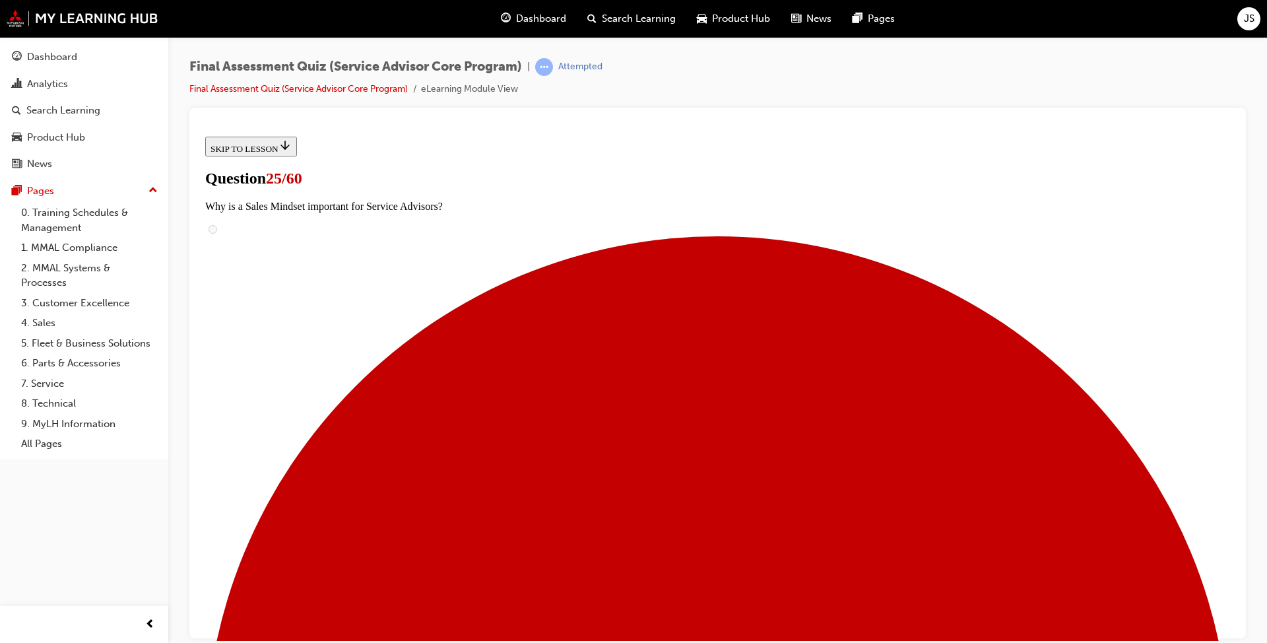
drag, startPoint x: 624, startPoint y: 558, endPoint x: 798, endPoint y: 554, distance: 173.6
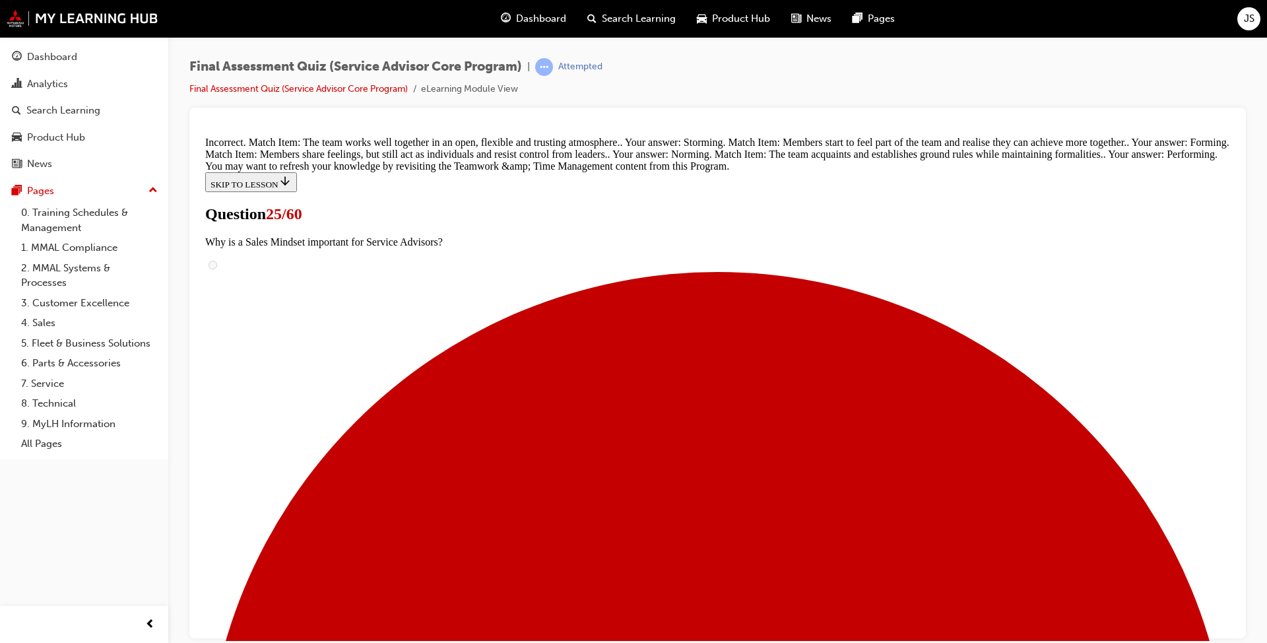
scroll to position [182, 0]
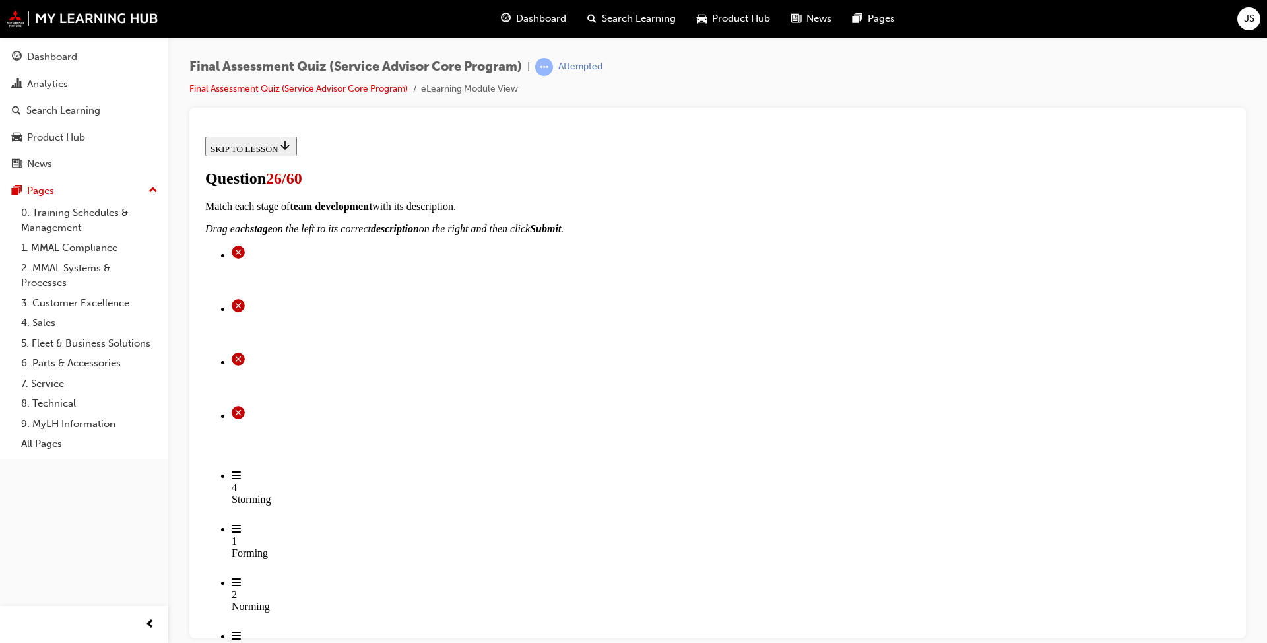
scroll to position [198, 0]
checkbox input "true"
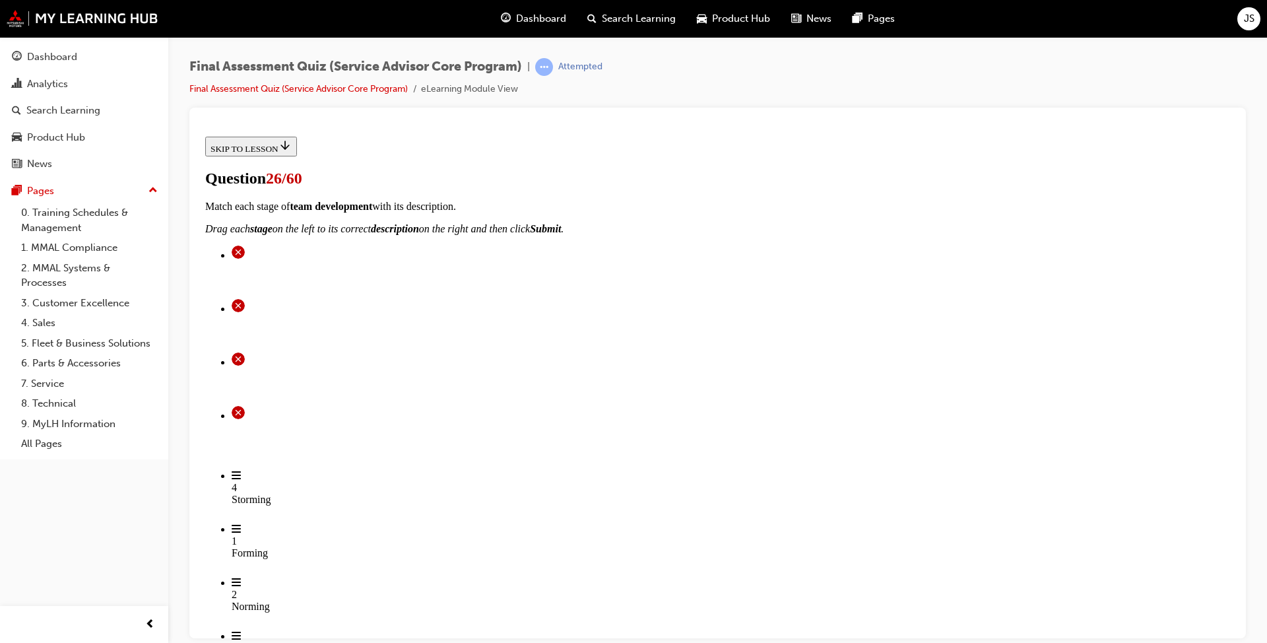
checkbox input "true"
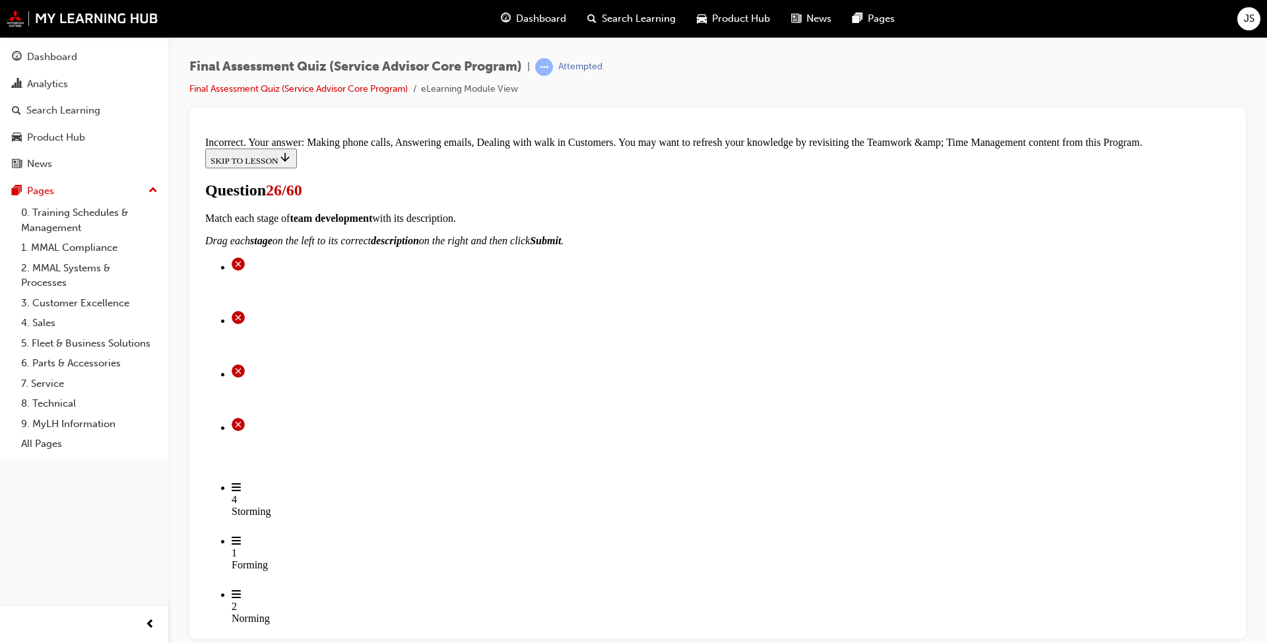
scroll to position [425, 0]
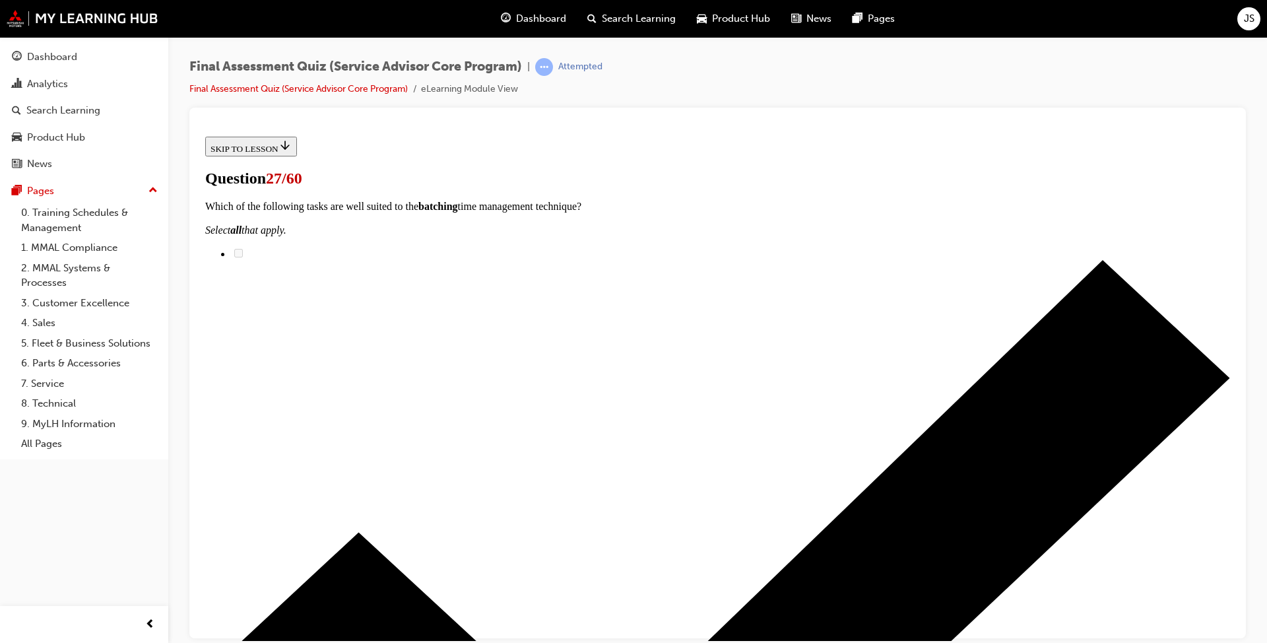
scroll to position [396, 0]
